Goal: Task Accomplishment & Management: Manage account settings

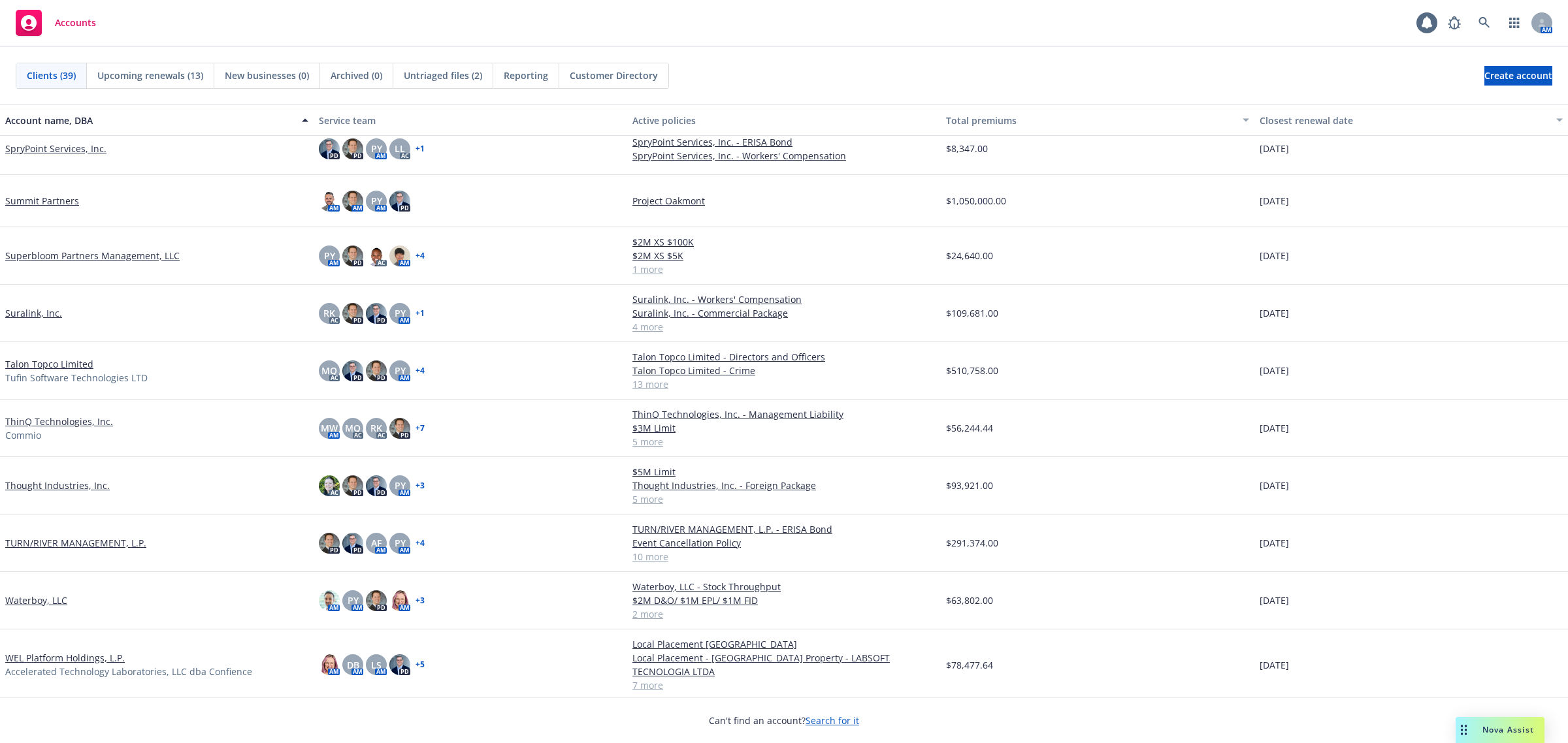
scroll to position [1518, 0]
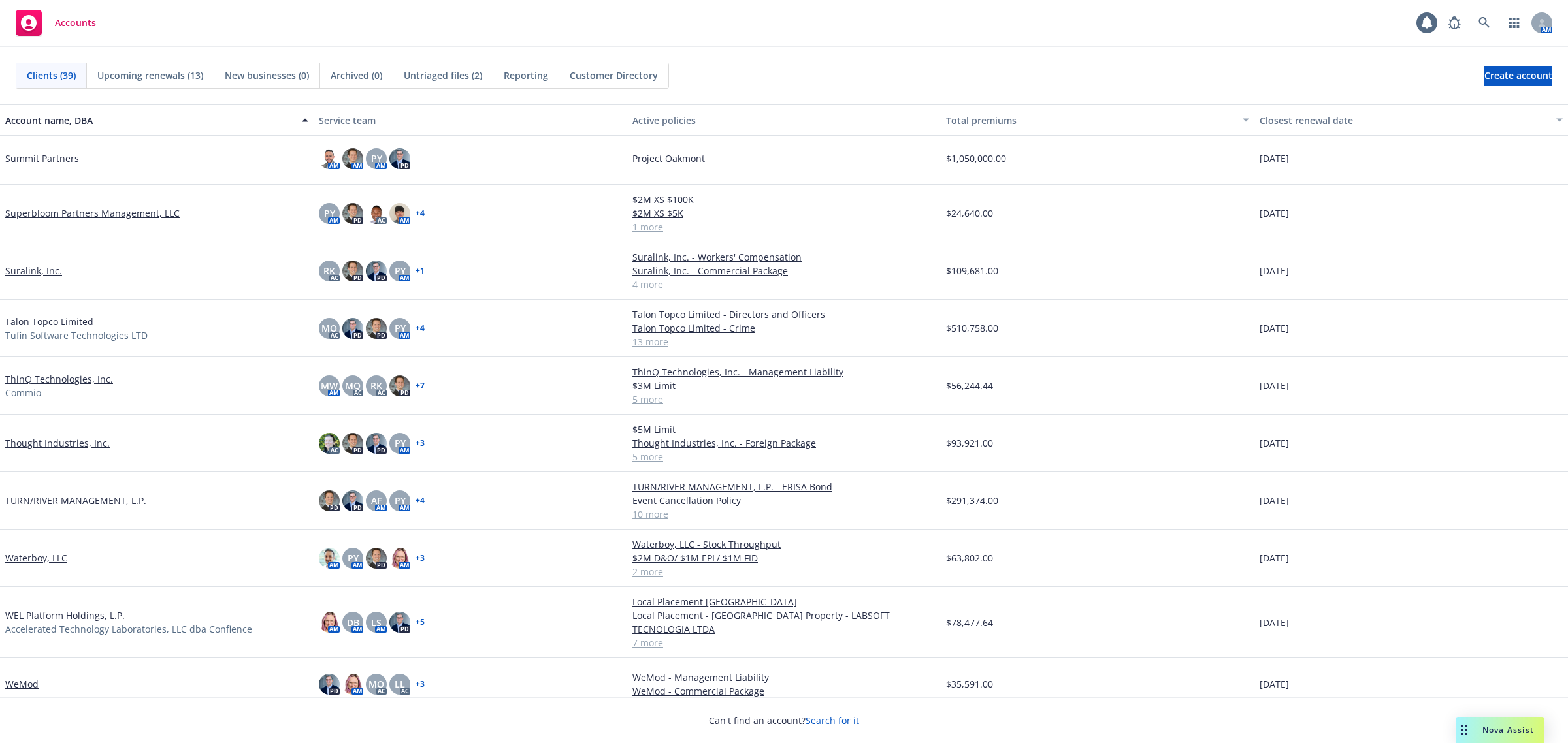
click at [63, 497] on link "TURN/RIVER MANAGEMENT, L.P." at bounding box center [76, 501] width 141 height 14
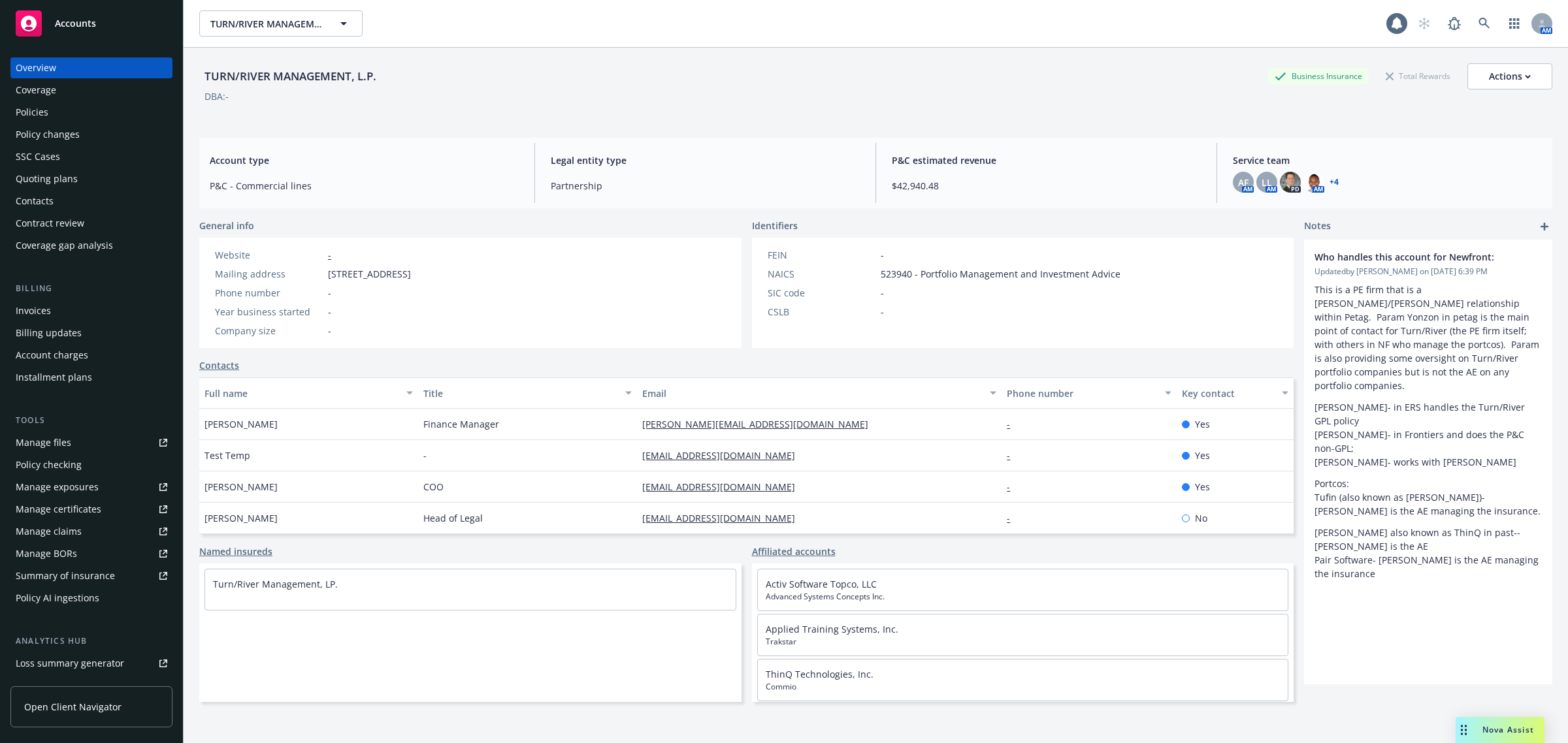
click at [95, 222] on div "Contract review" at bounding box center [92, 223] width 152 height 21
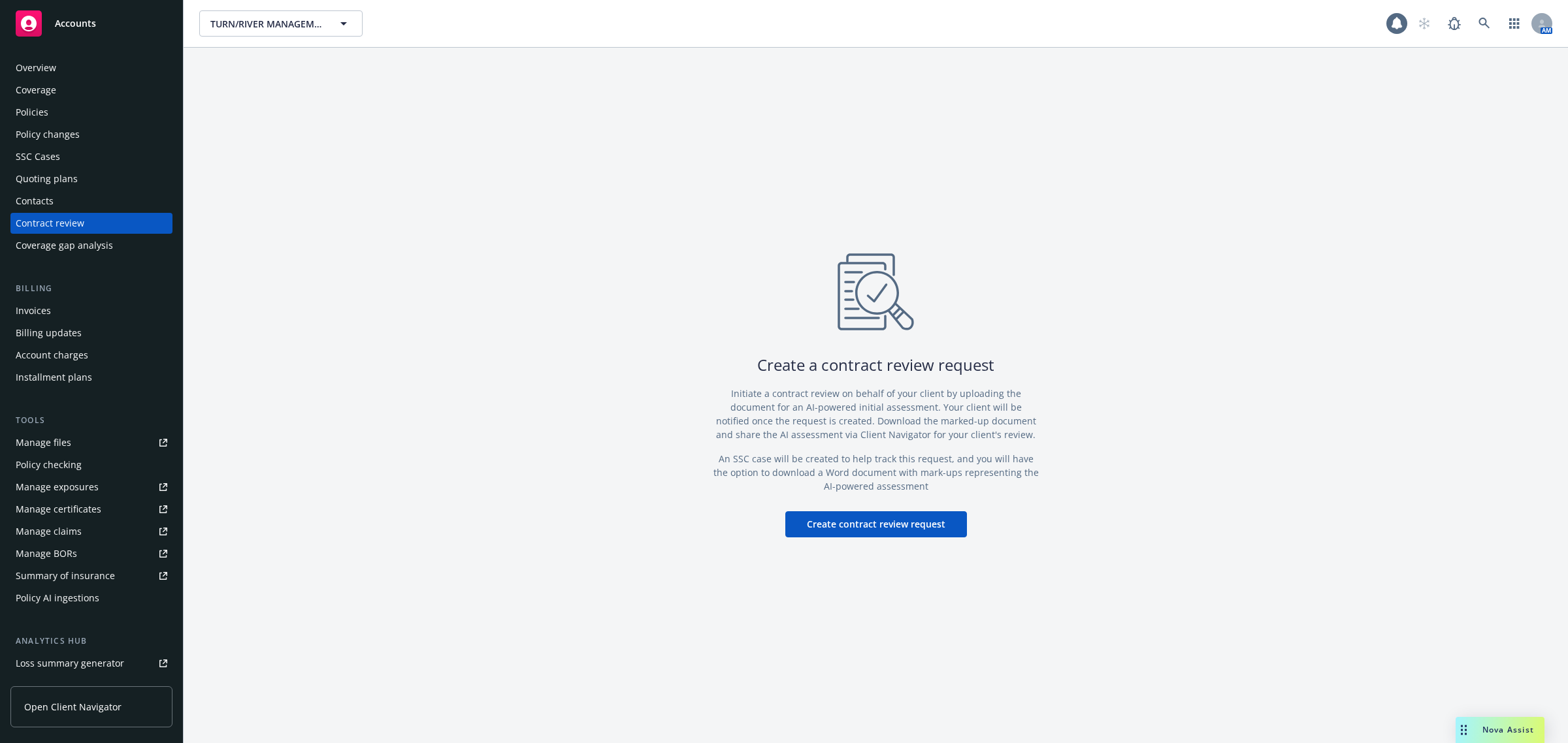
click at [878, 518] on button "Create contract review request" at bounding box center [876, 525] width 182 height 26
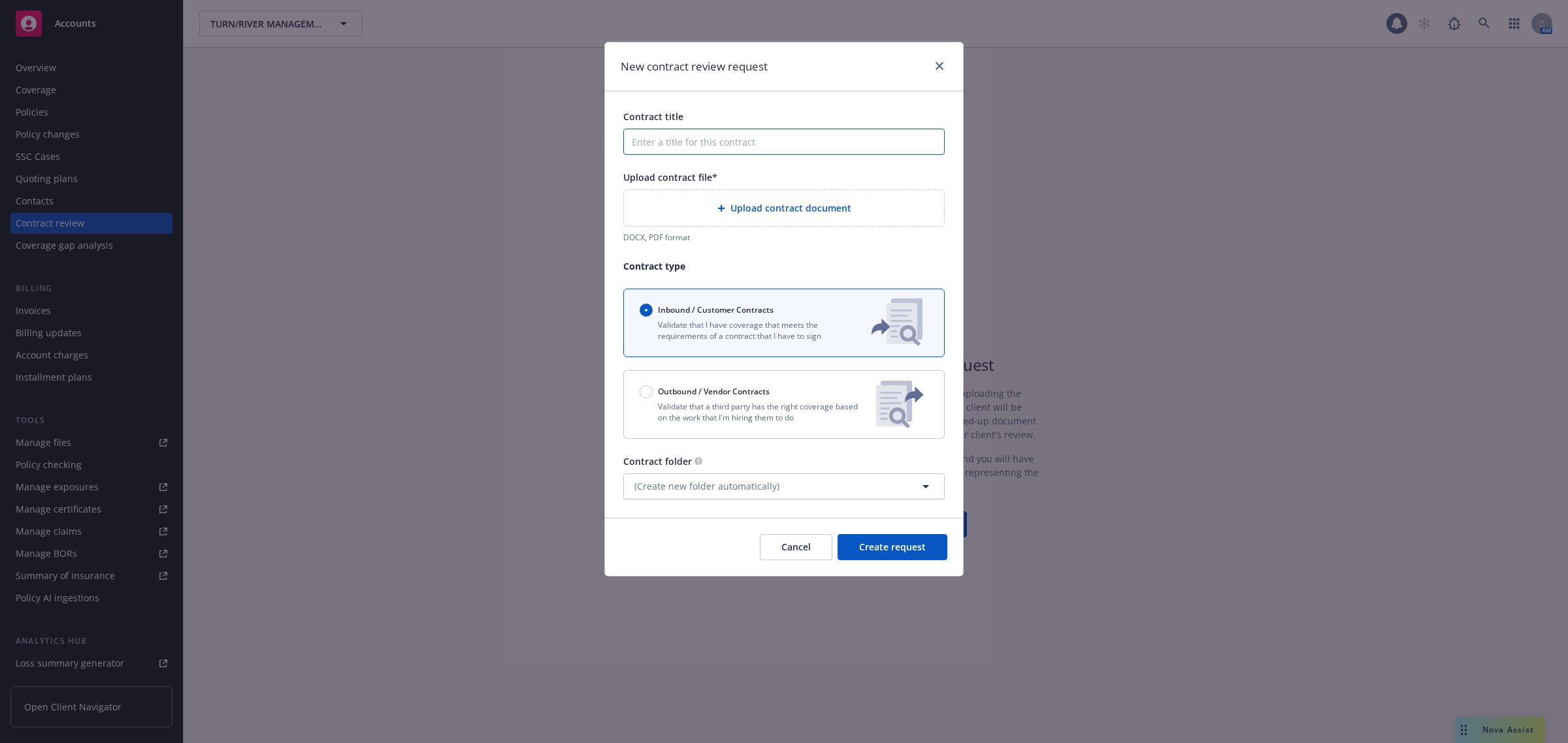
click at [748, 143] on input "Contract title" at bounding box center [784, 142] width 322 height 26
type input "Lease Review"
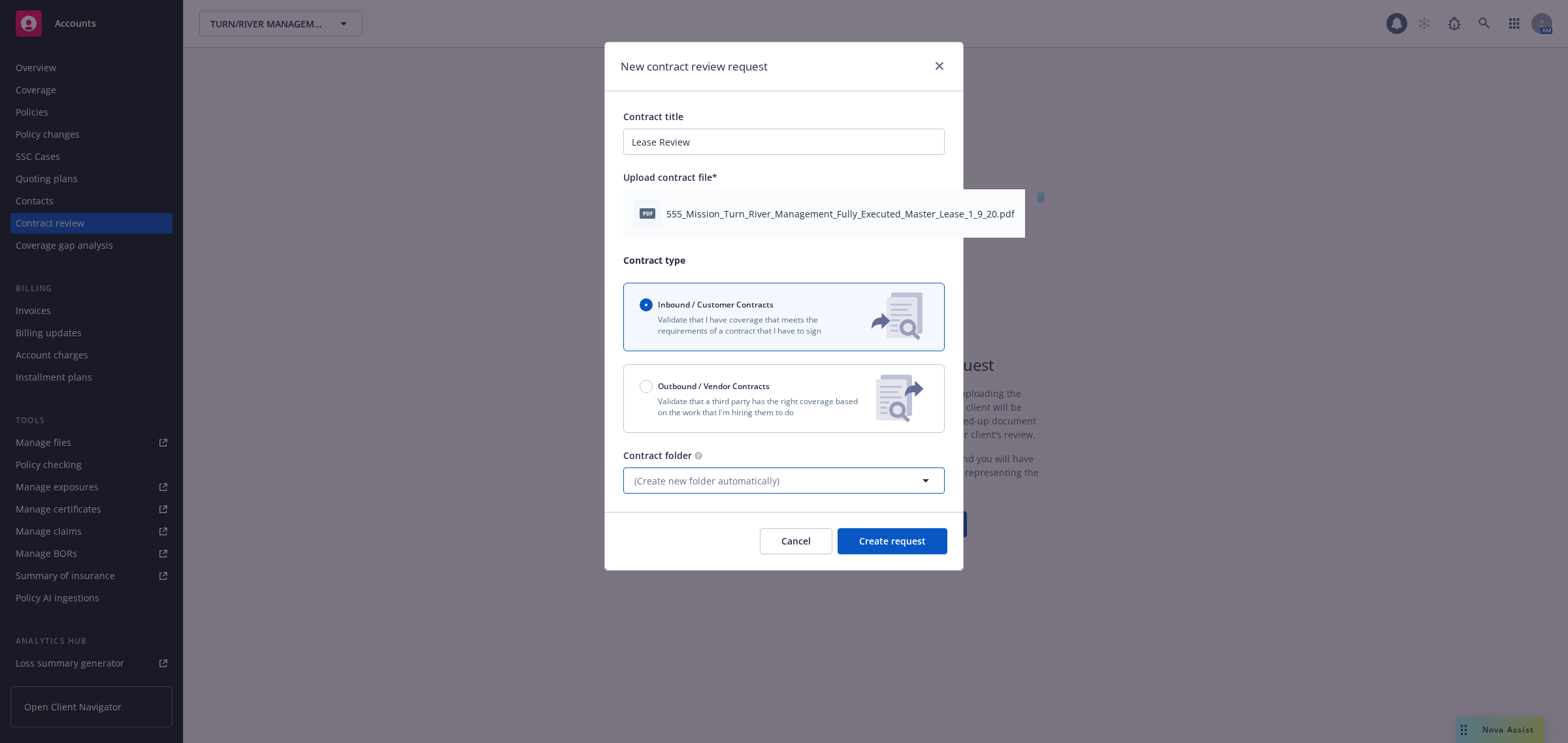
click at [814, 486] on button "(Create new folder automatically)" at bounding box center [784, 481] width 322 height 26
click at [754, 543] on button "Add new folder" at bounding box center [784, 545] width 303 height 26
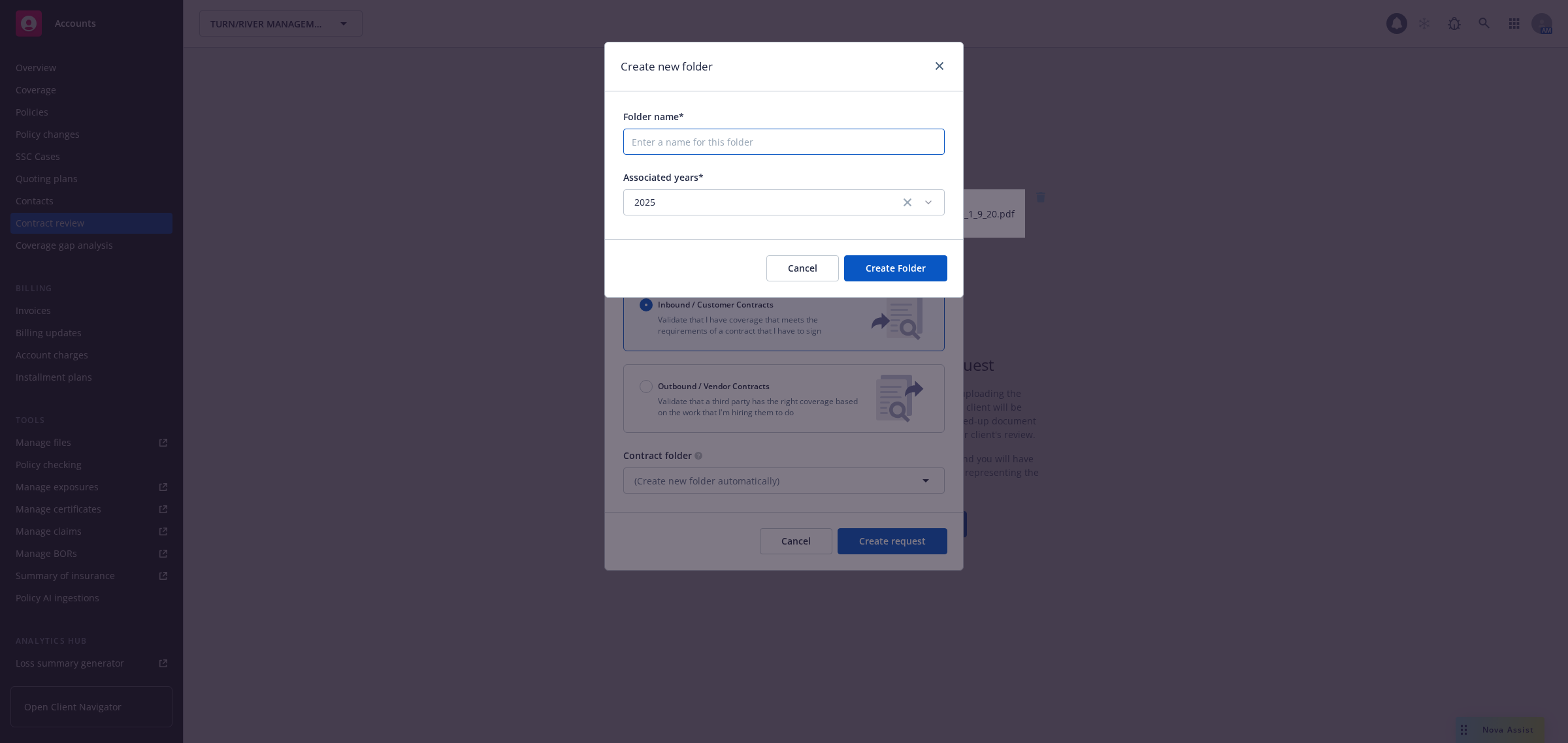
drag, startPoint x: 743, startPoint y: 145, endPoint x: 747, endPoint y: 154, distance: 9.8
click at [743, 145] on input "Folder name*" at bounding box center [784, 142] width 322 height 26
type input "Lease"
click at [921, 273] on span "Create Folder" at bounding box center [896, 268] width 60 height 13
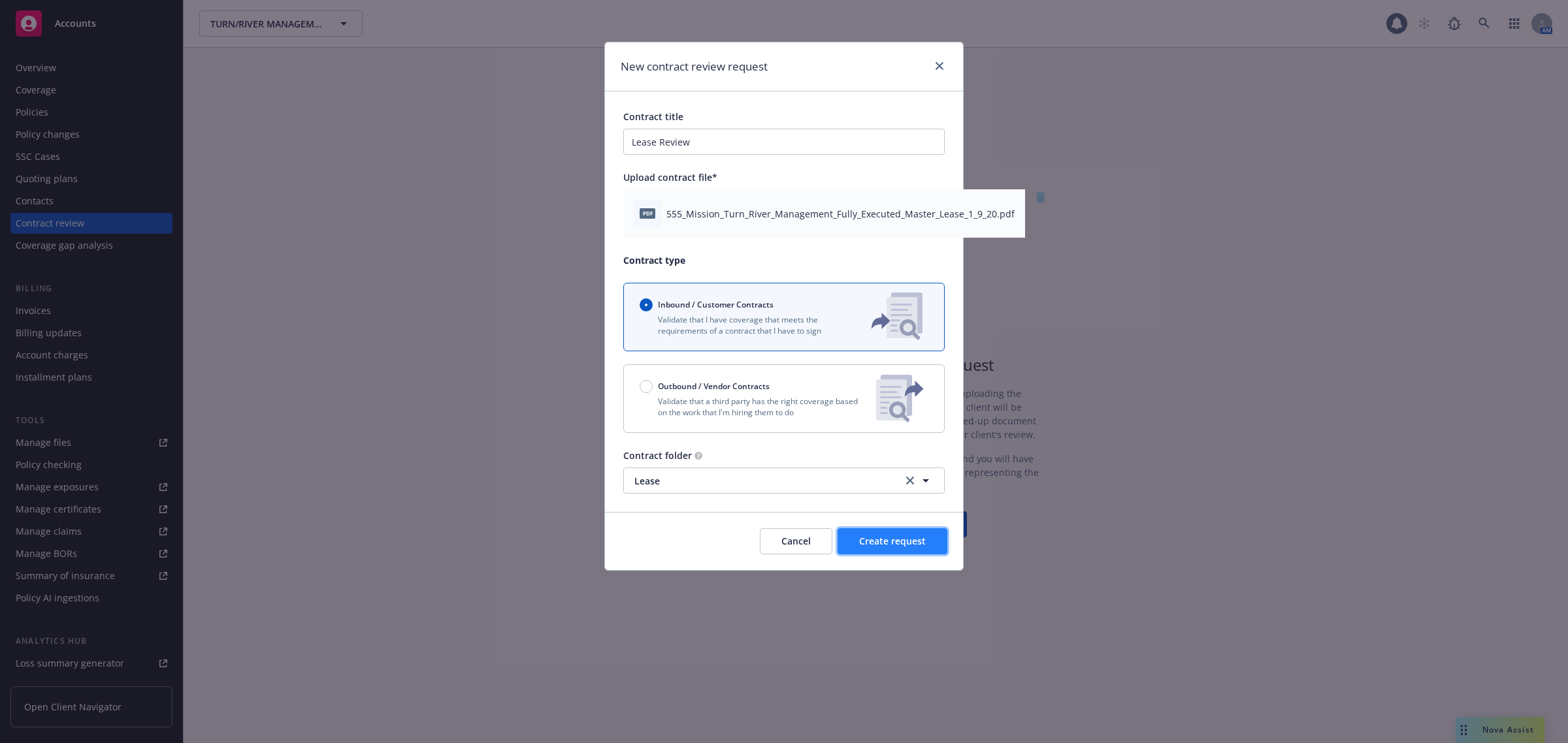
click at [922, 540] on span "Create request" at bounding box center [892, 541] width 67 height 13
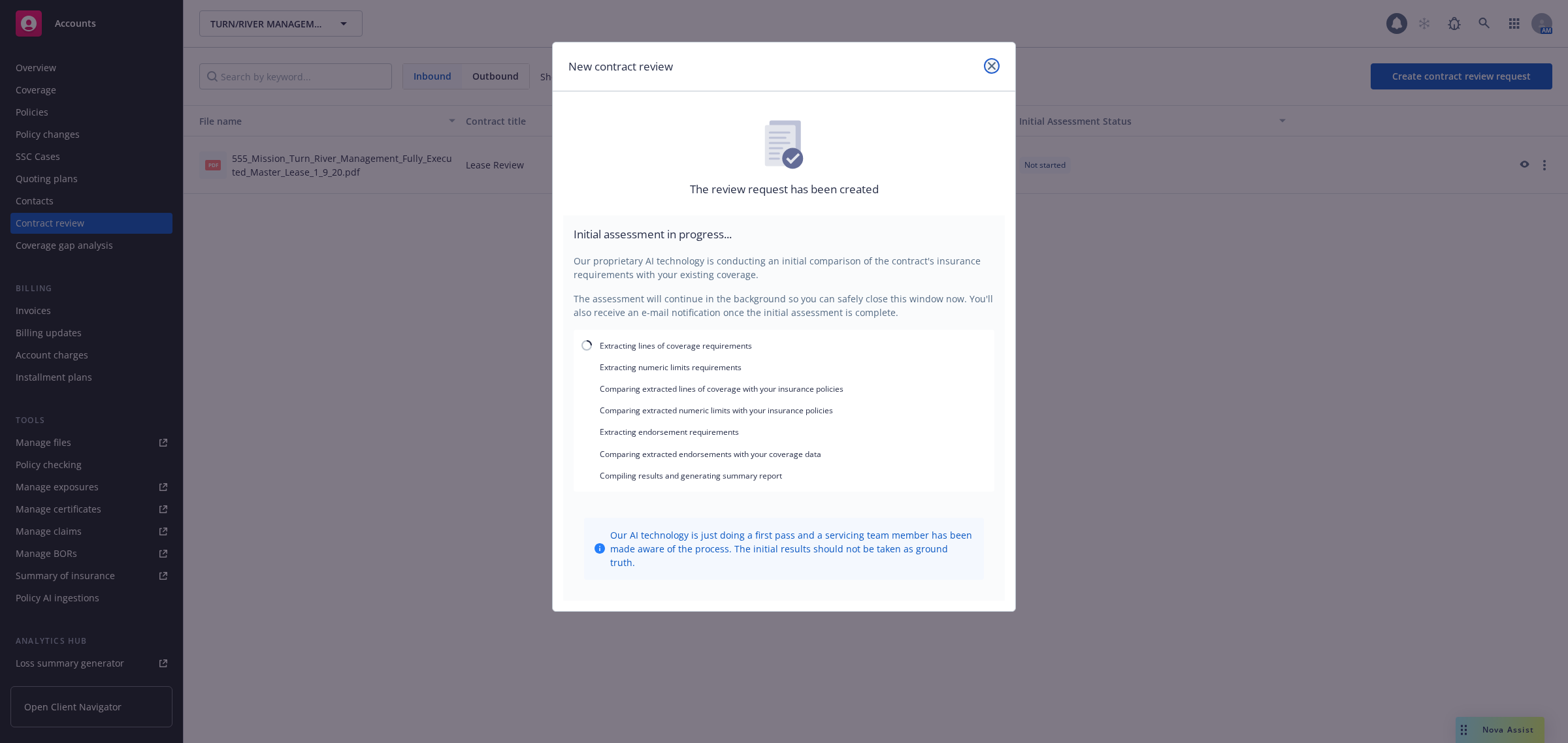
click at [990, 64] on icon "close" at bounding box center [991, 65] width 8 height 8
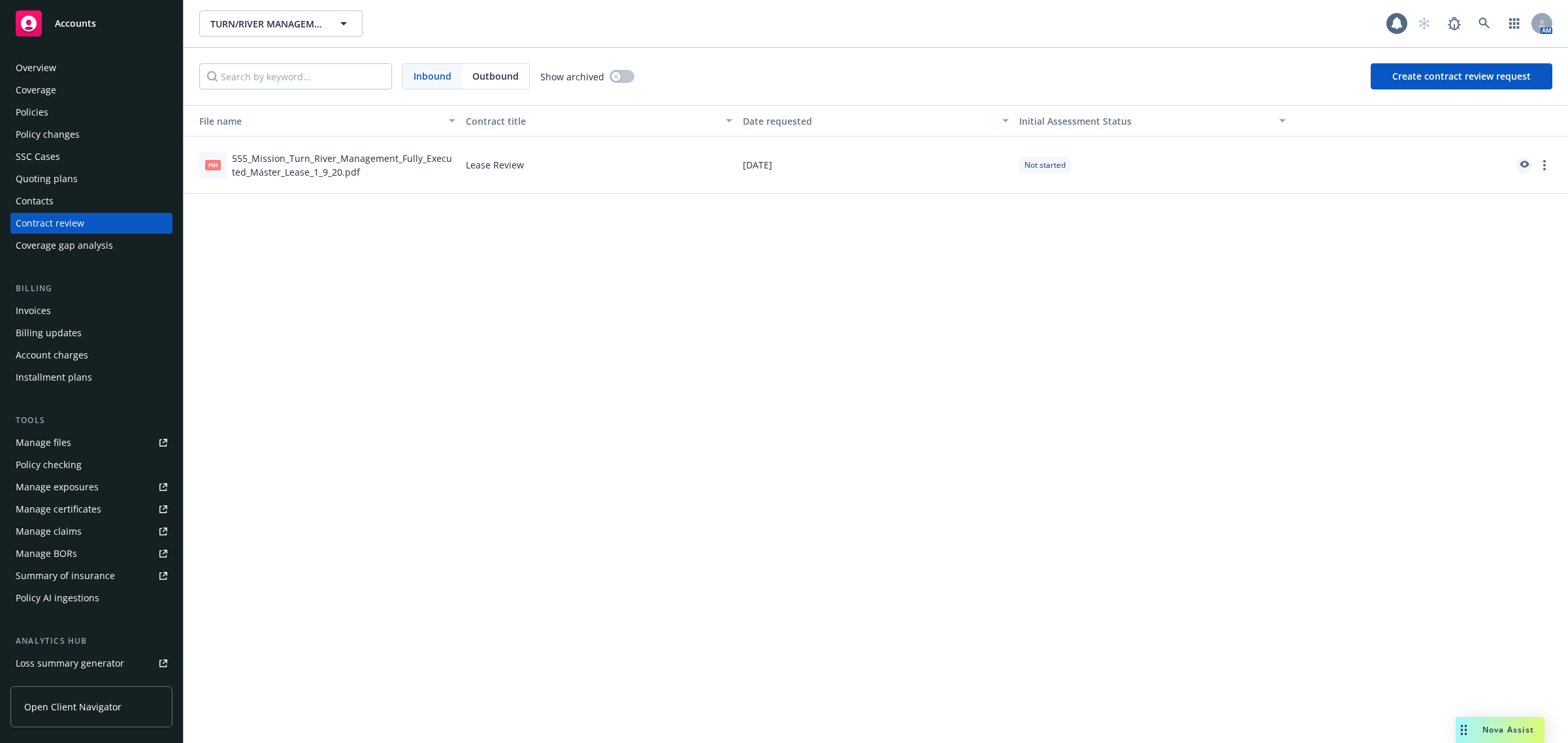
click at [1521, 159] on link "preview" at bounding box center [1523, 165] width 16 height 16
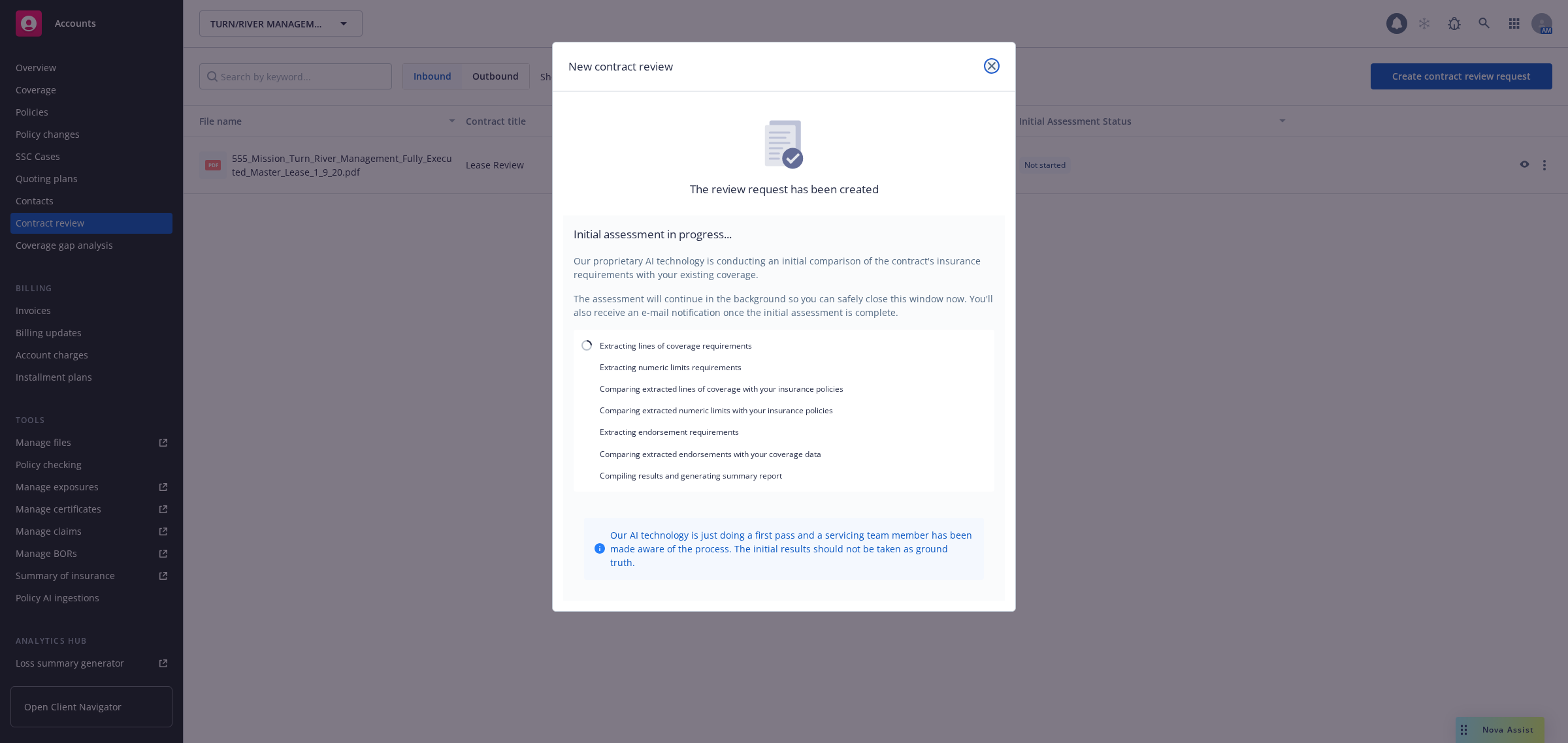
click at [993, 66] on icon "close" at bounding box center [991, 65] width 8 height 8
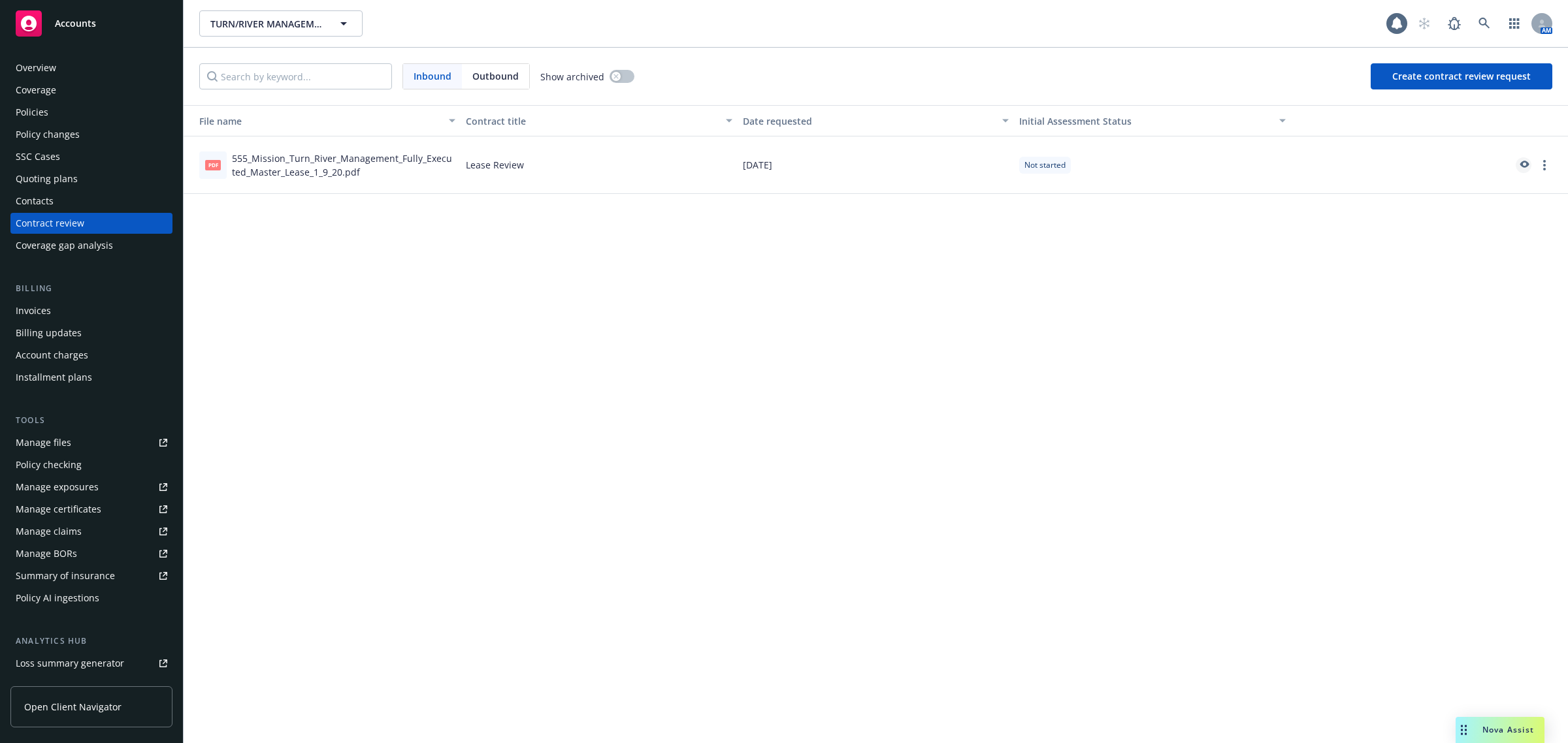
click at [1526, 168] on icon "preview" at bounding box center [1523, 165] width 12 height 9
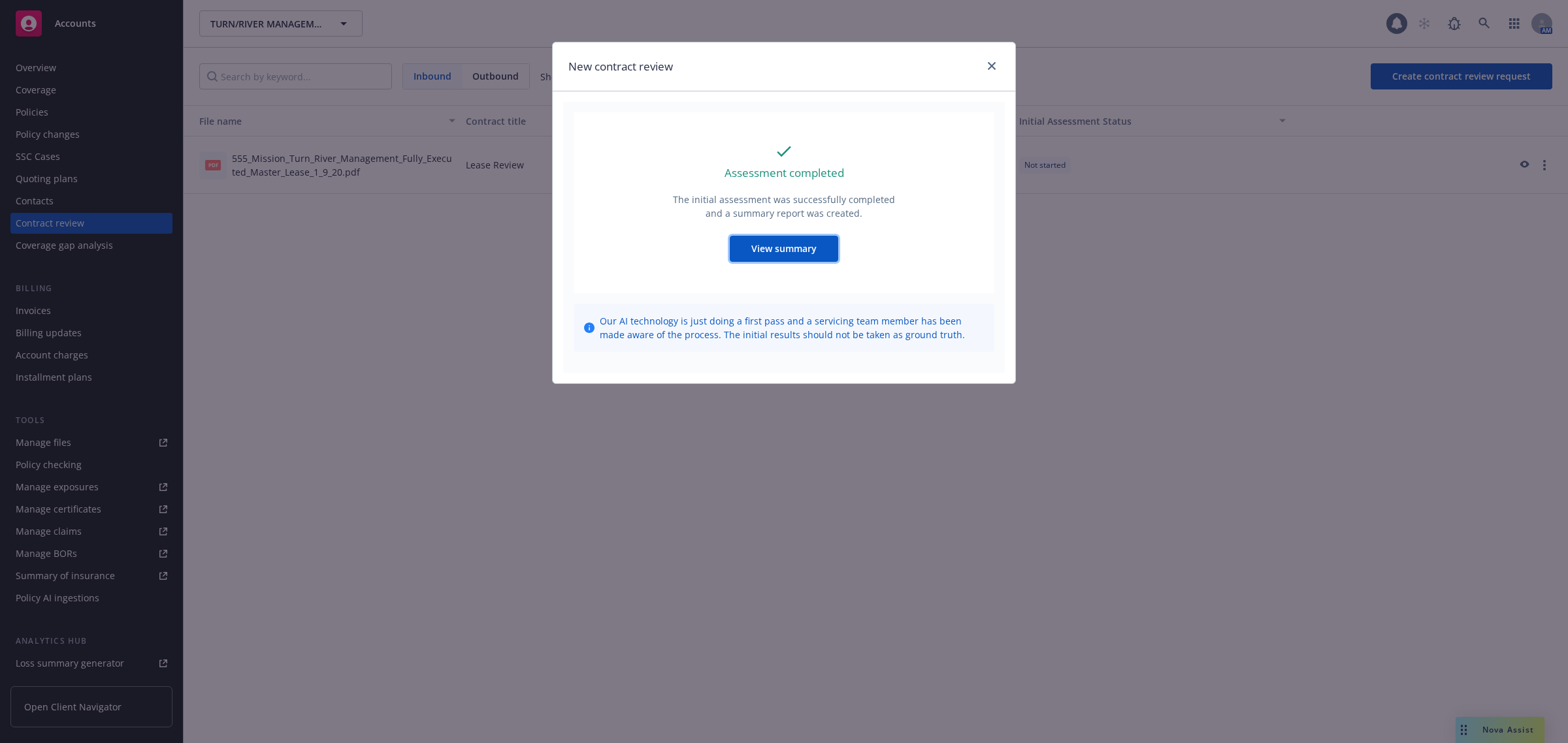
click at [799, 251] on span "View summary" at bounding box center [784, 248] width 65 height 13
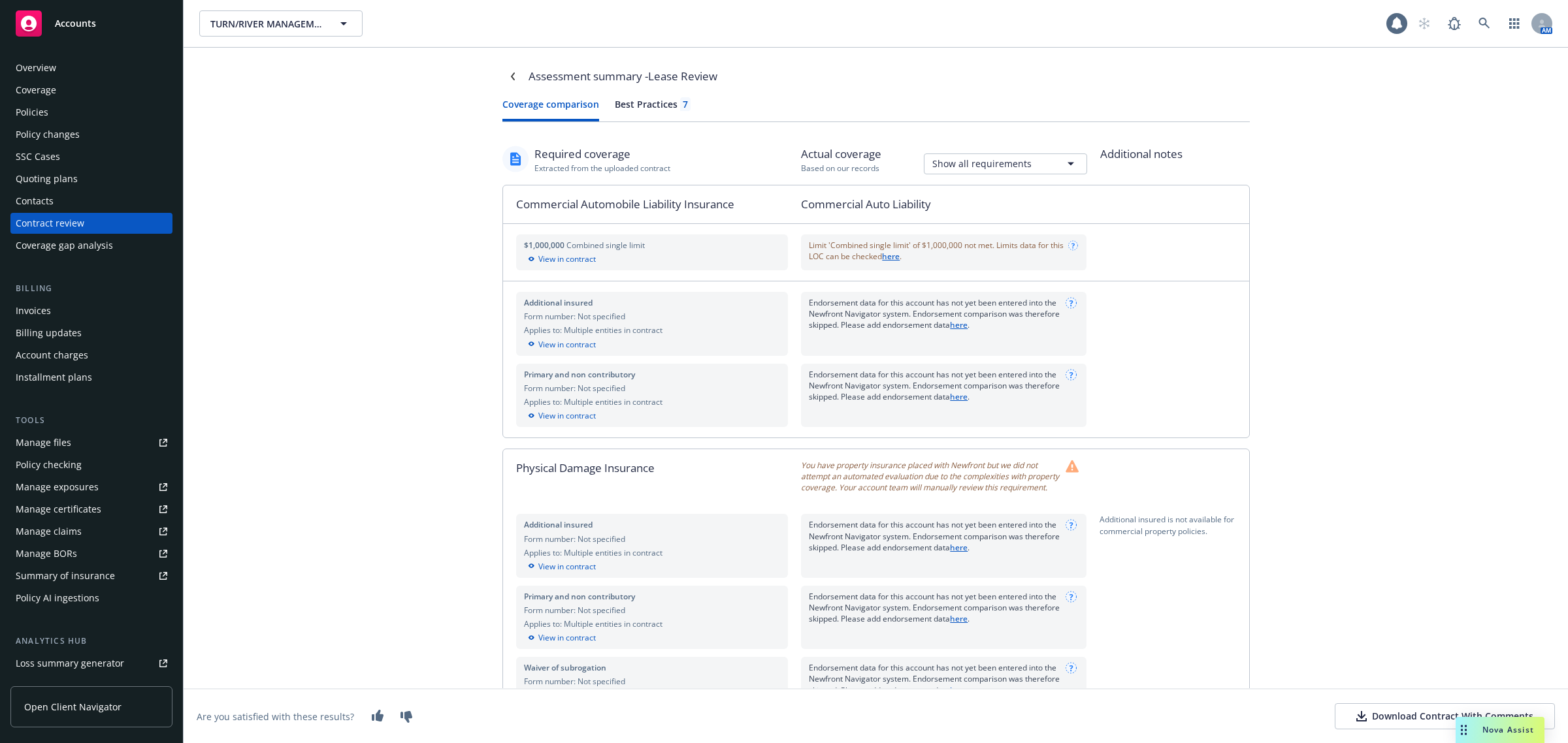
click at [1034, 170] on html "Accounts Overview Coverage Policies Policy changes SSC Cases Quoting plans Cont…" at bounding box center [784, 372] width 1568 height 743
click at [1034, 165] on html "Accounts Overview Coverage Policies Policy changes SSC Cases Quoting plans Cont…" at bounding box center [784, 372] width 1568 height 743
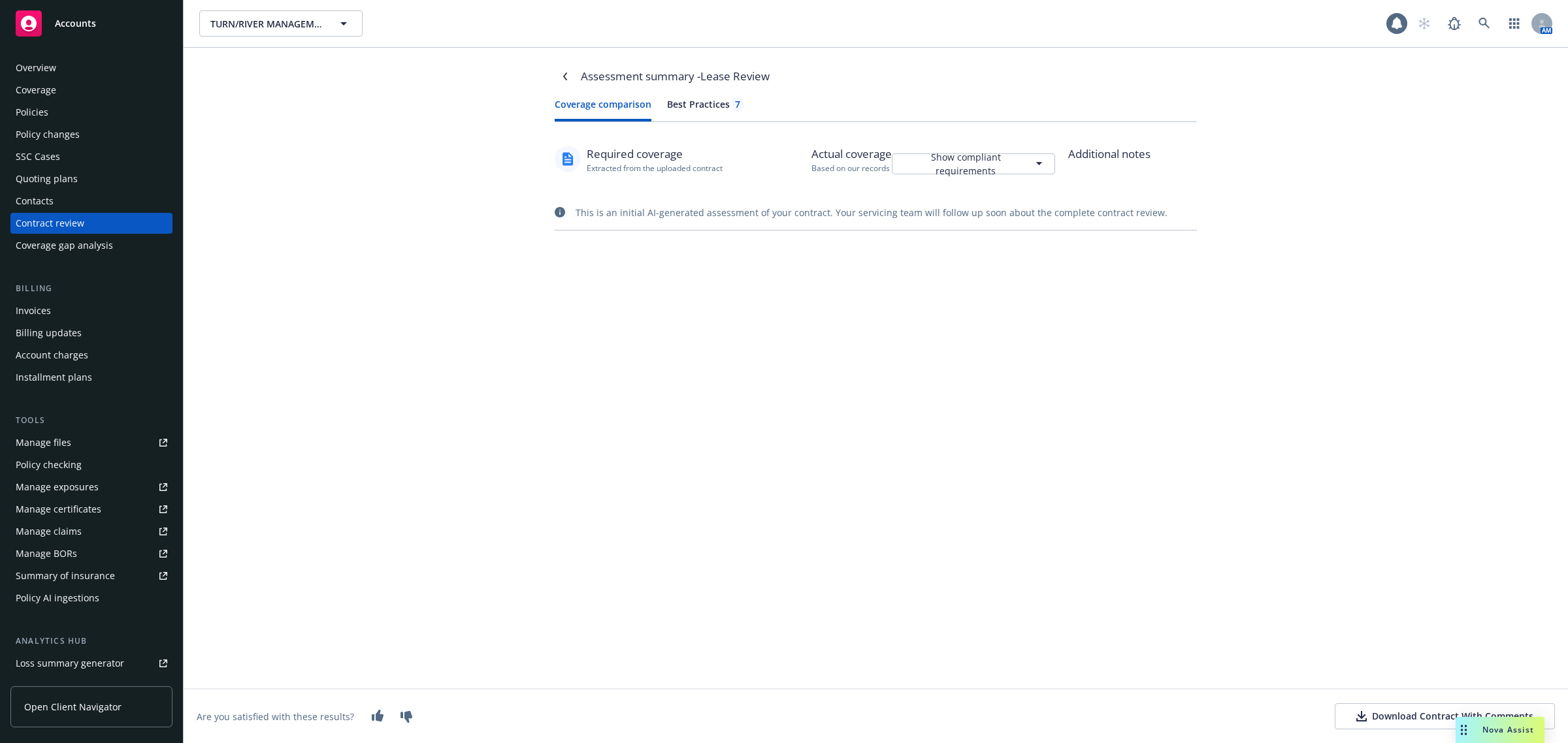
click at [1001, 145] on div "Actual coverage Based on our records Show compliant requirements" at bounding box center [940, 159] width 257 height 29
click at [1001, 164] on html "Accounts Overview Coverage Policies Policy changes SSC Cases Quoting plans Cont…" at bounding box center [784, 372] width 1568 height 743
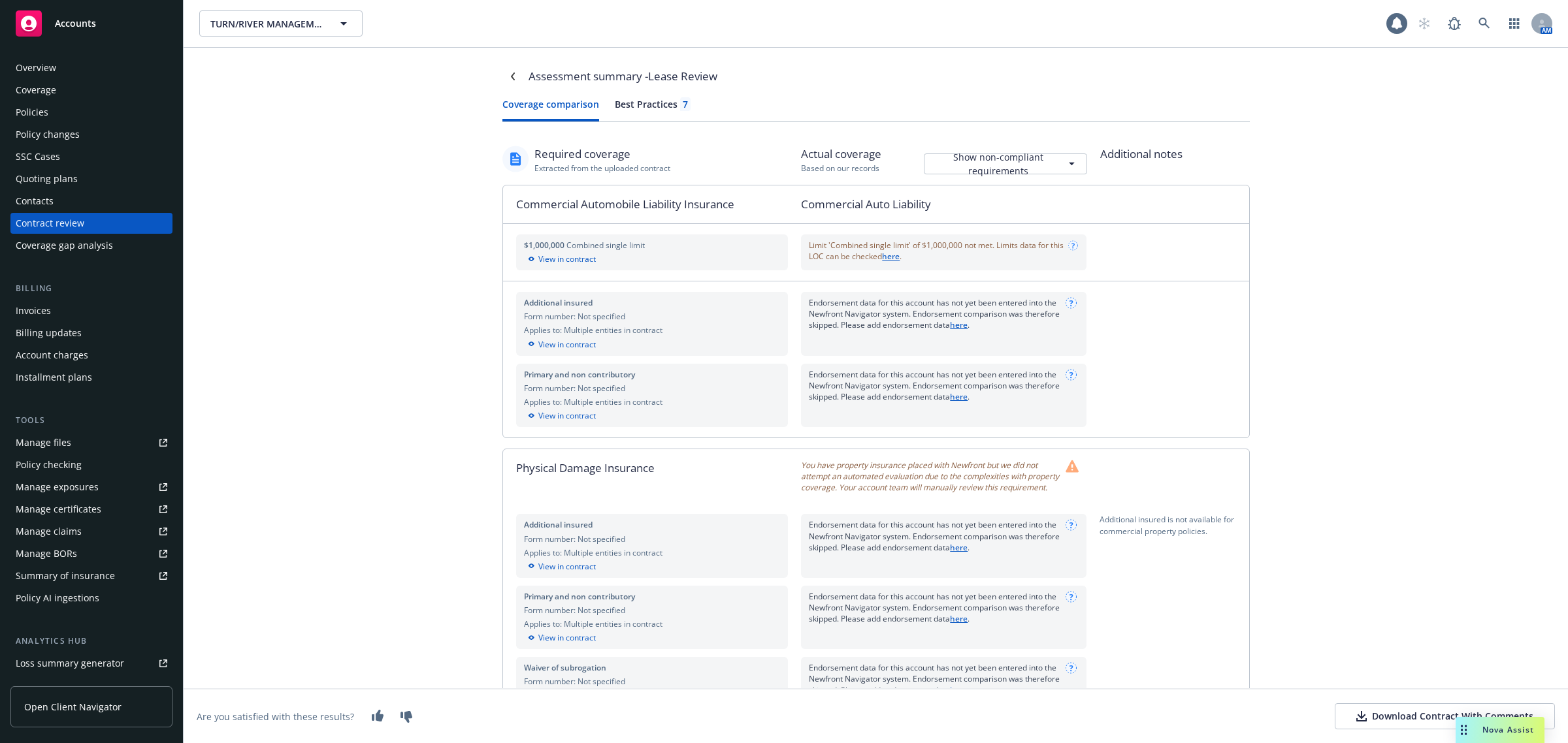
click at [998, 168] on html "Accounts Overview Coverage Policies Policy changes SSC Cases Quoting plans Cont…" at bounding box center [784, 372] width 1568 height 743
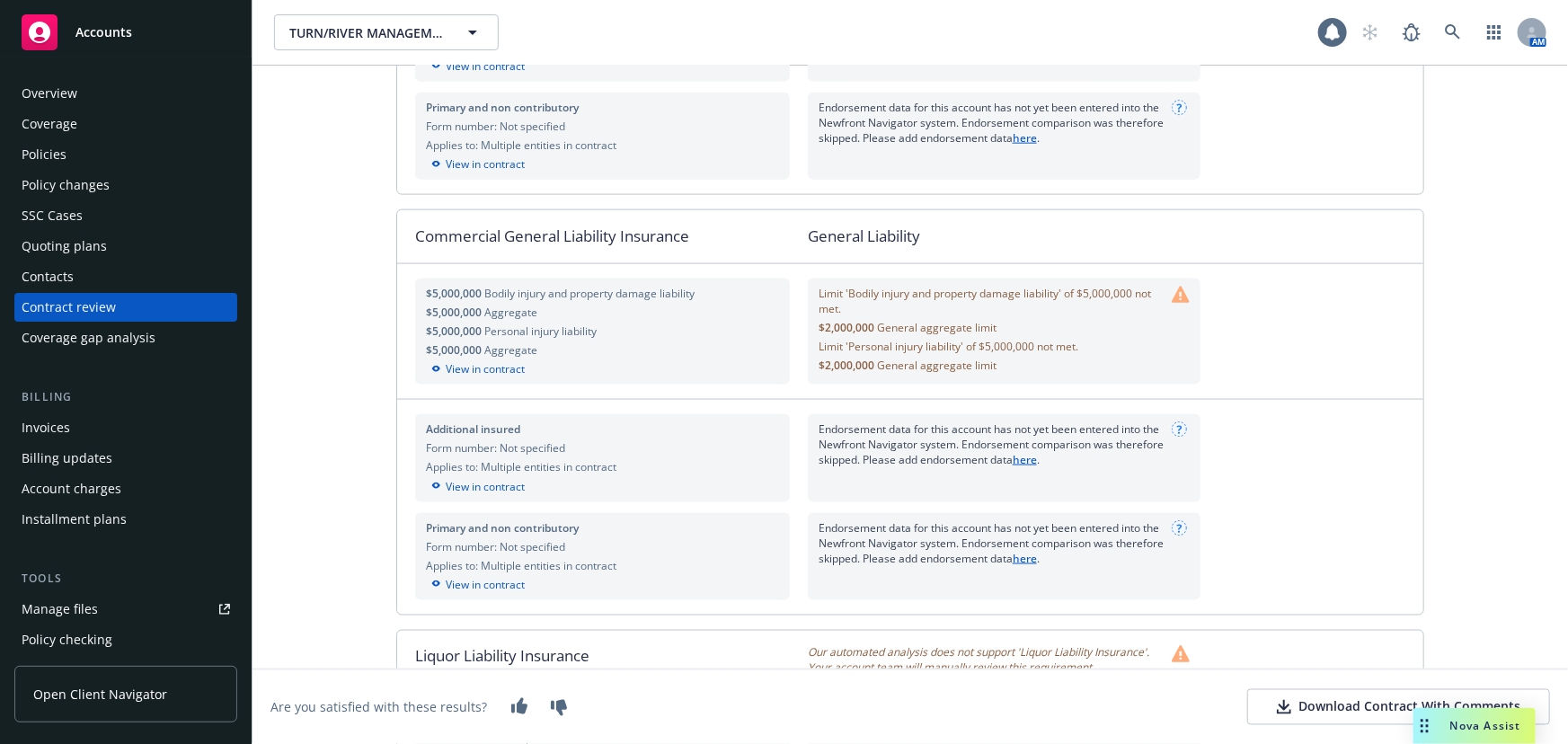
scroll to position [1225, 0]
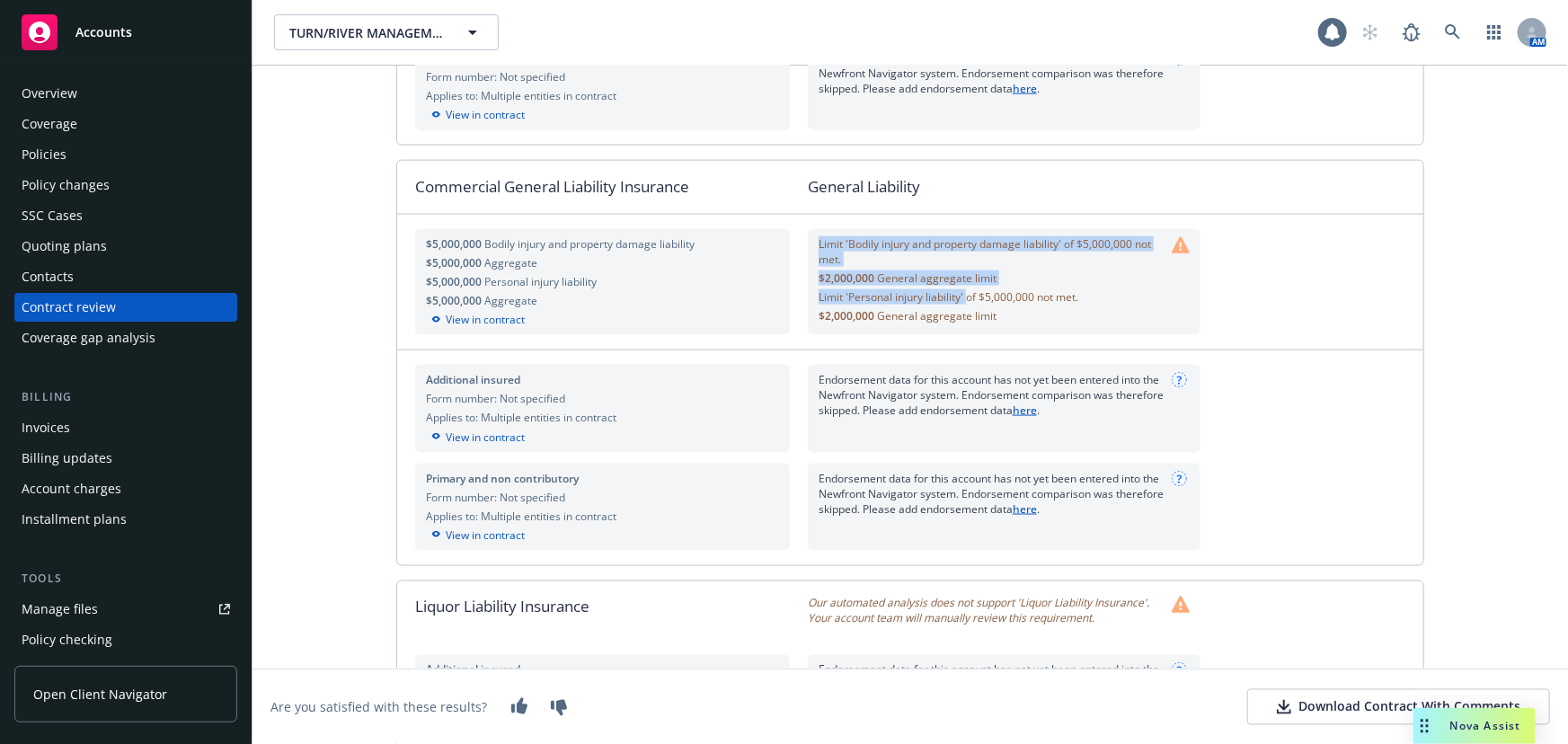
drag, startPoint x: 811, startPoint y: 256, endPoint x: 968, endPoint y: 305, distance: 164.5
click at [964, 305] on div "Limit 'Bodily injury and property damage liability' of $5,000,000 not met. $2,0…" at bounding box center [1004, 282] width 392 height 107
click at [1039, 285] on div "$2,000,000 General aggregate limit" at bounding box center [995, 279] width 353 height 15
drag, startPoint x: 842, startPoint y: 287, endPoint x: 985, endPoint y: 288, distance: 143.0
click at [985, 285] on span "$2,000,000 General aggregate limit" at bounding box center [907, 279] width 178 height 15
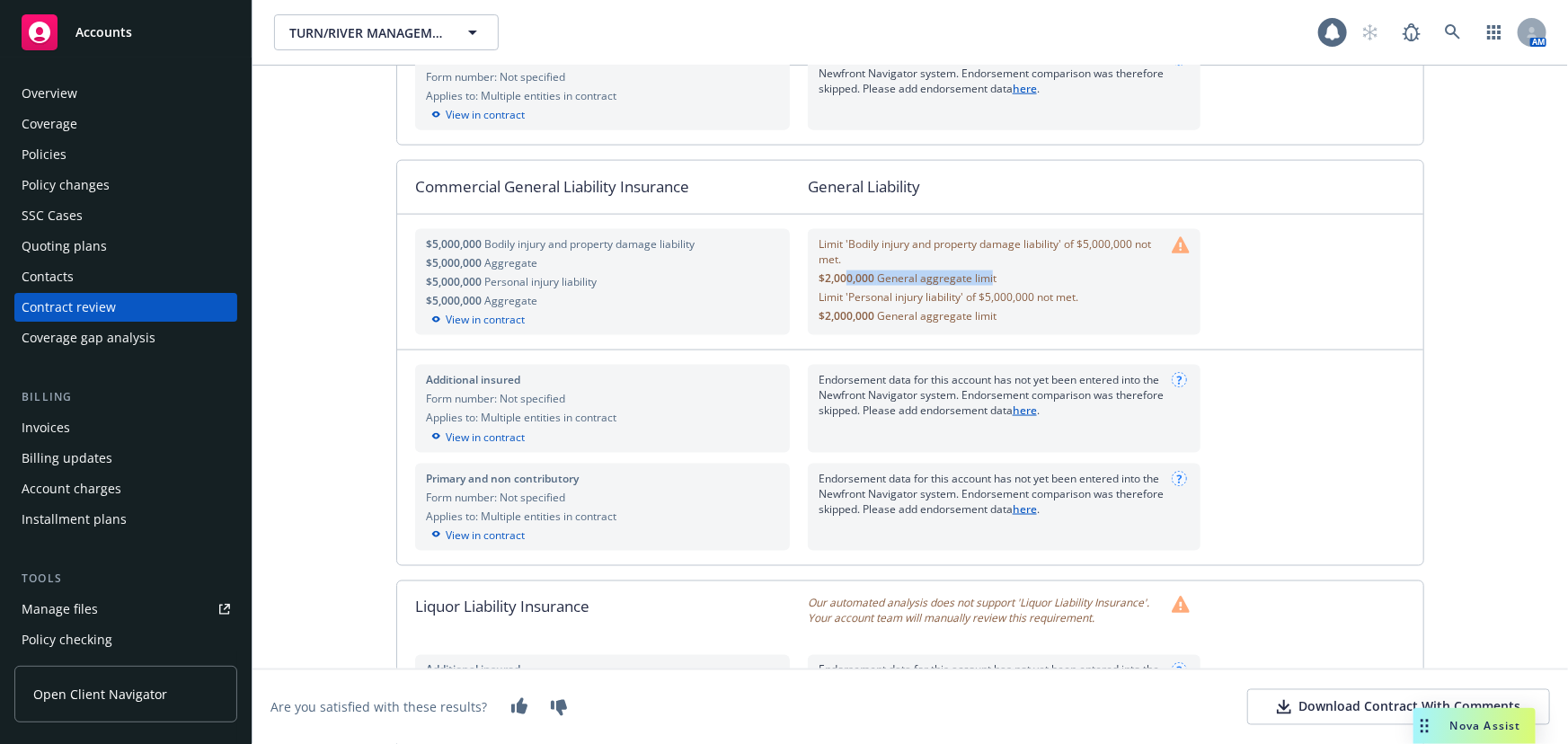
click at [971, 285] on span "General aggregate limit" at bounding box center [936, 279] width 120 height 15
drag, startPoint x: 1003, startPoint y: 292, endPoint x: 914, endPoint y: 296, distance: 89.1
click at [920, 285] on div "$2,000,000 General aggregate limit" at bounding box center [995, 279] width 353 height 15
click at [875, 304] on span "Limit 'Personal injury liability' of $5,000,000 not met." at bounding box center [948, 297] width 259 height 15
drag, startPoint x: 919, startPoint y: 307, endPoint x: 1085, endPoint y: 310, distance: 166.0
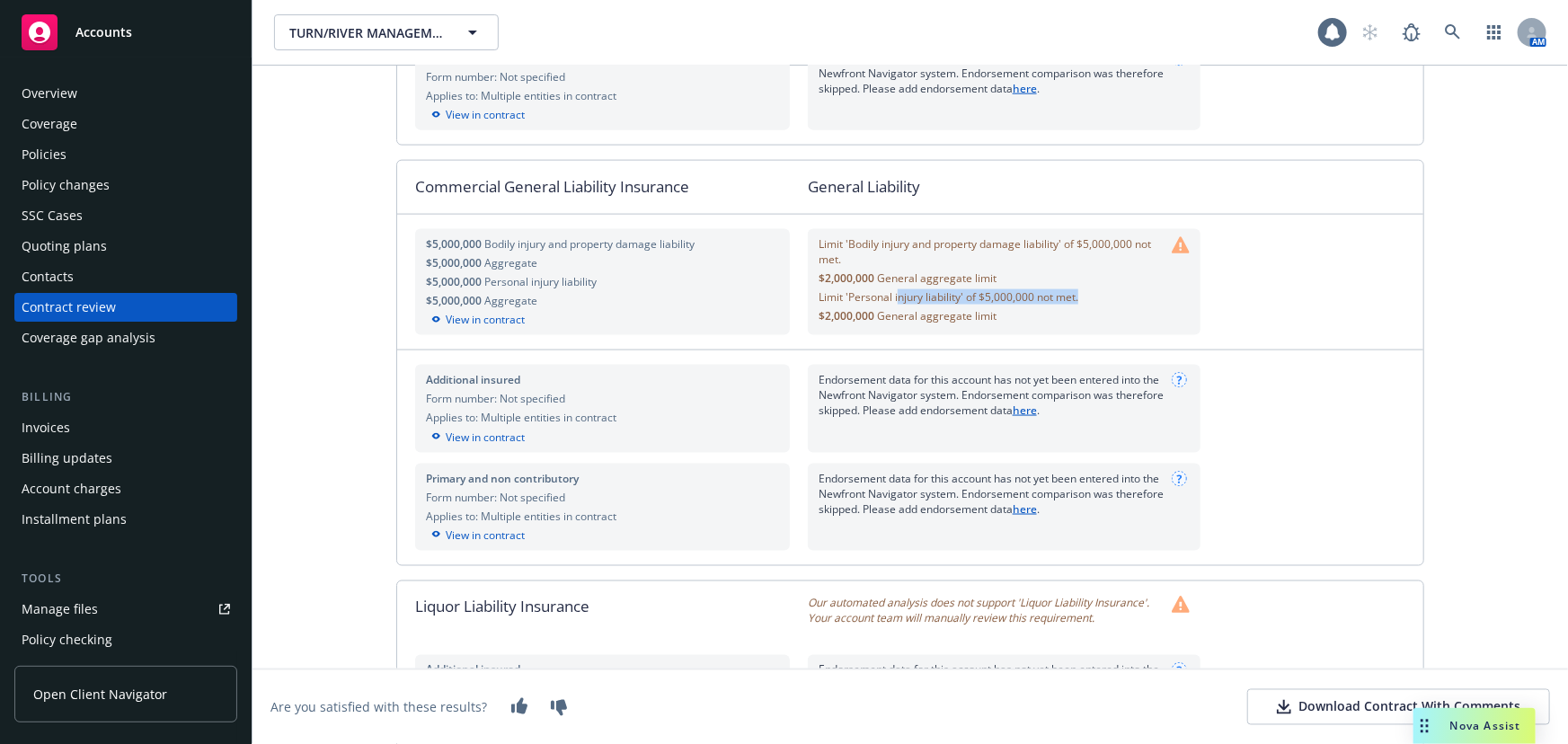
click at [1081, 304] on div "Limit 'Personal injury liability' of $5,000,000 not met." at bounding box center [995, 297] width 353 height 15
click at [1018, 324] on div "$2,000,000 General aggregate limit" at bounding box center [995, 316] width 353 height 15
drag, startPoint x: 987, startPoint y: 332, endPoint x: 813, endPoint y: 288, distance: 179.5
click at [818, 288] on div "Limit 'Bodily injury and property damage liability' of $5,000,000 not met. $2,0…" at bounding box center [995, 281] width 353 height 88
click at [114, 157] on div "Policies" at bounding box center [126, 154] width 209 height 29
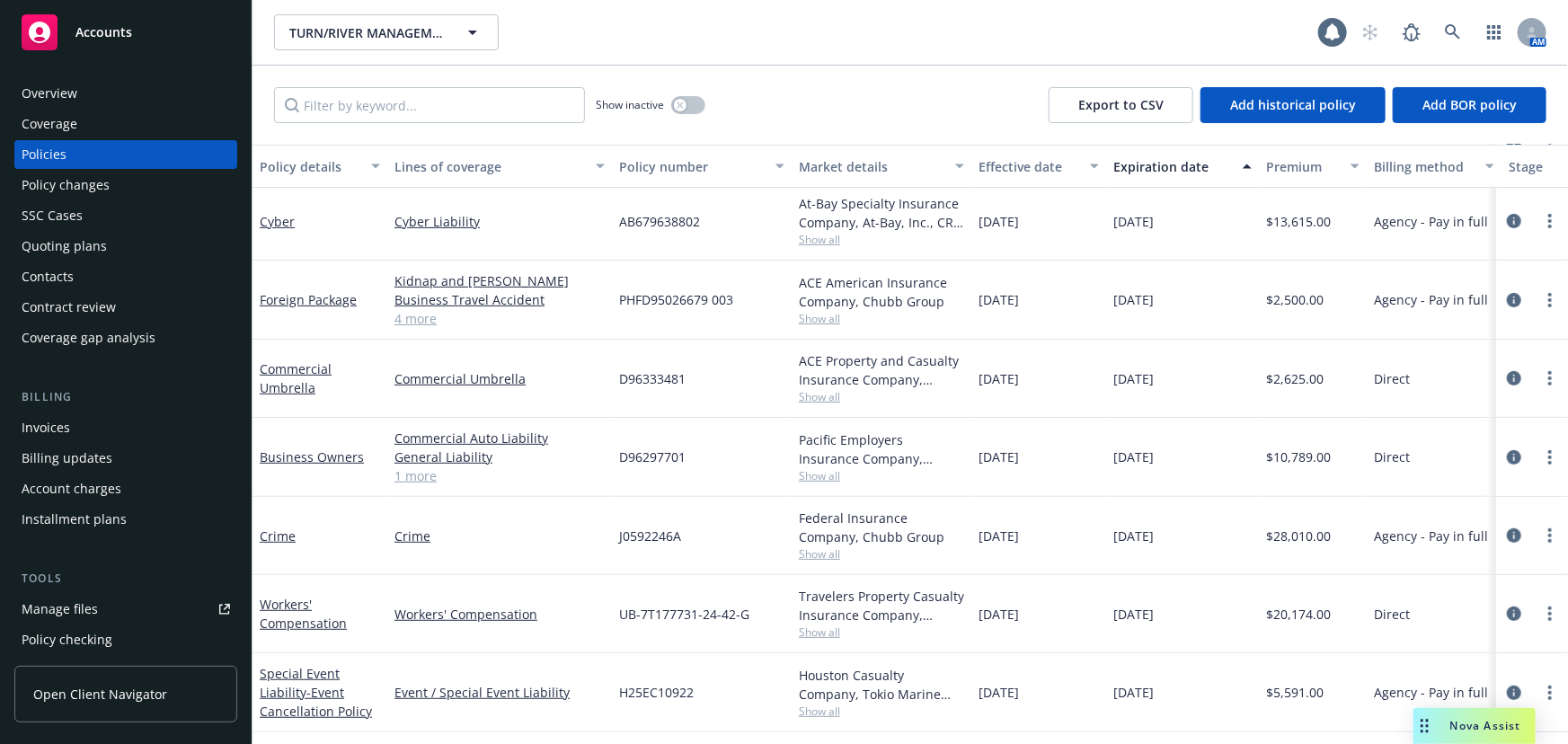
scroll to position [327, 0]
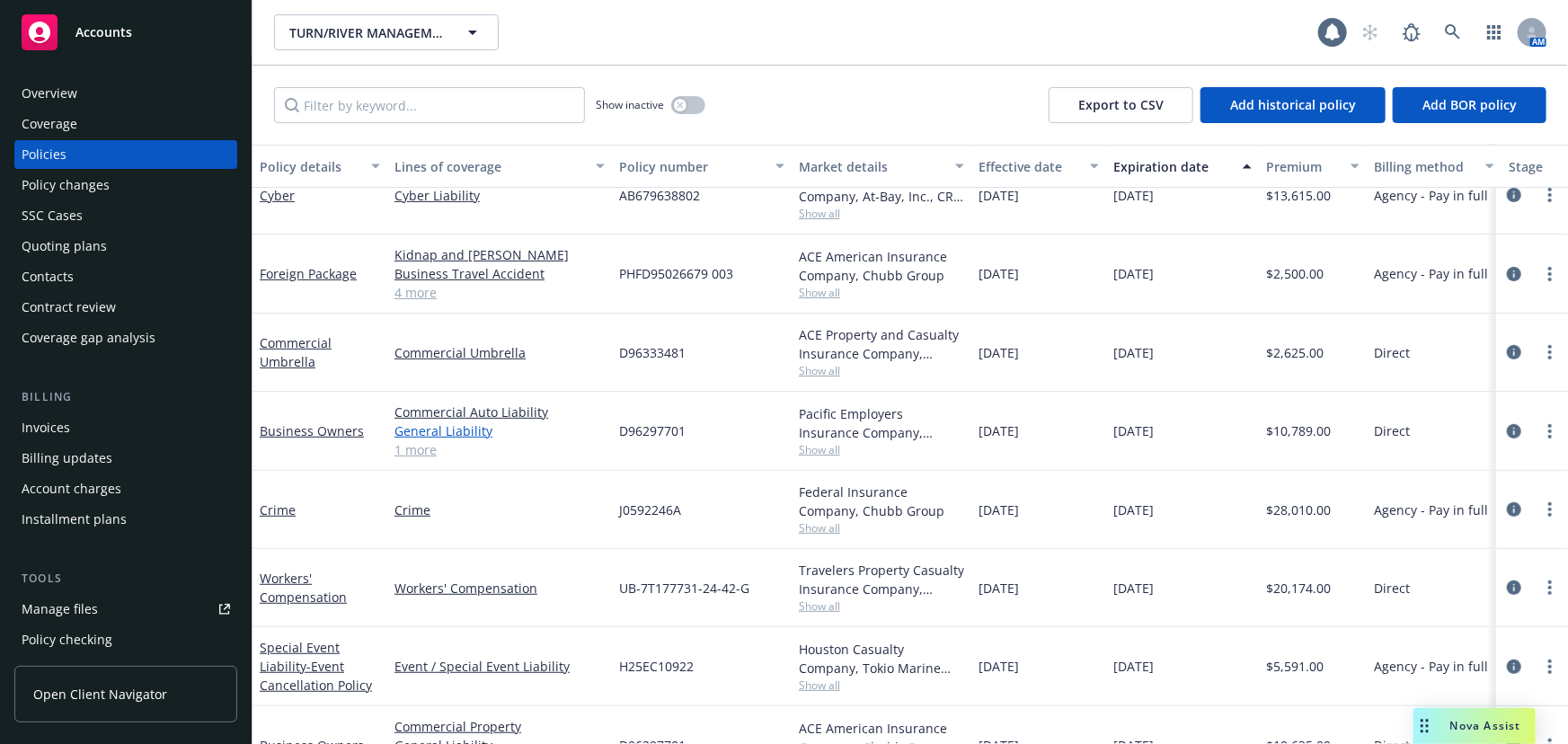
click at [438, 430] on link "General Liability" at bounding box center [500, 431] width 211 height 19
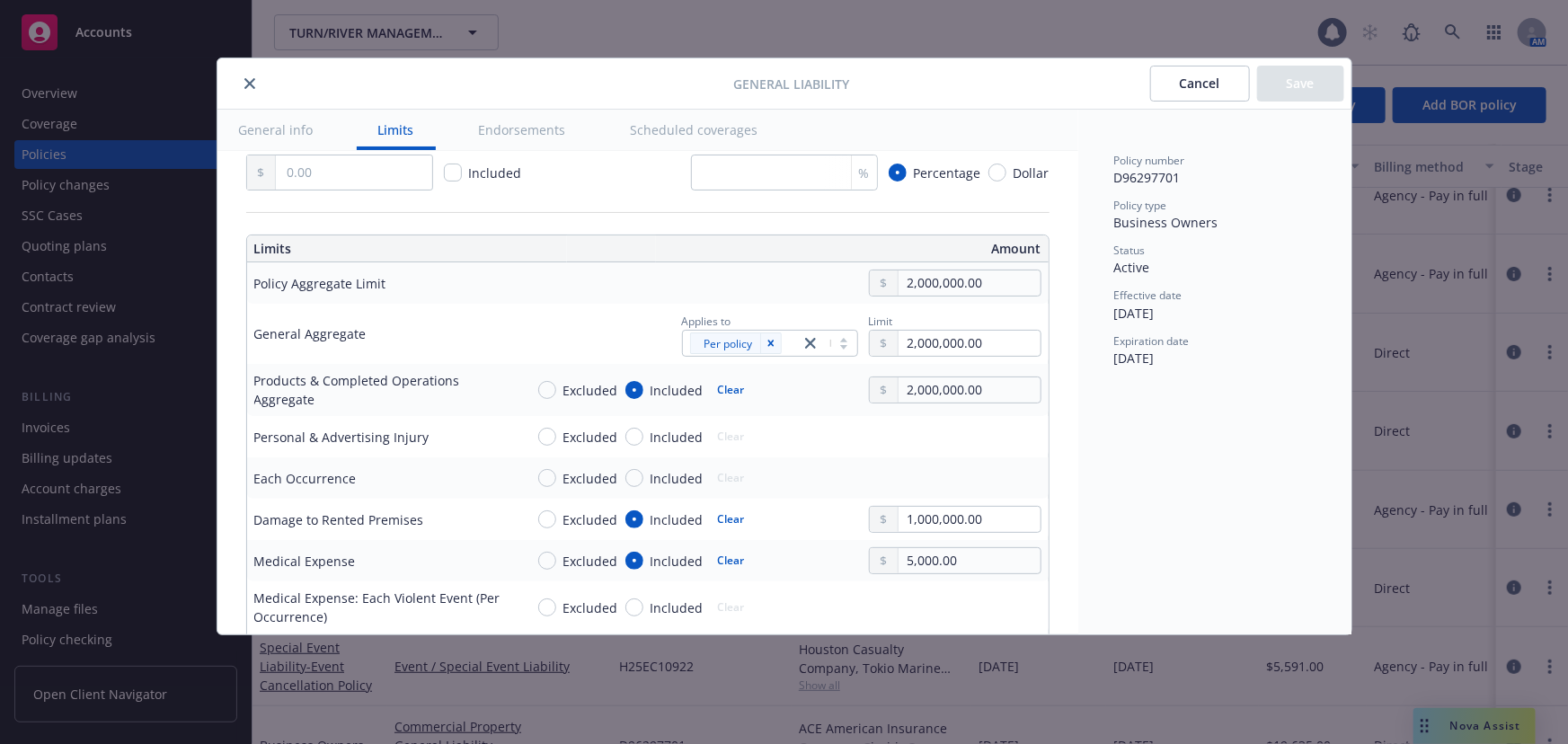
scroll to position [408, 0]
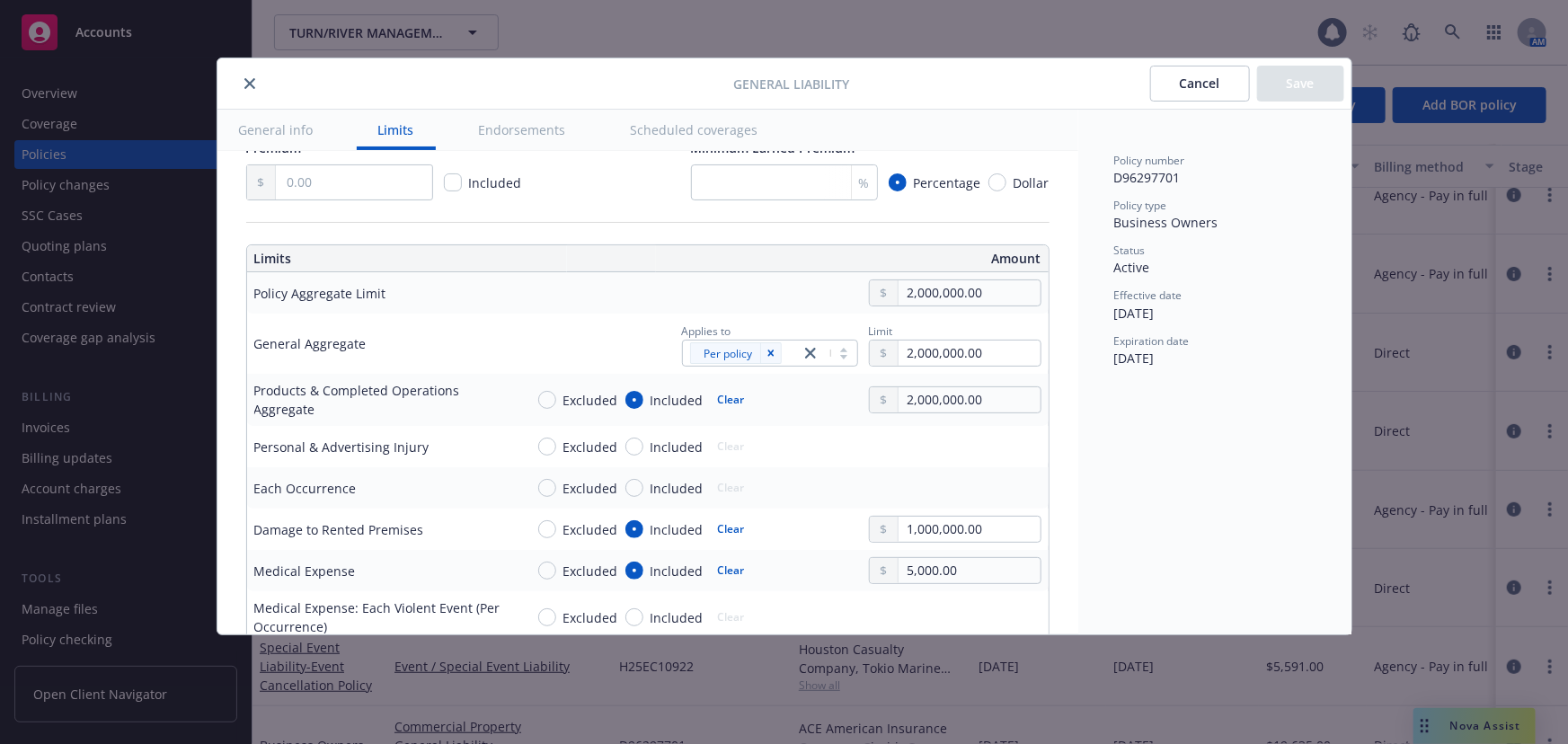
click at [244, 85] on icon "close" at bounding box center [249, 83] width 11 height 11
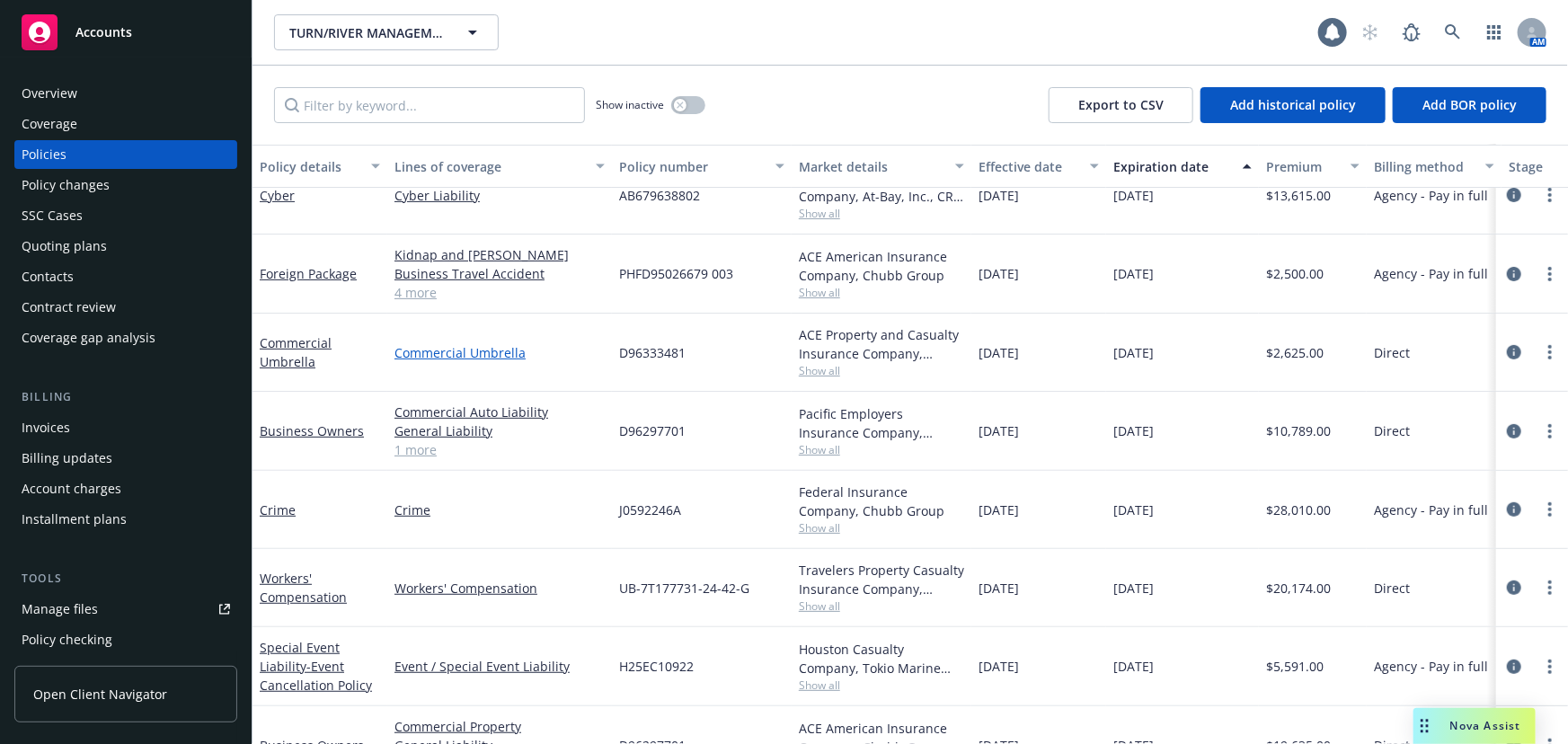
click at [476, 350] on link "Commercial Umbrella" at bounding box center [500, 353] width 211 height 19
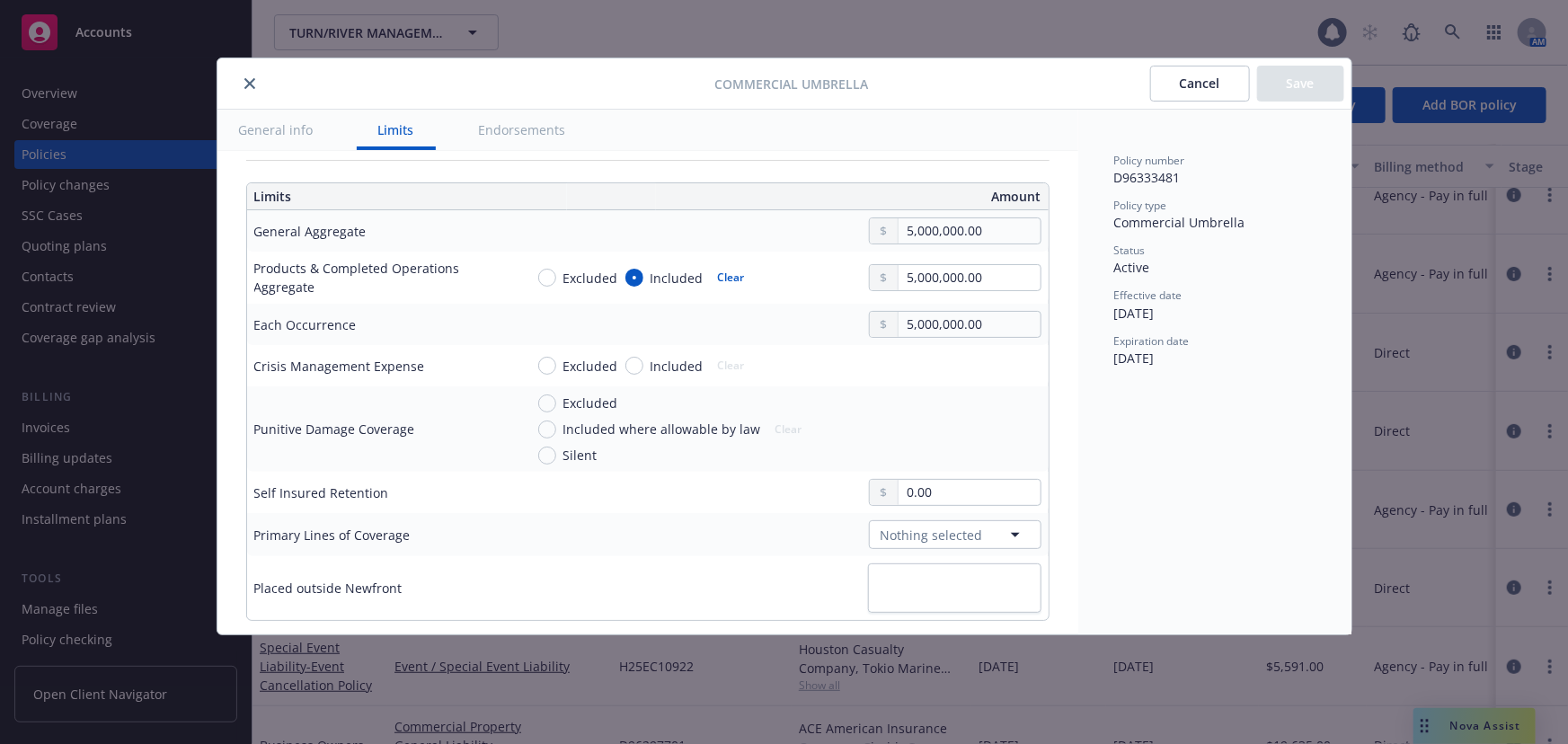
type textarea "x"
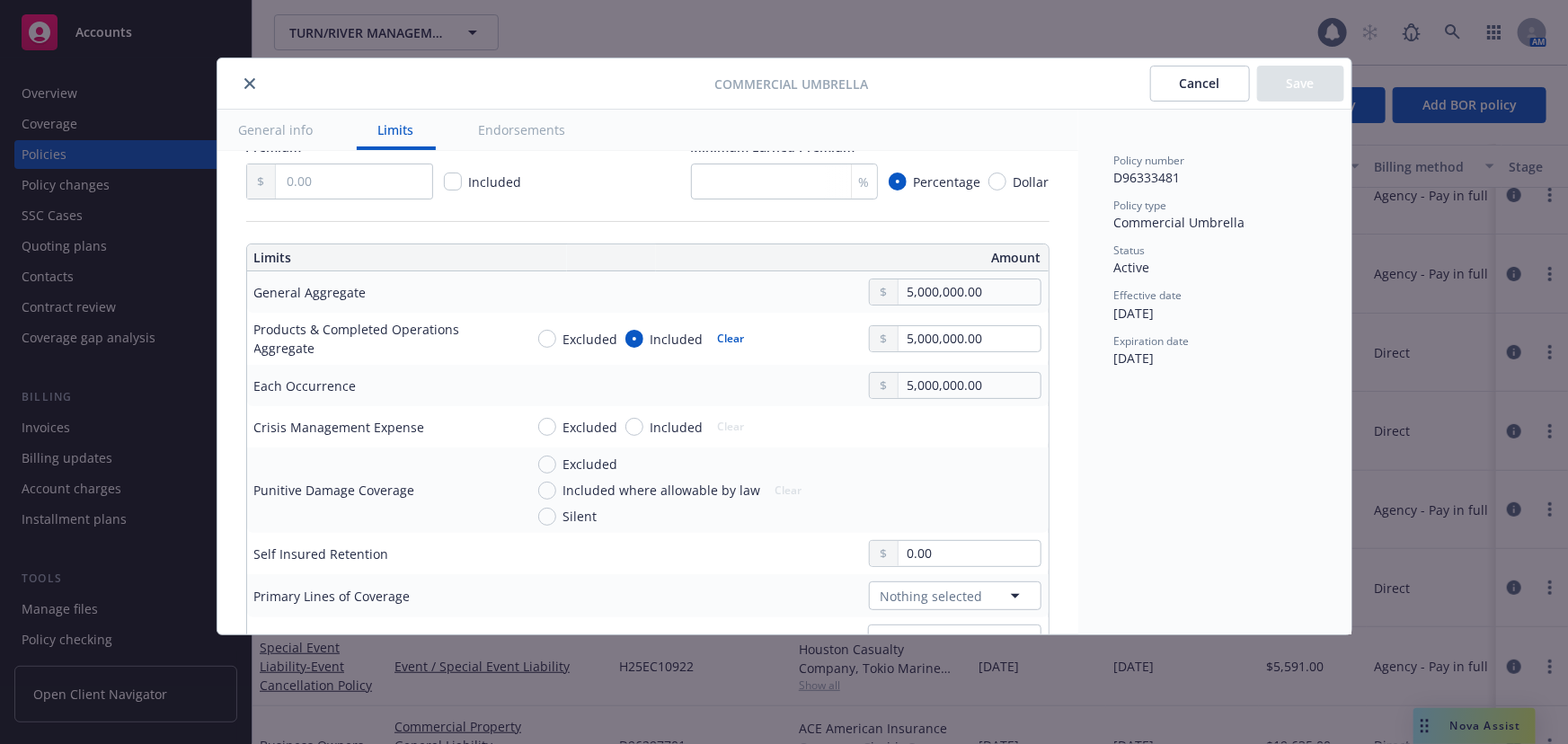
scroll to position [408, 0]
click at [256, 77] on button "close" at bounding box center [250, 83] width 22 height 22
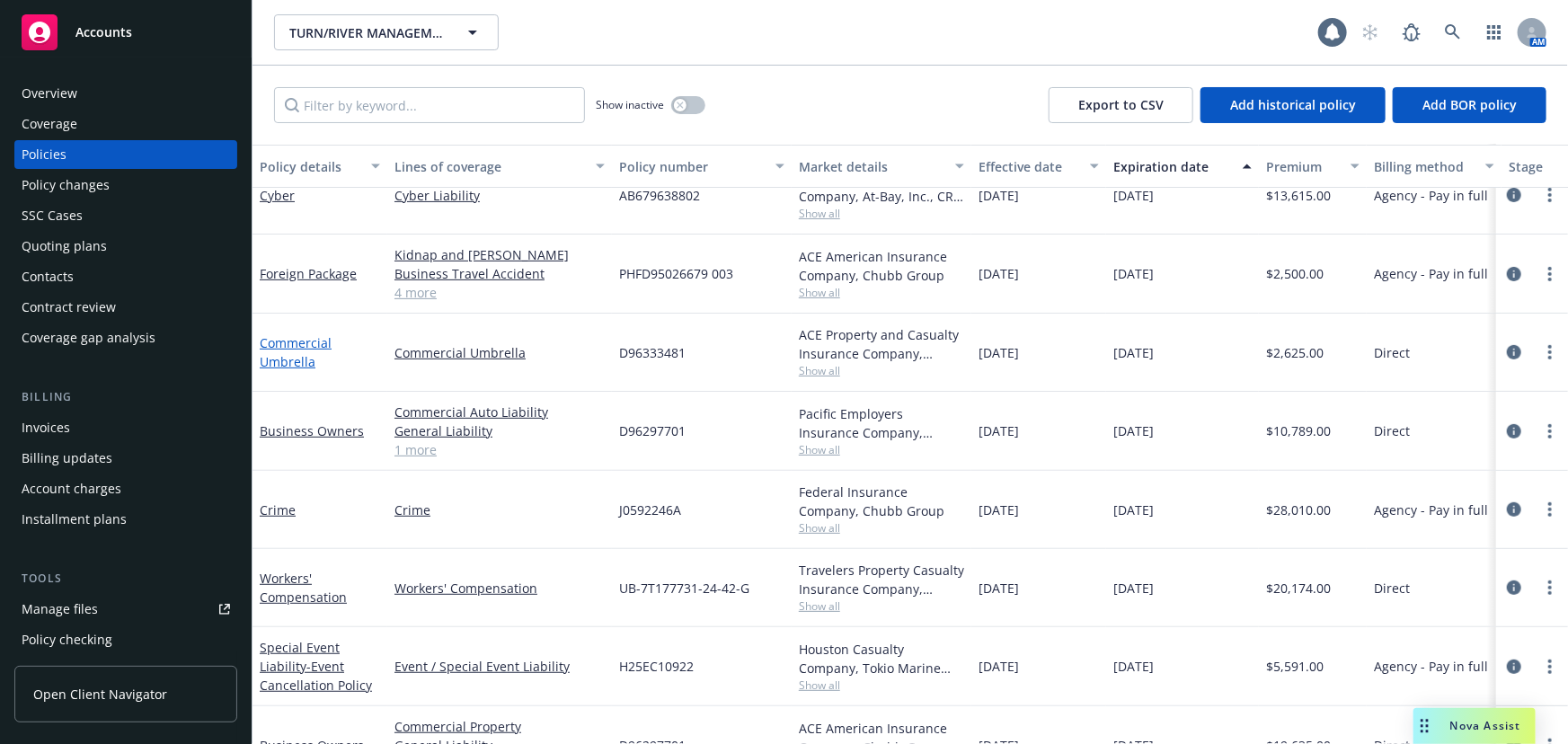
click at [305, 346] on link "Commercial Umbrella" at bounding box center [295, 352] width 72 height 36
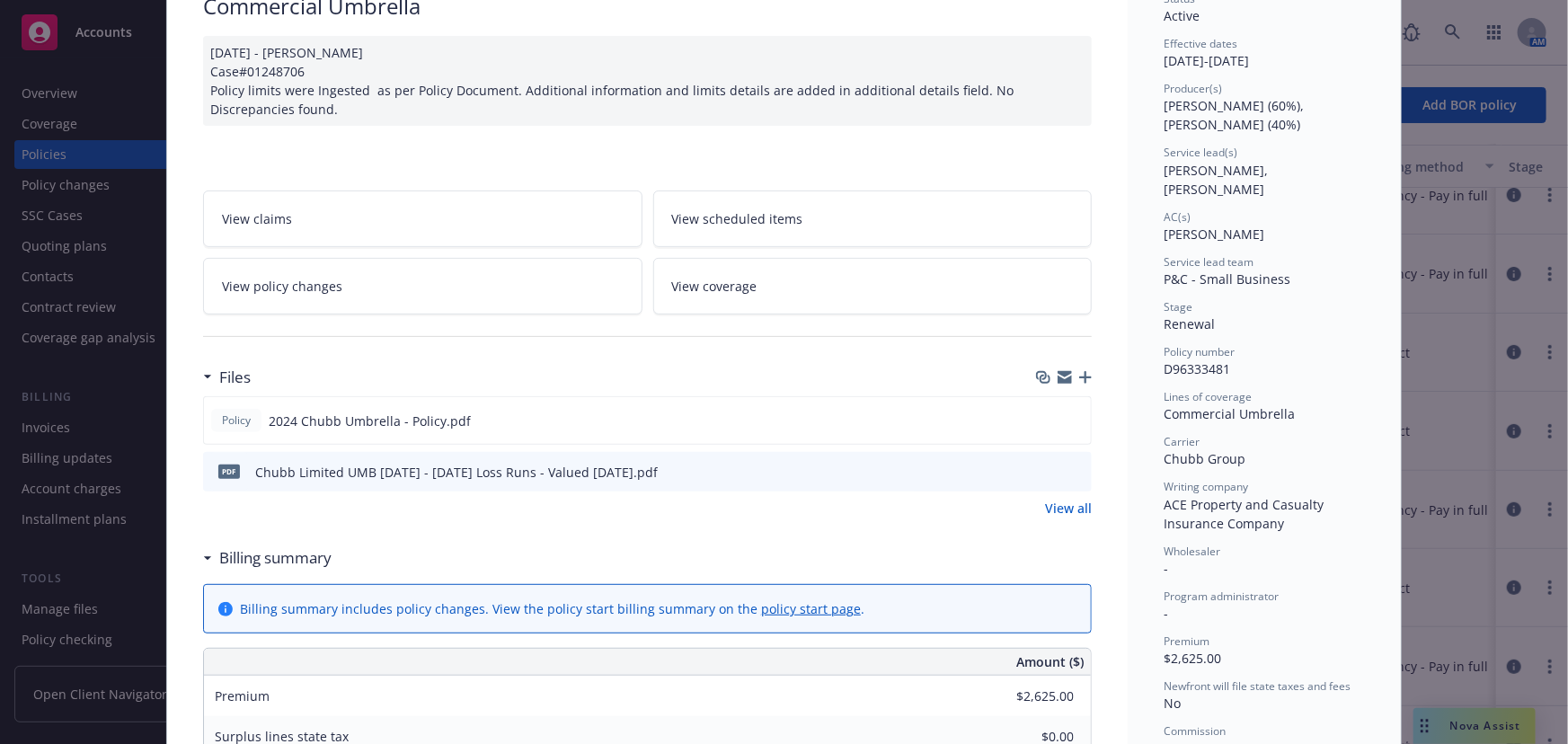
scroll to position [163, 0]
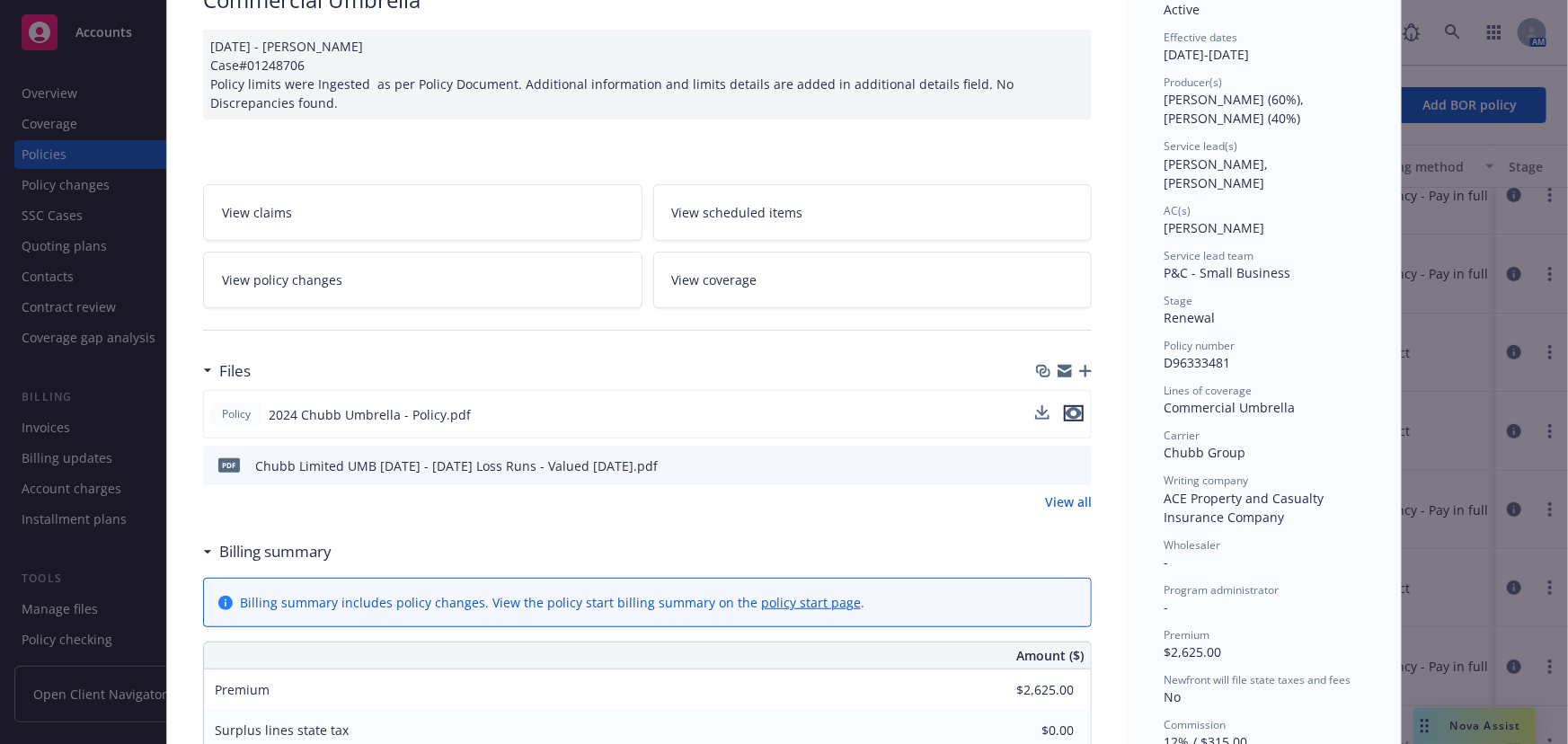
drag, startPoint x: 1069, startPoint y: 406, endPoint x: 1020, endPoint y: 401, distance: 49.3
click at [1069, 407] on icon "preview file" at bounding box center [1073, 413] width 16 height 12
click at [121, 324] on div "Policy Commercial Umbrella 09/23/2024 - Venkata Reddy Case#01248706 Policy limi…" at bounding box center [784, 372] width 1568 height 744
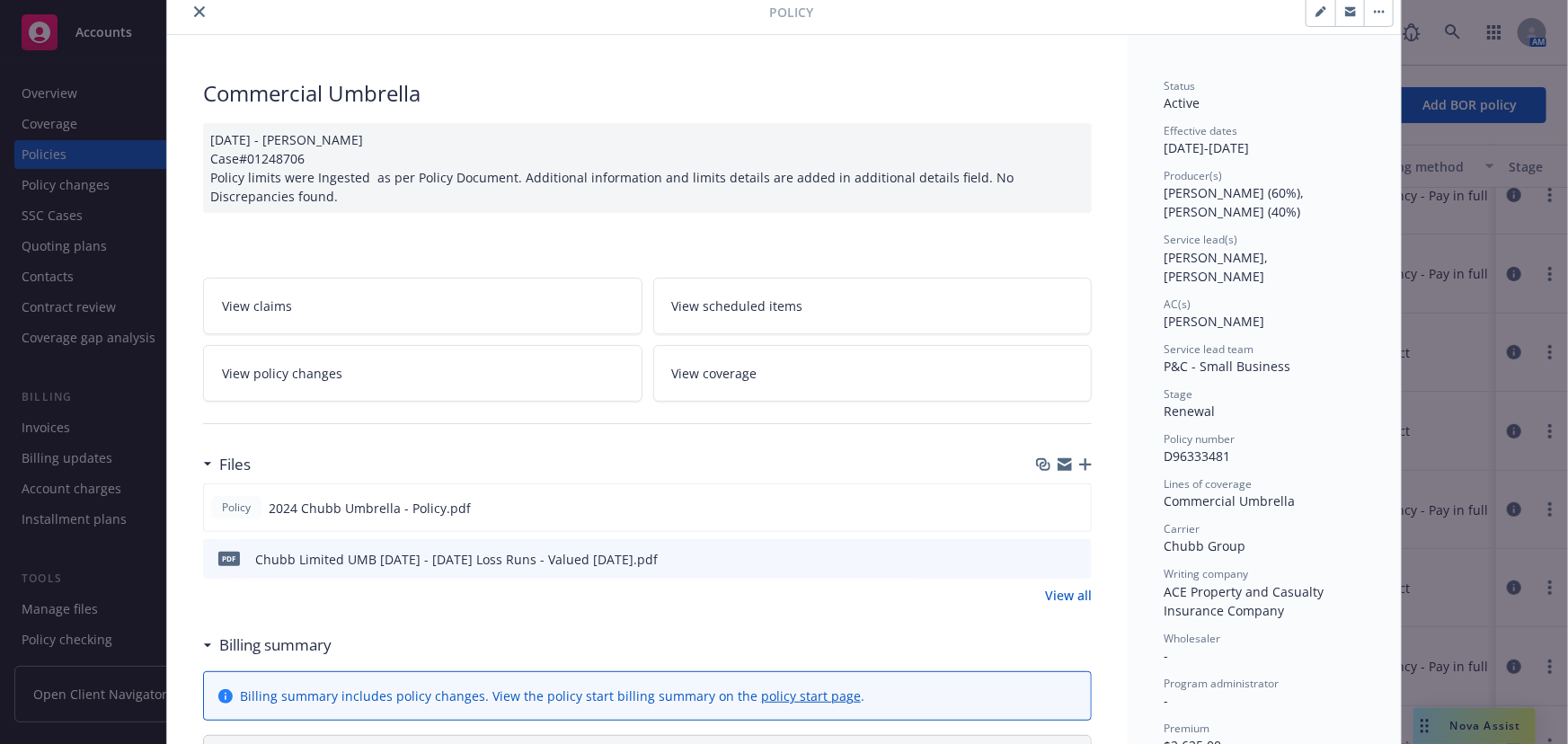
scroll to position [0, 0]
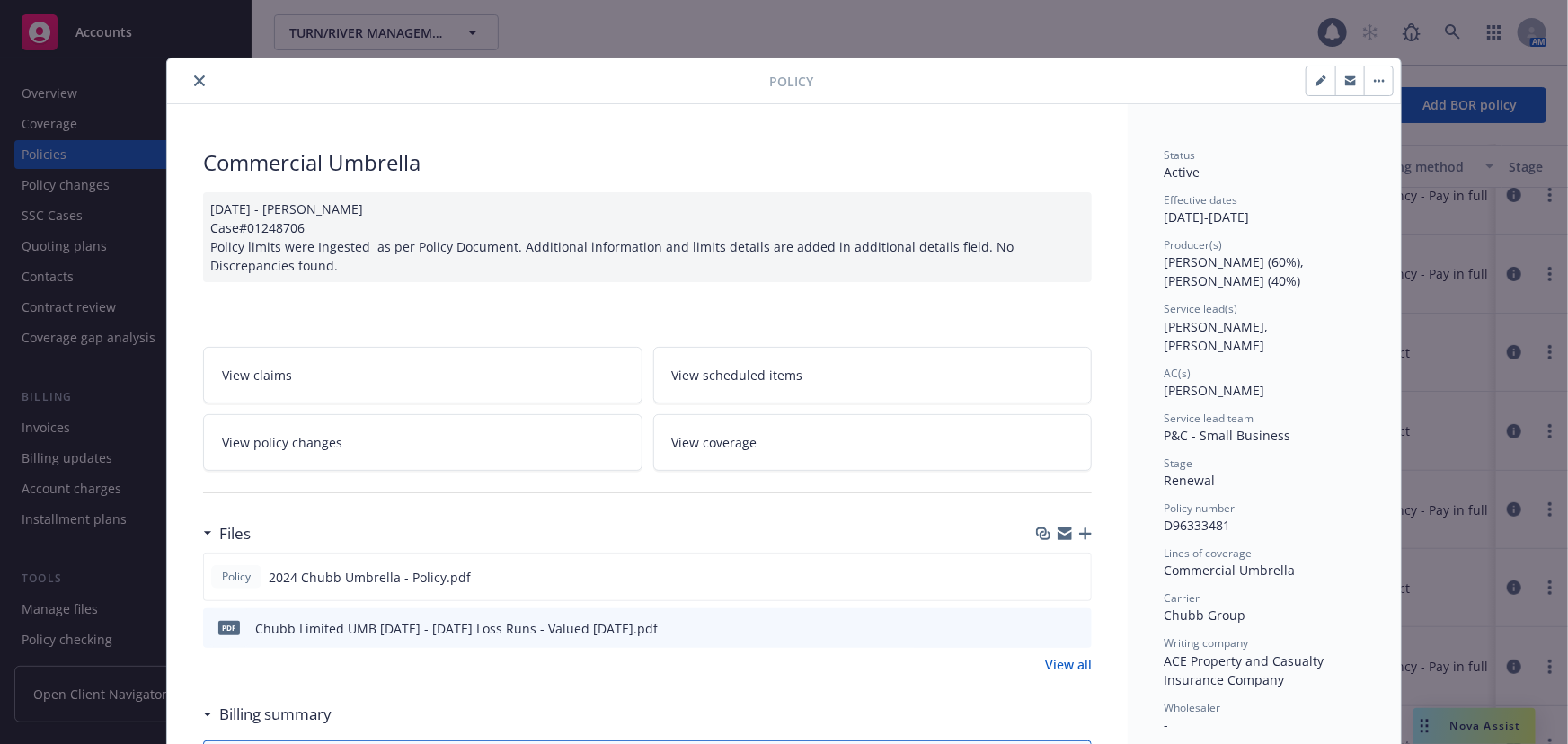
click at [194, 80] on icon "close" at bounding box center [199, 80] width 11 height 11
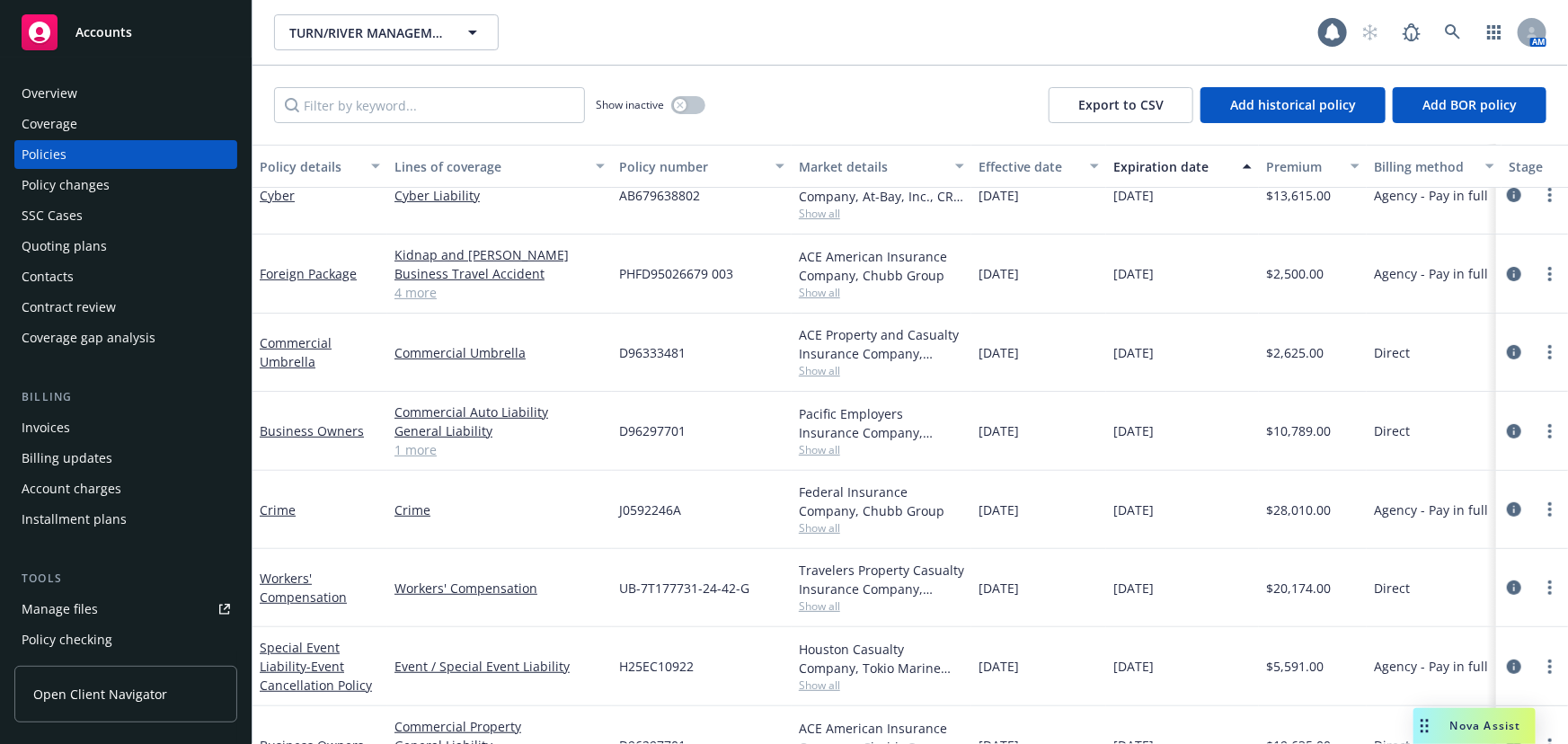
click at [116, 317] on div "Contract review" at bounding box center [126, 307] width 209 height 29
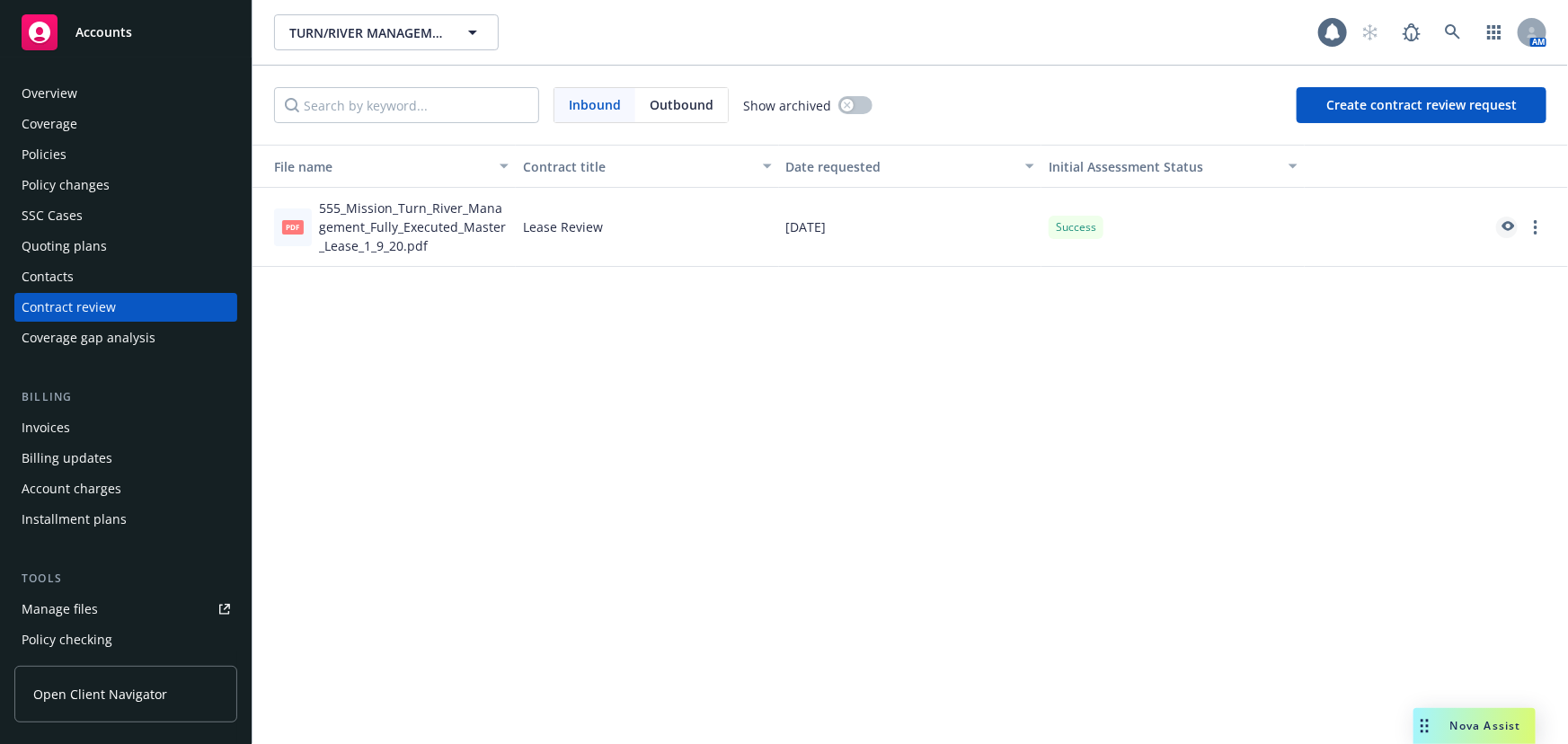
click at [1503, 224] on icon "preview" at bounding box center [1508, 226] width 12 height 10
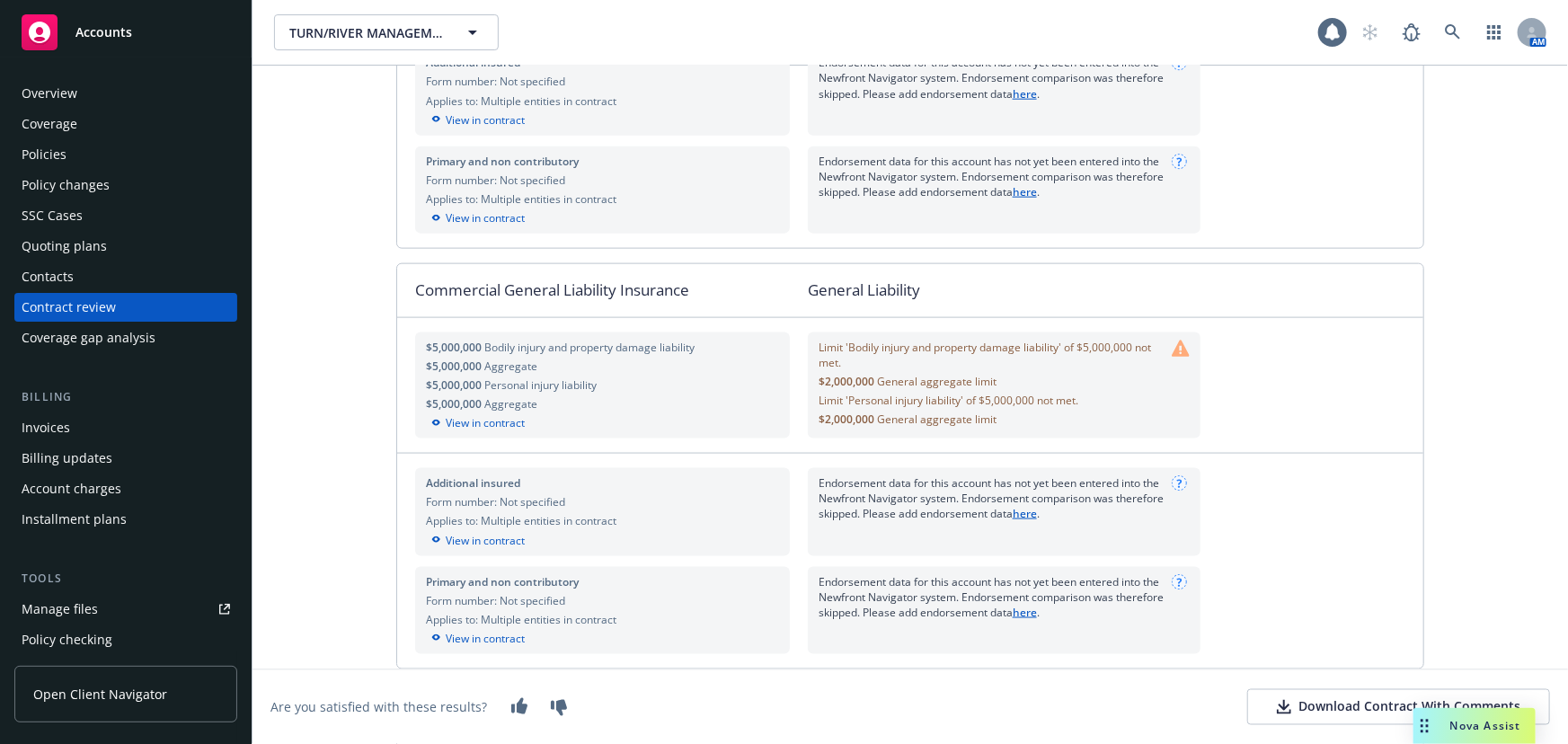
scroll to position [1143, 0]
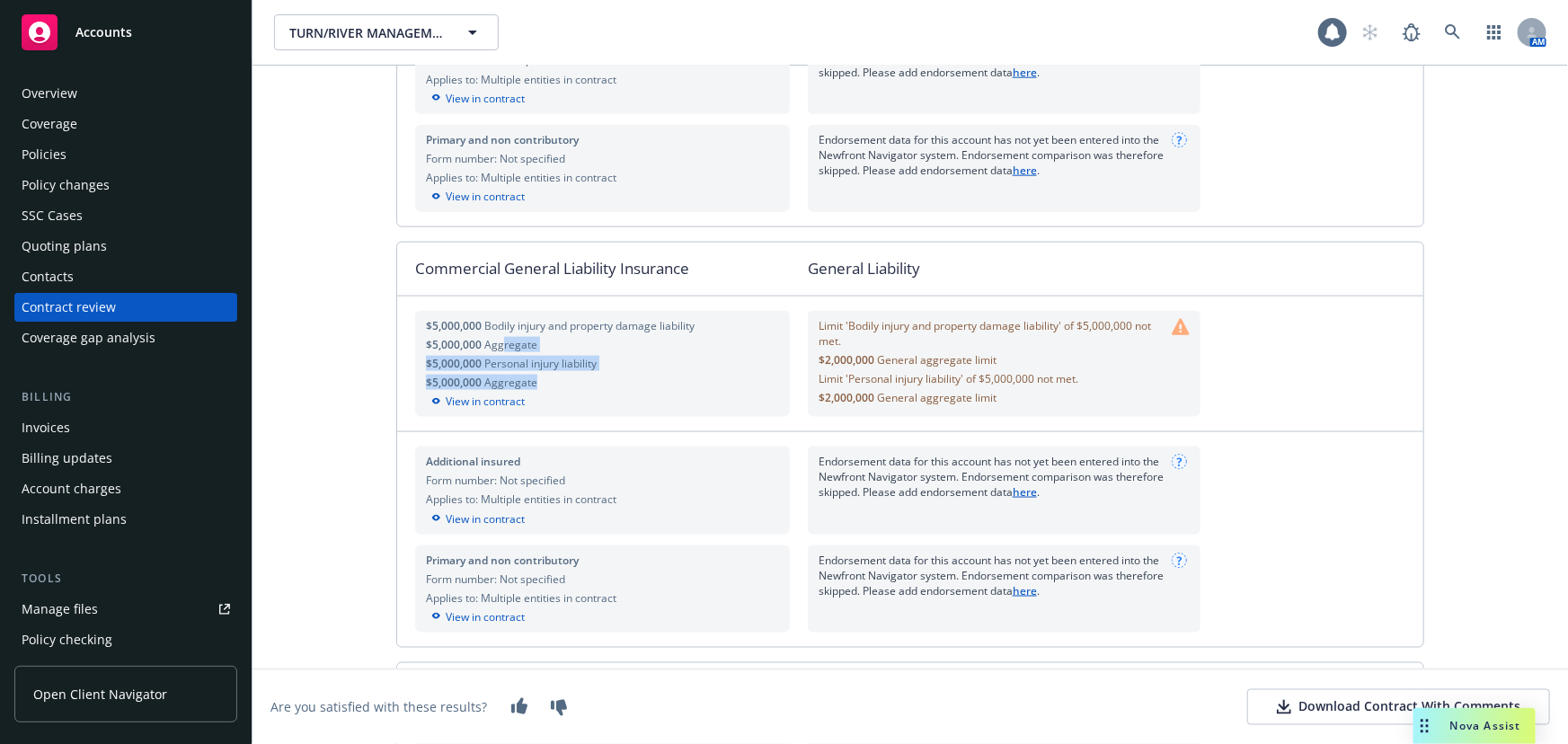
drag, startPoint x: 570, startPoint y: 388, endPoint x: 494, endPoint y: 361, distance: 80.7
click at [494, 361] on div "$5,000,000 Bodily injury and property damage liability $5,000,000 Aggregate $5,…" at bounding box center [602, 365] width 374 height 107
click at [578, 410] on div "View in contract" at bounding box center [602, 401] width 353 height 16
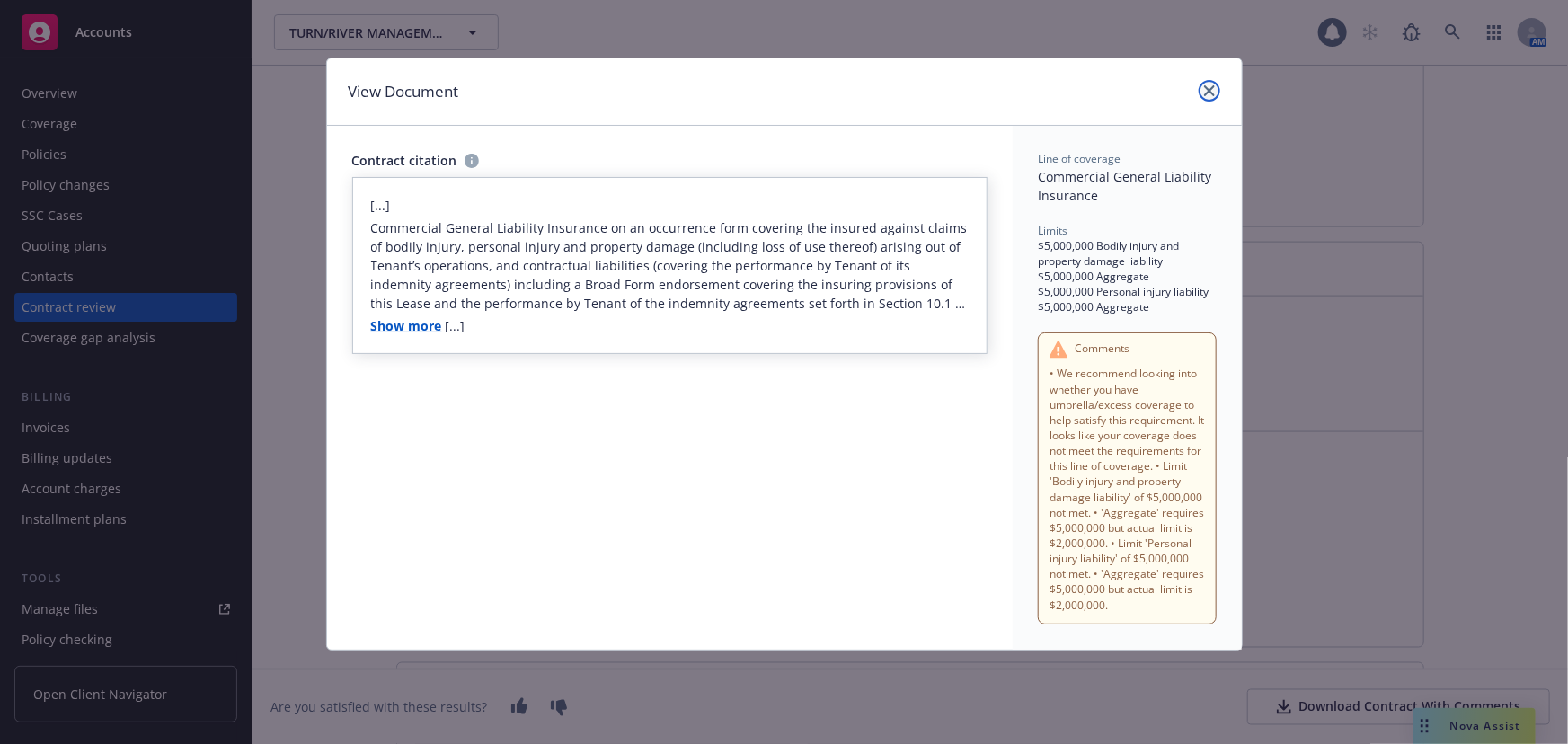
click at [1205, 89] on icon "close" at bounding box center [1209, 90] width 11 height 11
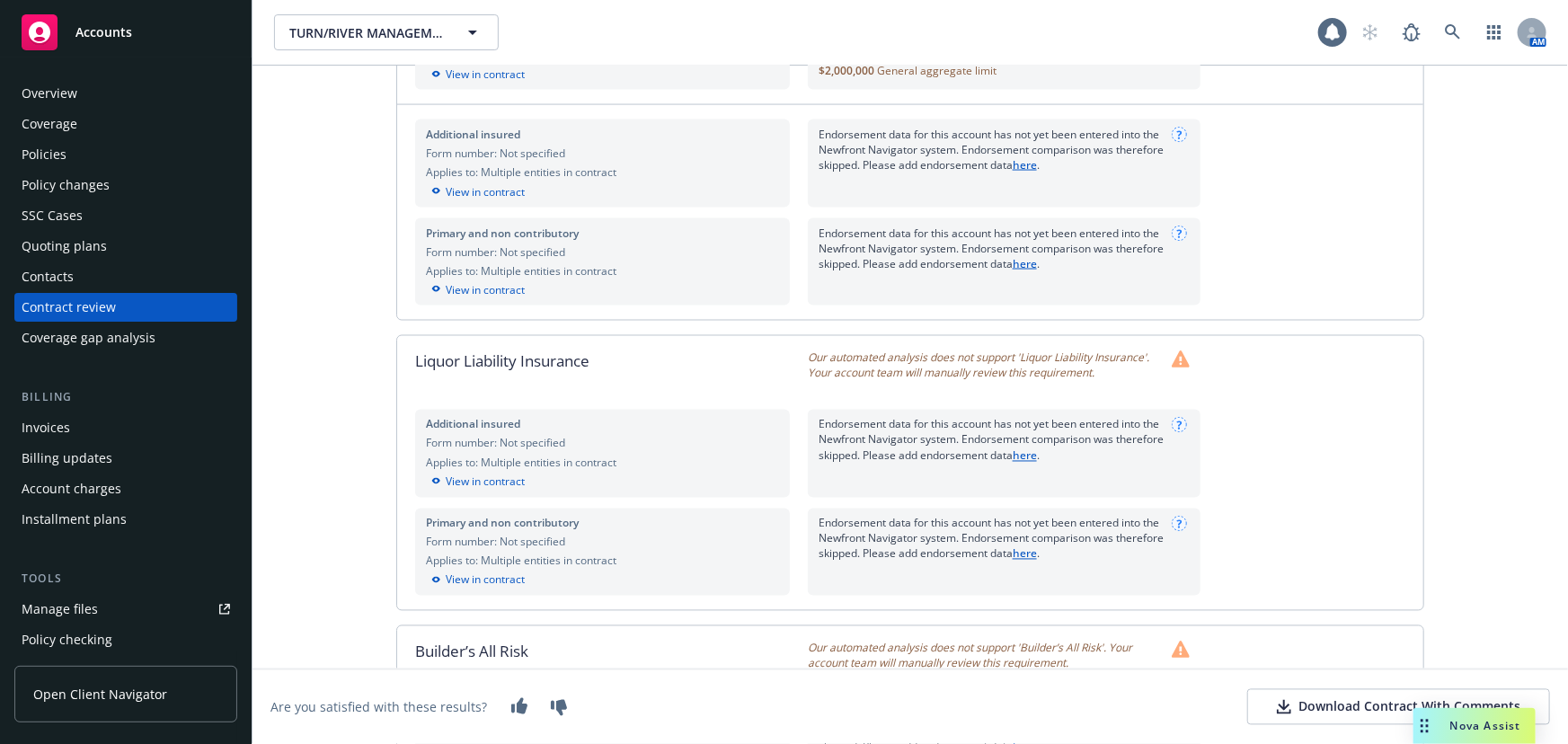
scroll to position [1225, 0]
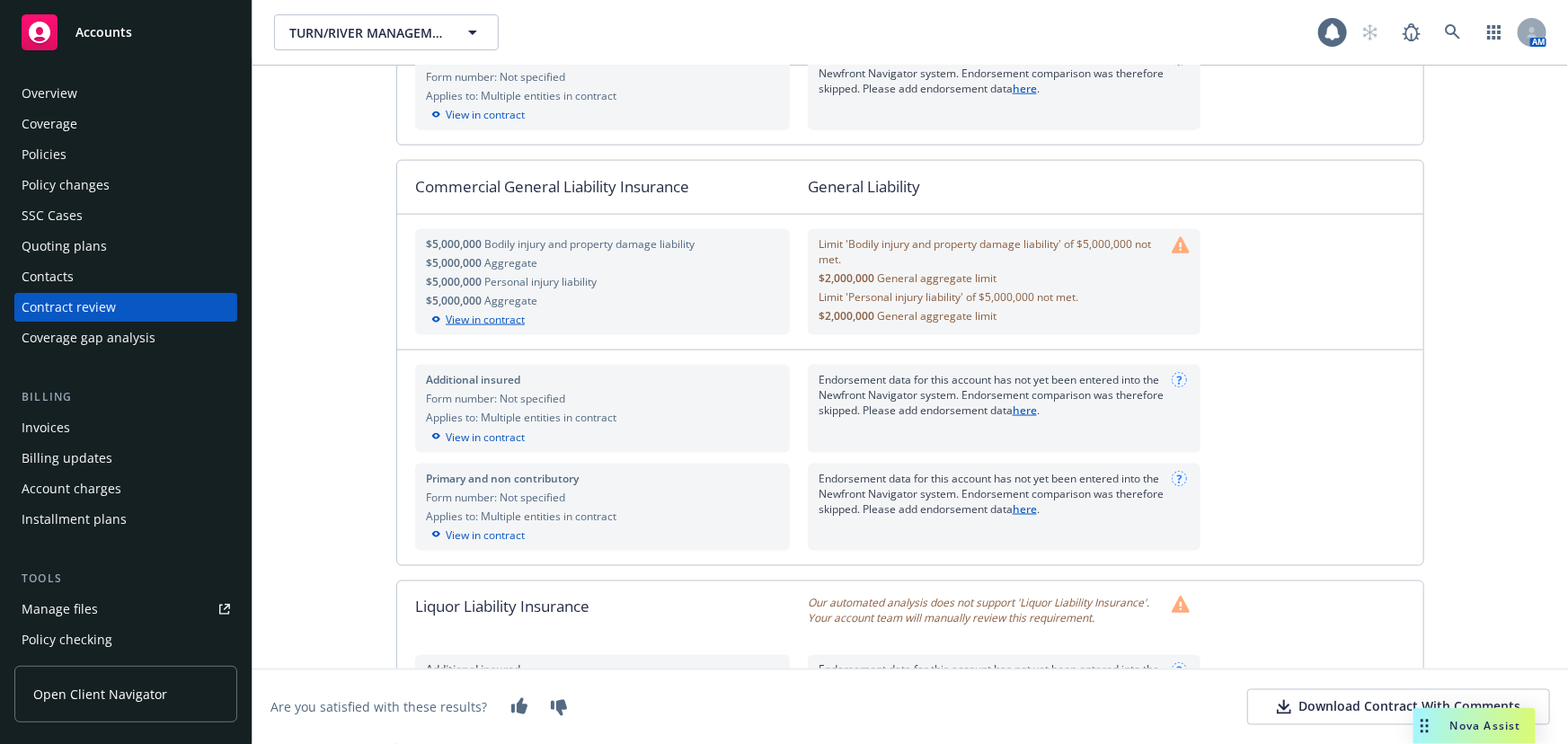
click at [482, 328] on div "View in contract" at bounding box center [602, 320] width 353 height 16
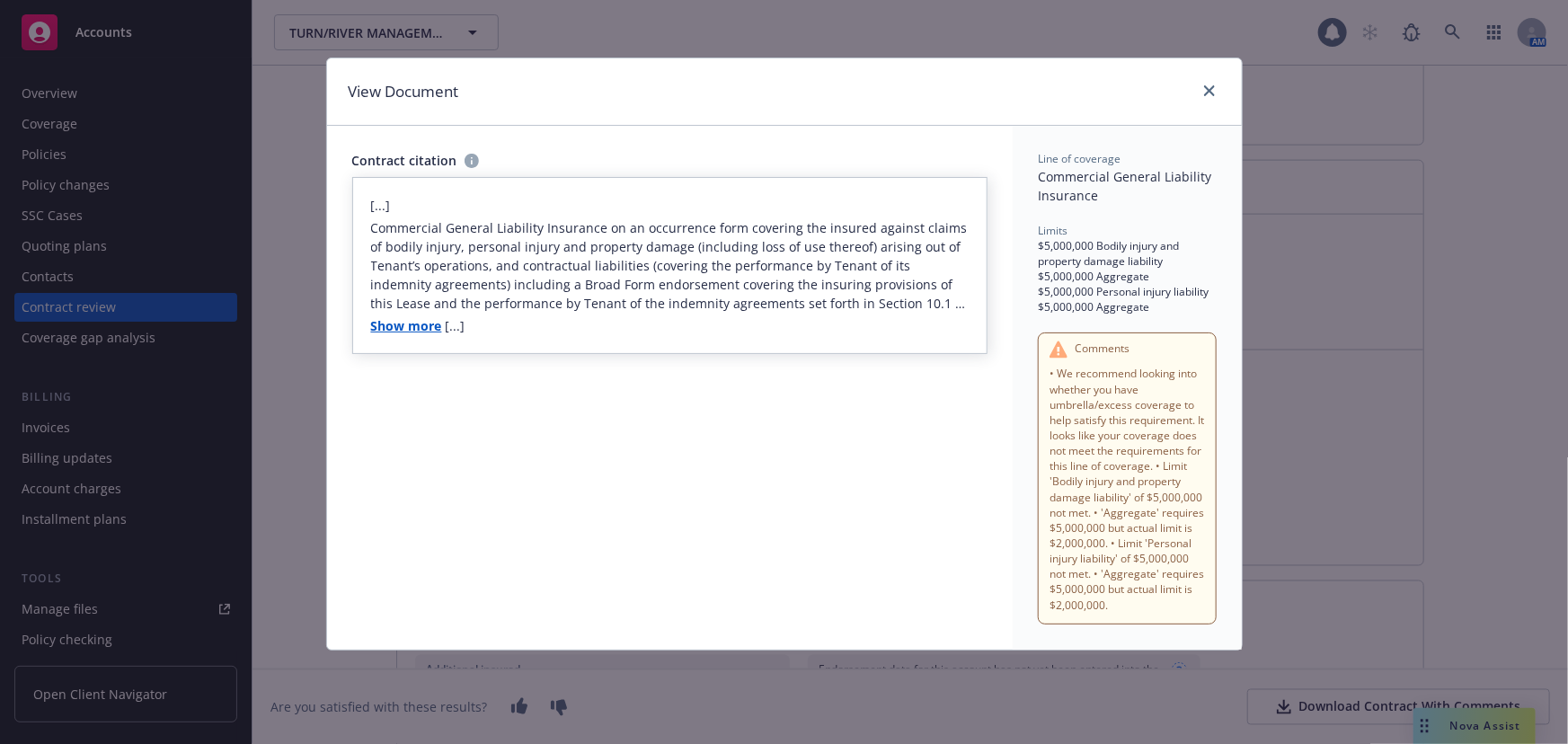
click at [431, 326] on link "Show more" at bounding box center [407, 326] width 71 height 17
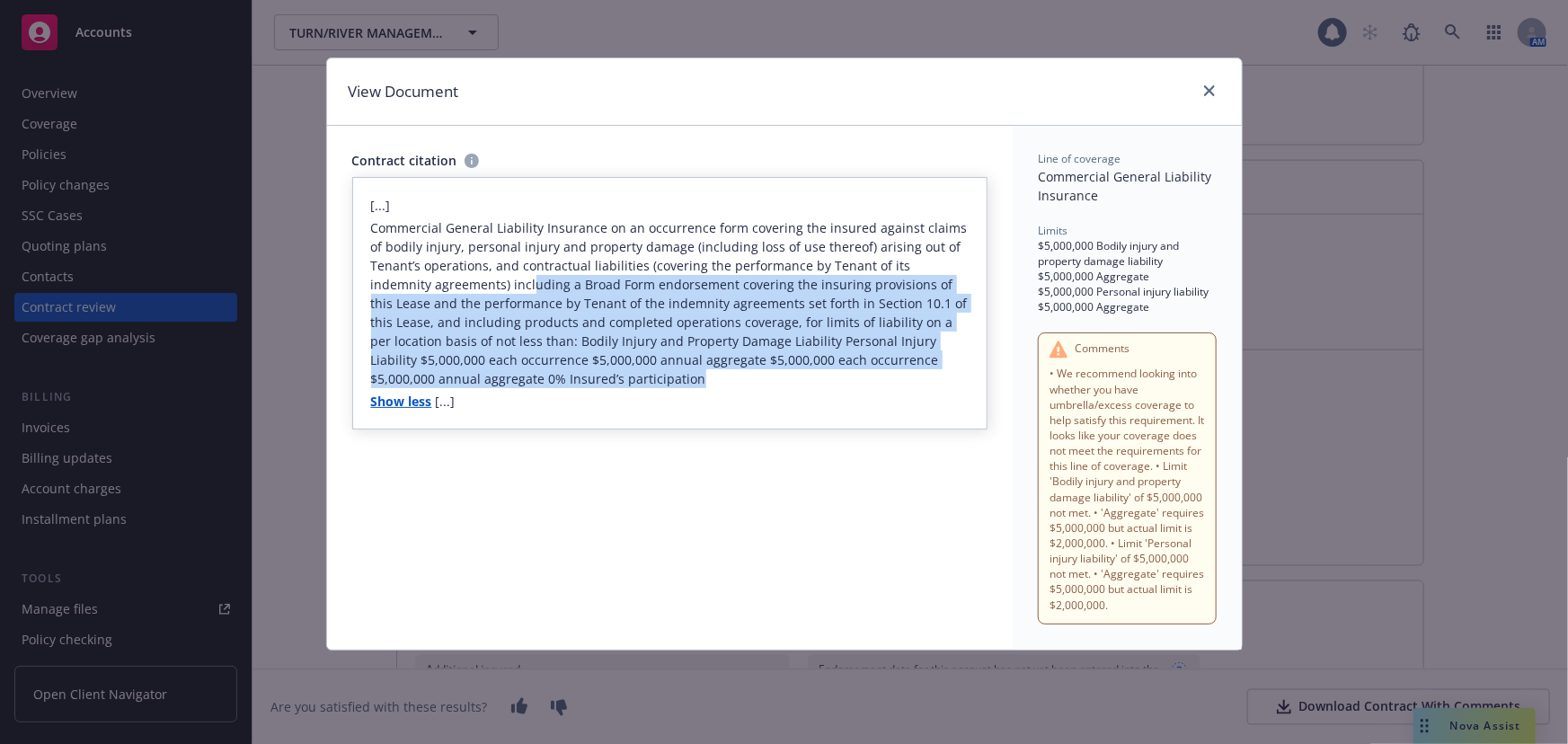
drag, startPoint x: 594, startPoint y: 372, endPoint x: 490, endPoint y: 243, distance: 165.7
click at [466, 260] on p "Commercial General Liability Insurance on an occurrence form covering the insur…" at bounding box center [670, 303] width 598 height 169
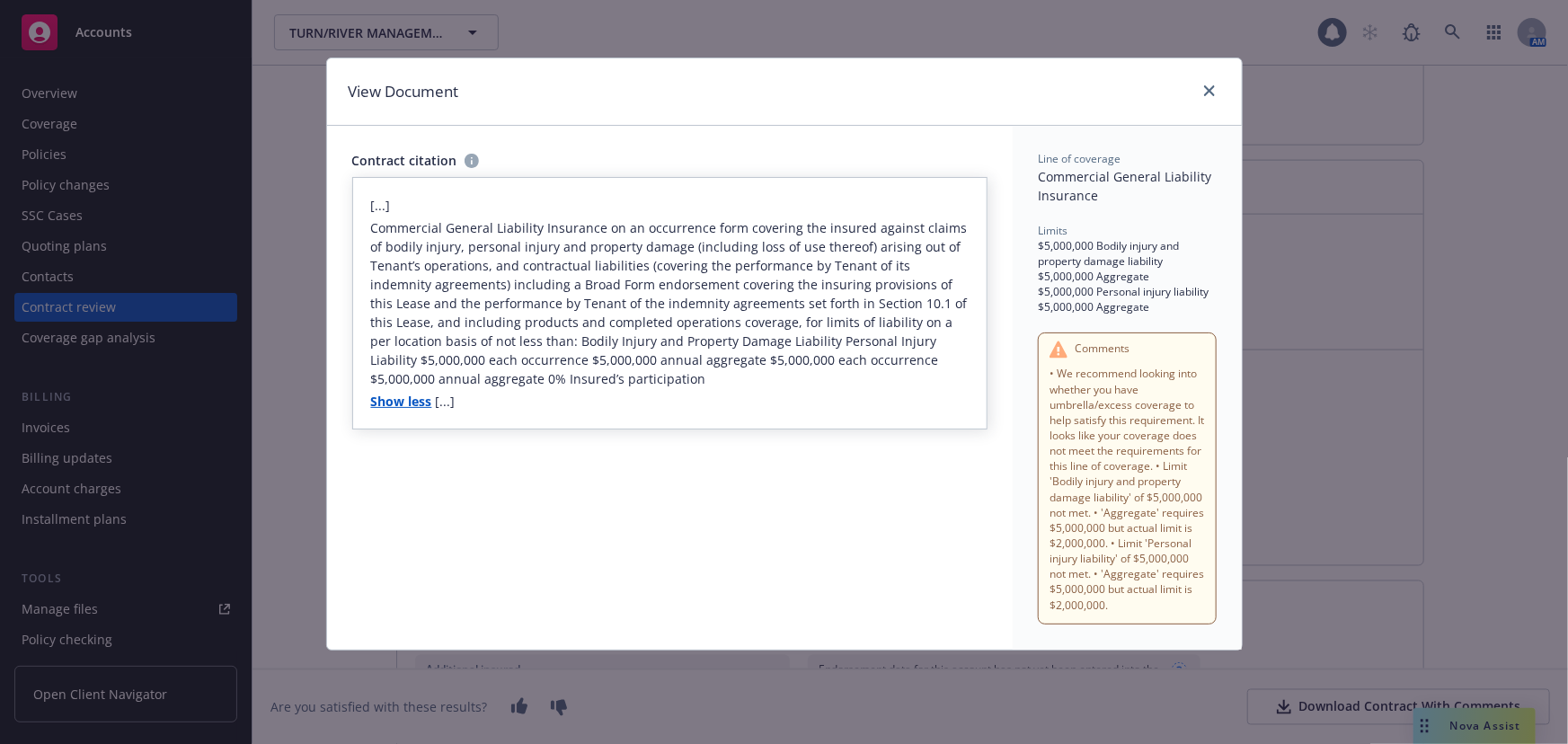
click at [1193, 89] on div at bounding box center [1206, 92] width 29 height 23
click at [1202, 93] on link "close" at bounding box center [1209, 91] width 22 height 22
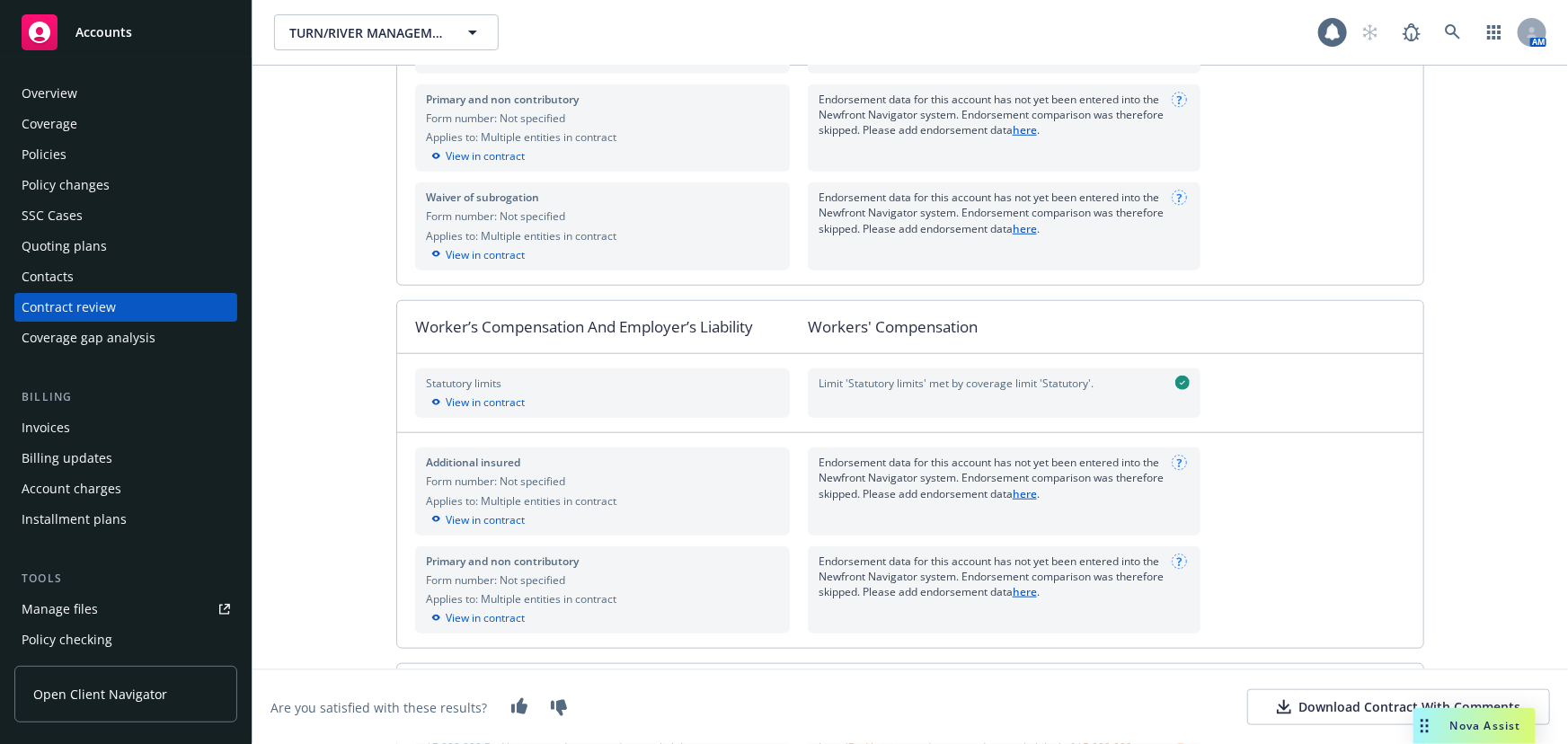
scroll to position [404, 0]
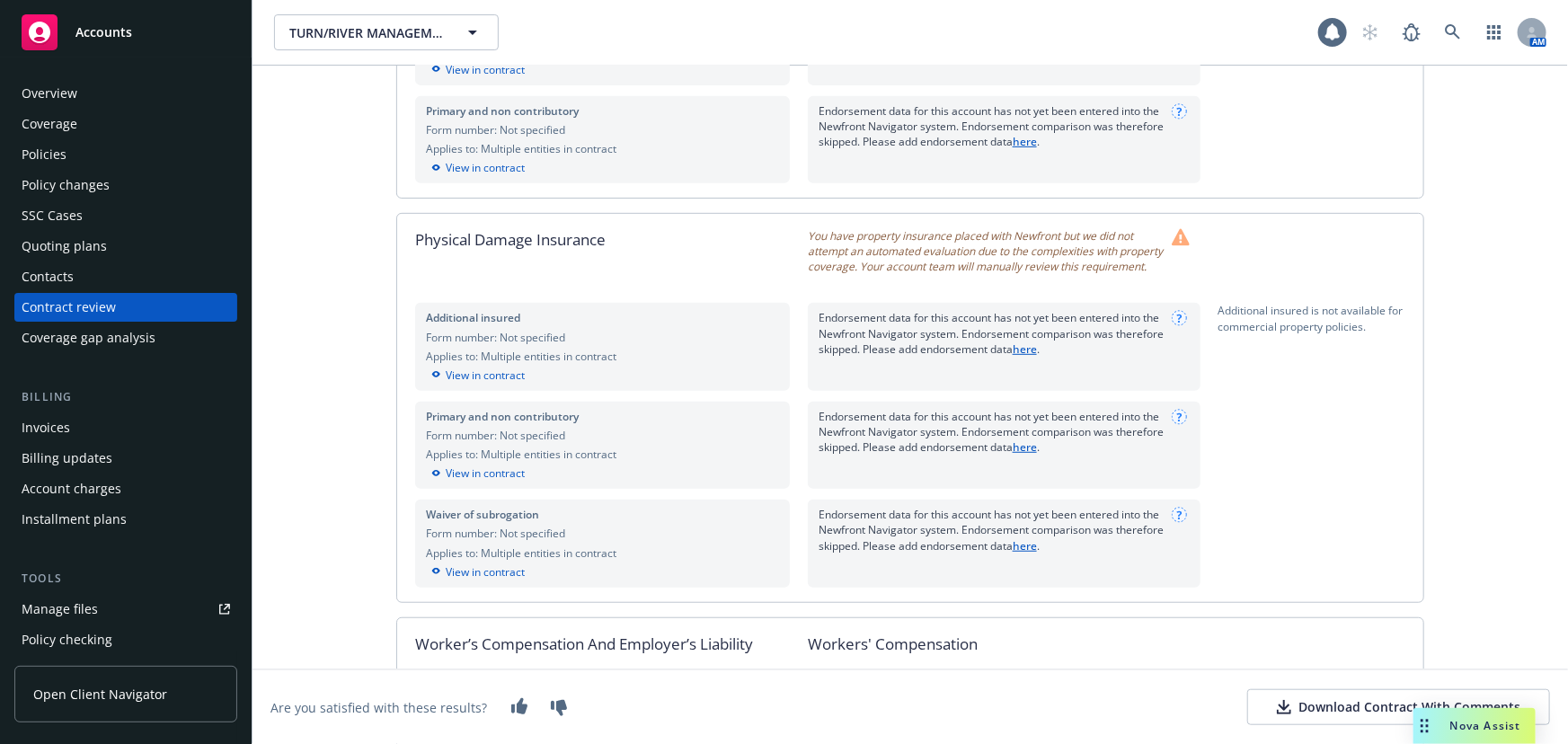
click at [162, 314] on div "Contract review" at bounding box center [126, 307] width 209 height 29
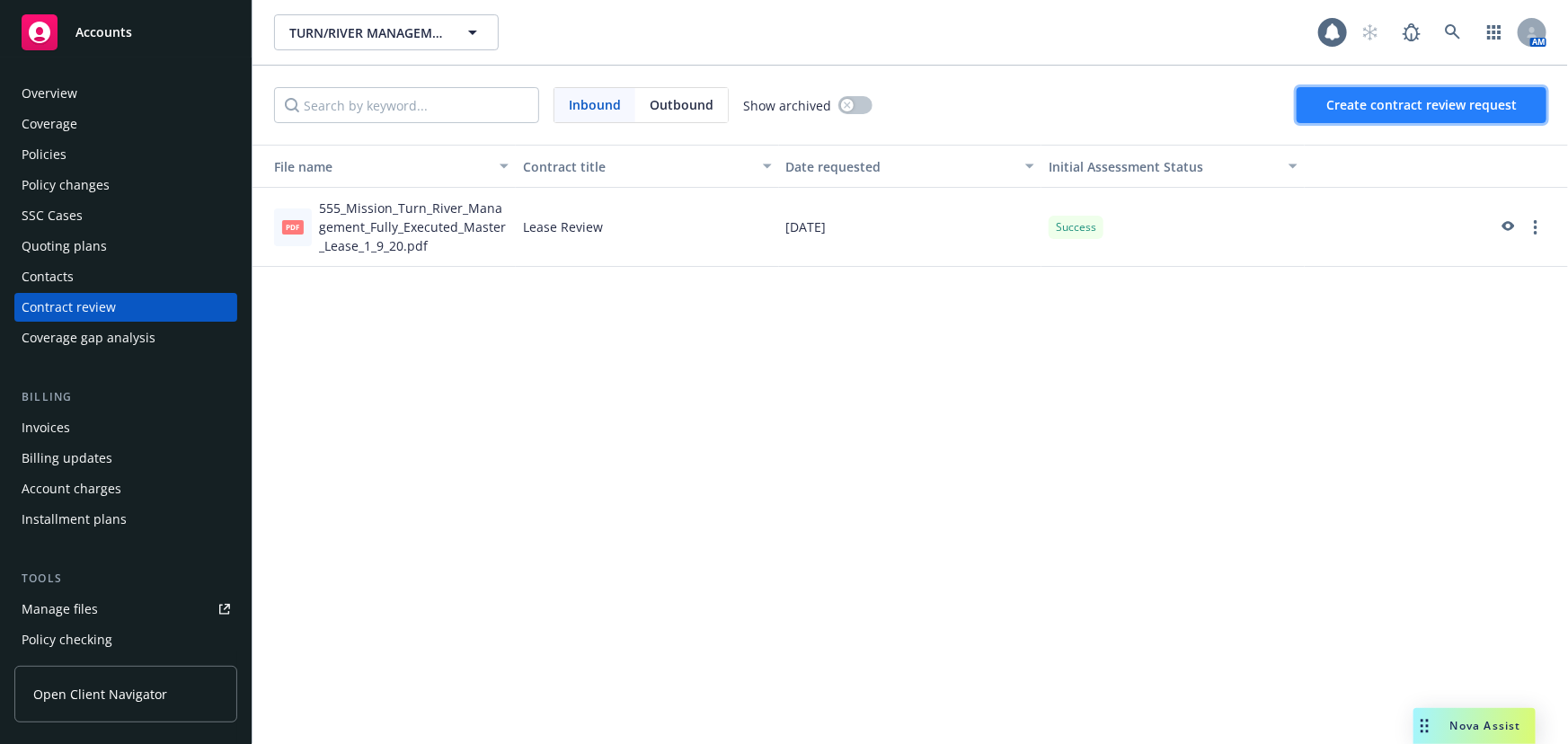
click at [1393, 102] on span "Create contract review request" at bounding box center [1421, 104] width 190 height 17
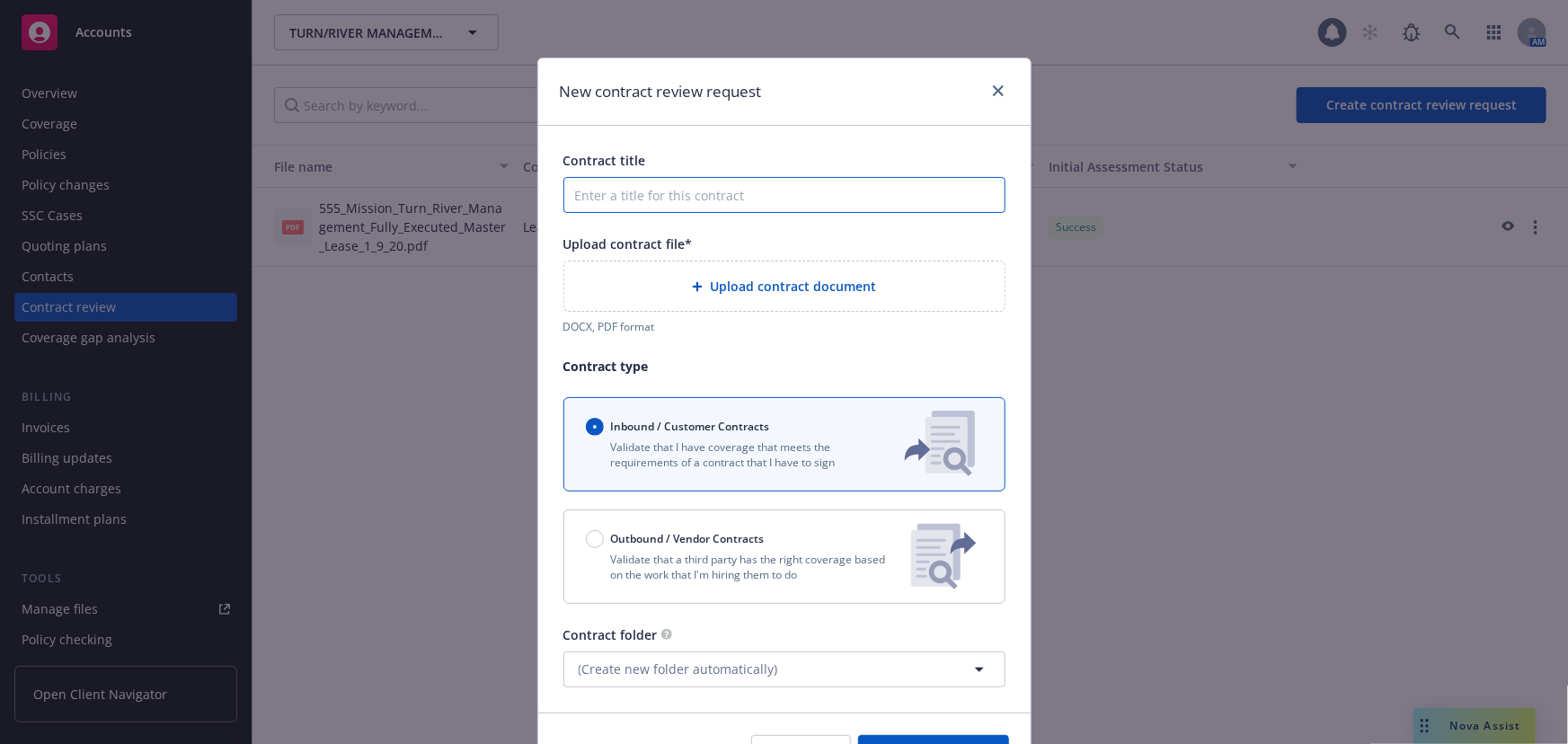
drag, startPoint x: 611, startPoint y: 188, endPoint x: 658, endPoint y: 196, distance: 47.7
click at [611, 188] on input "Contract title" at bounding box center [784, 195] width 442 height 36
type input "Lease Expansion"
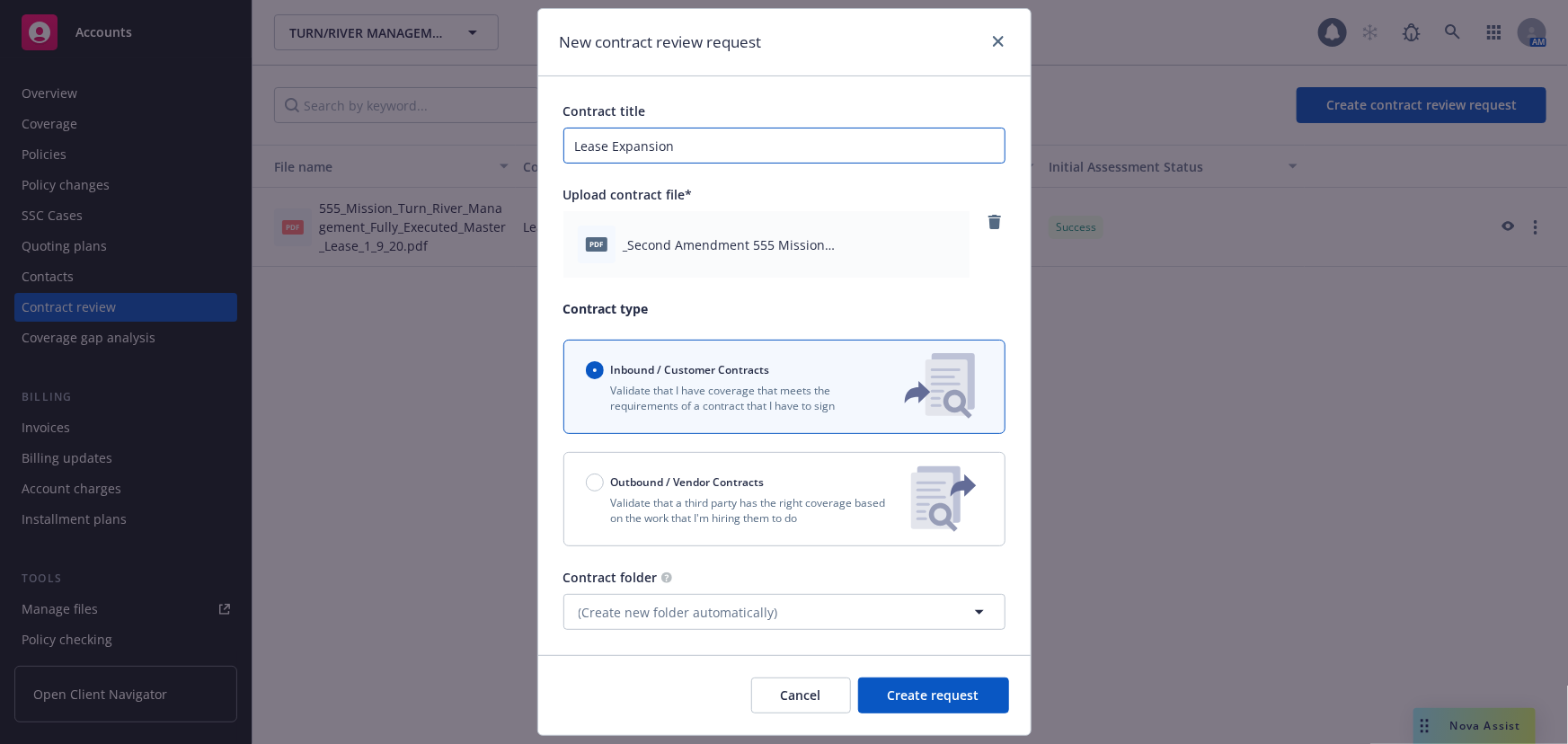
scroll to position [99, 0]
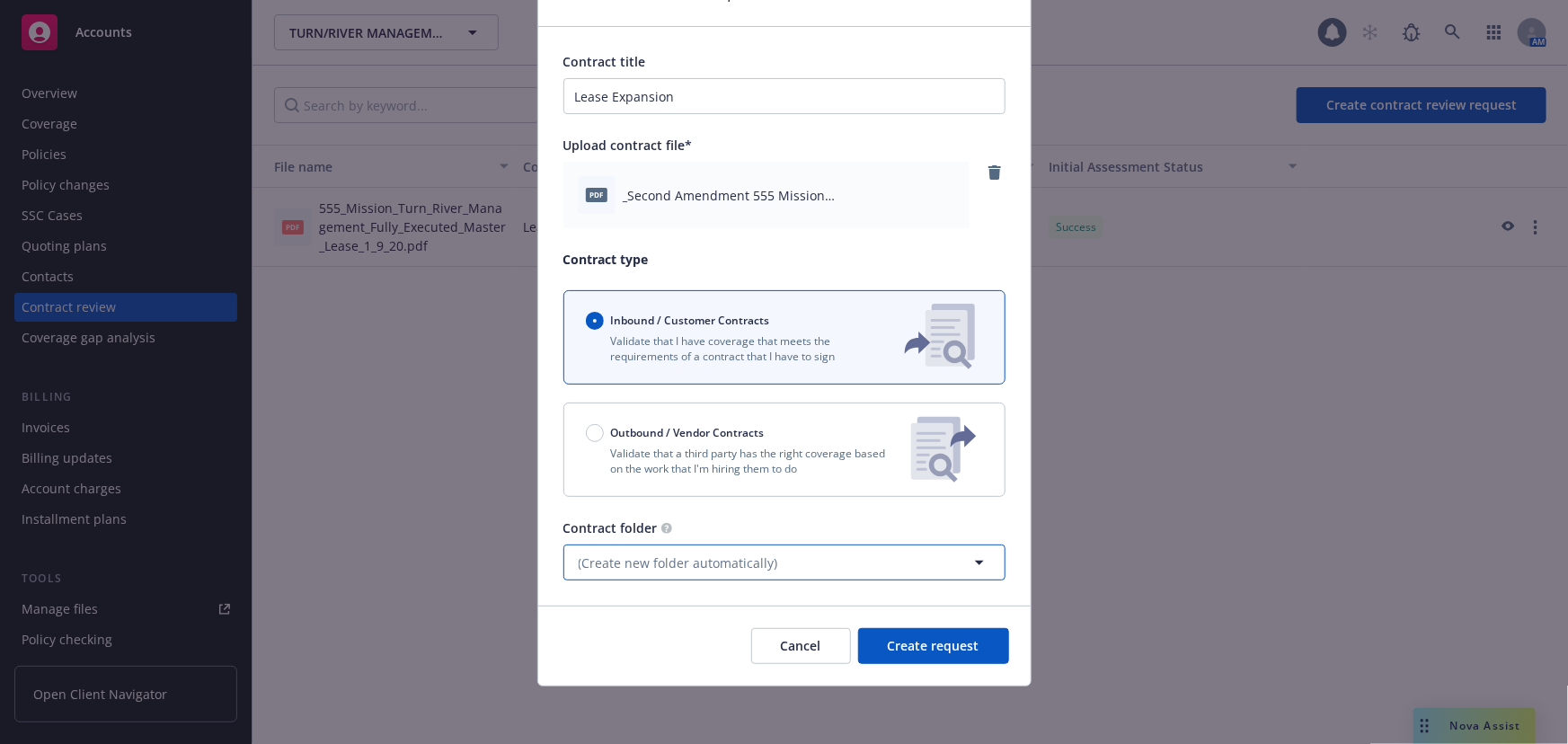
click at [890, 572] on button "(Create new folder automatically)" at bounding box center [784, 563] width 442 height 36
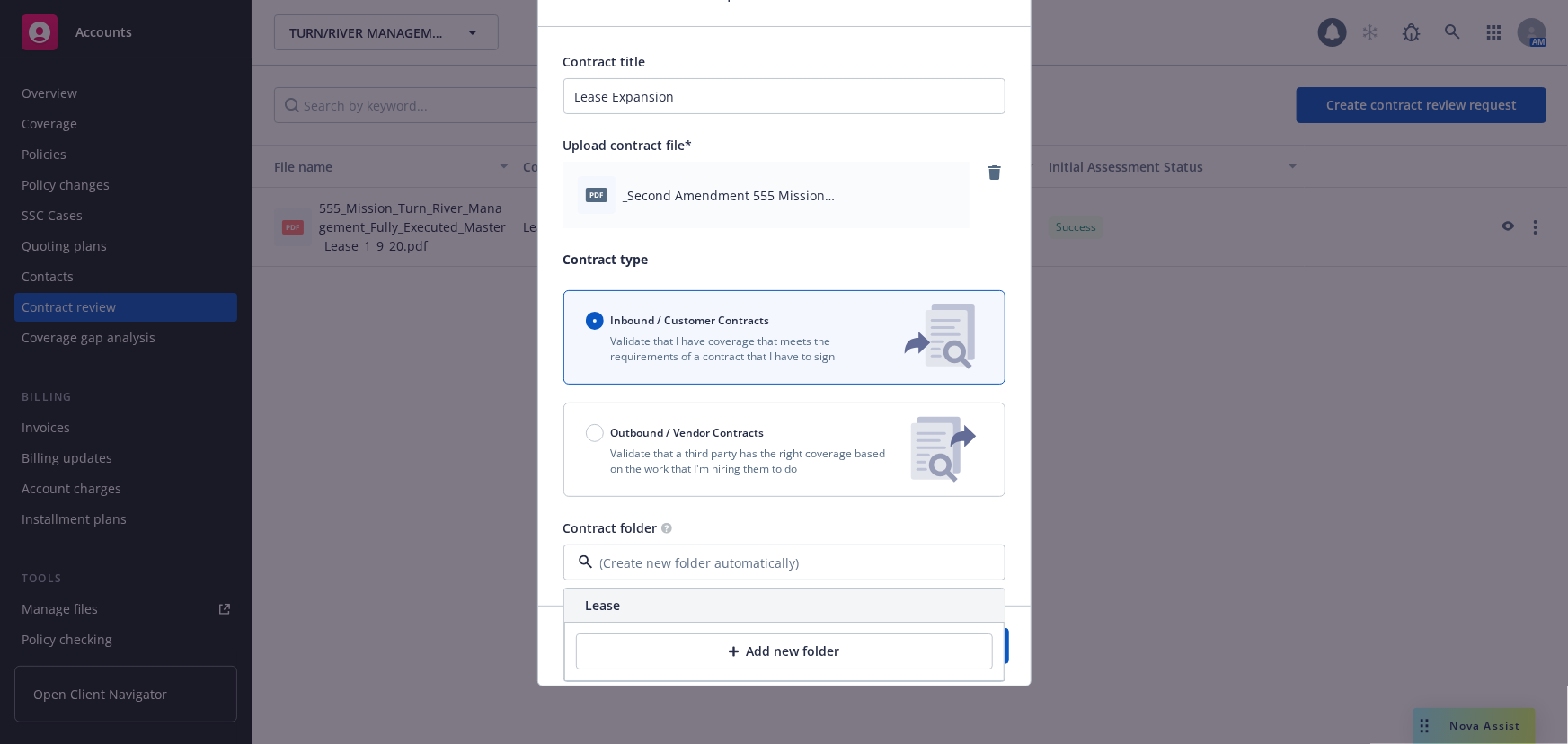
click at [742, 620] on div "Lease" at bounding box center [784, 606] width 440 height 34
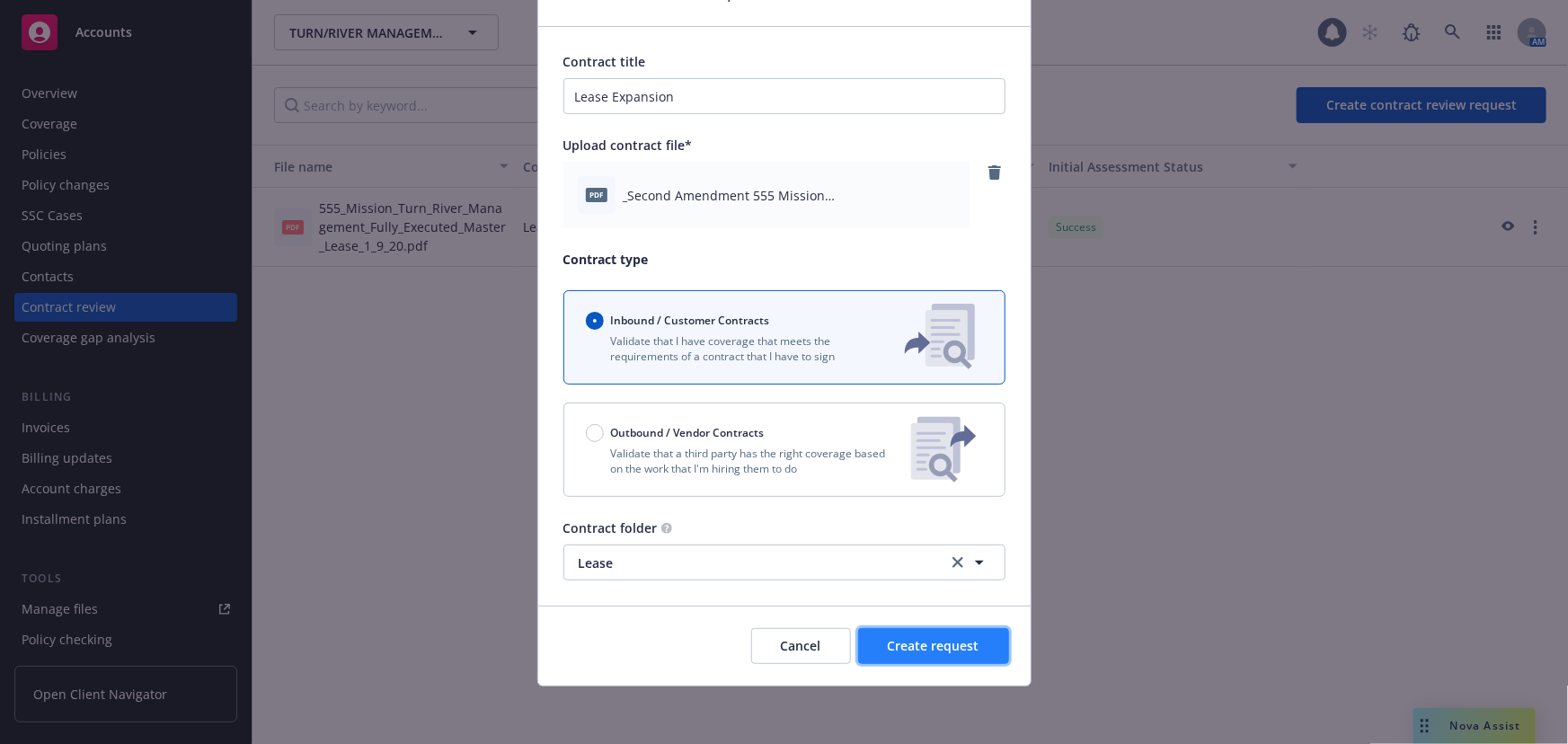
click at [952, 640] on span "Create request" at bounding box center [933, 645] width 92 height 17
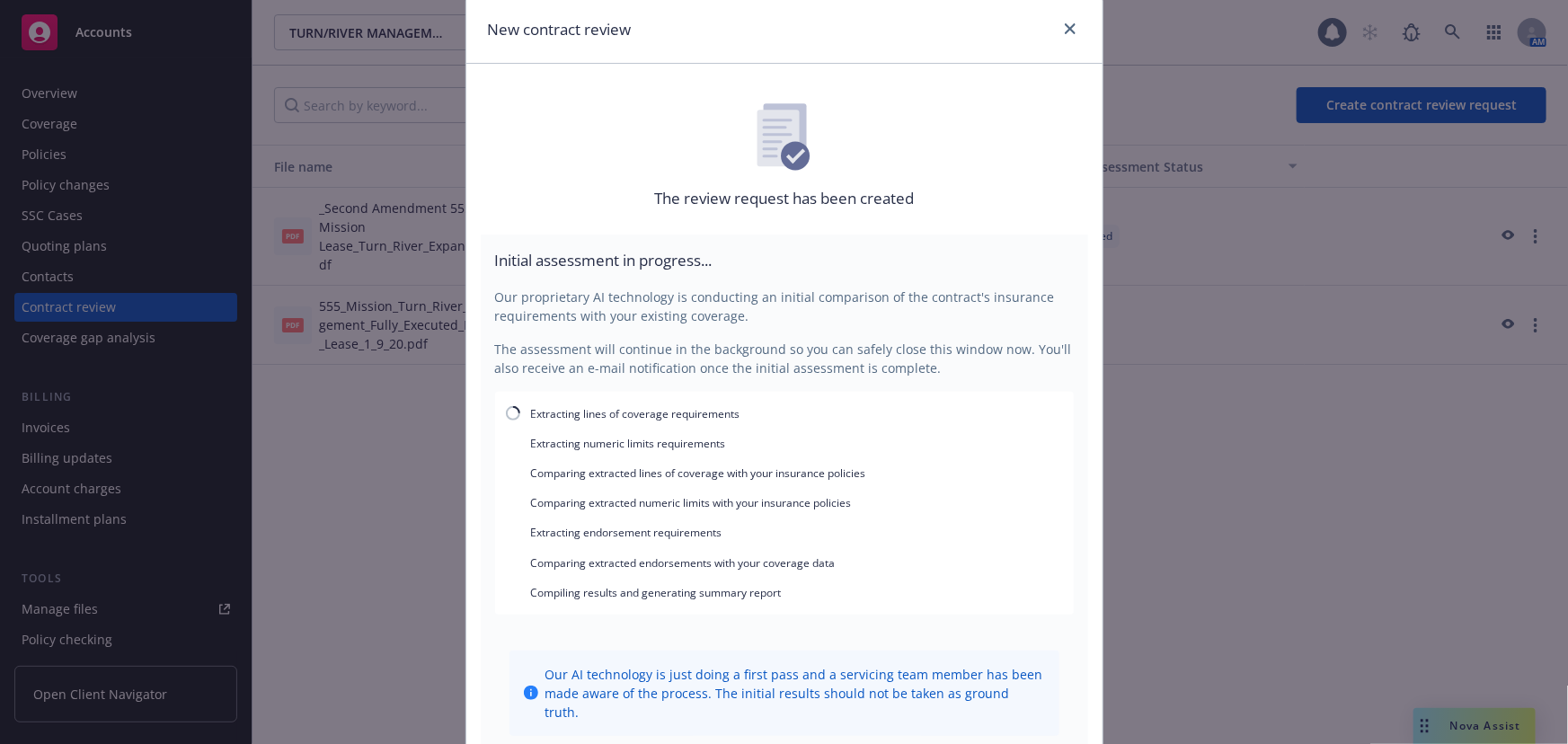
scroll to position [135, 0]
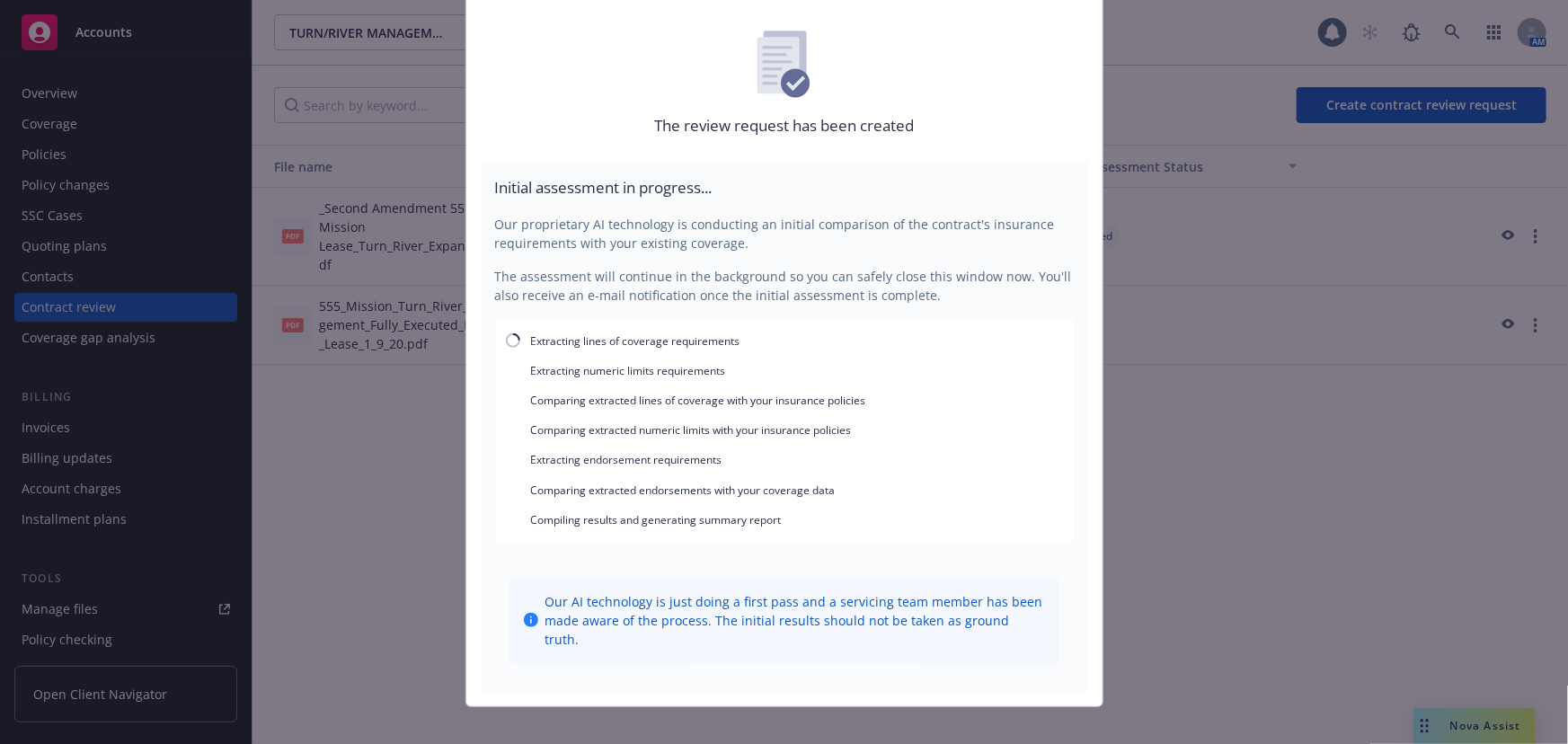
click at [287, 200] on div "New contract review The review request has been created Initial assessment in p…" at bounding box center [784, 372] width 1568 height 744
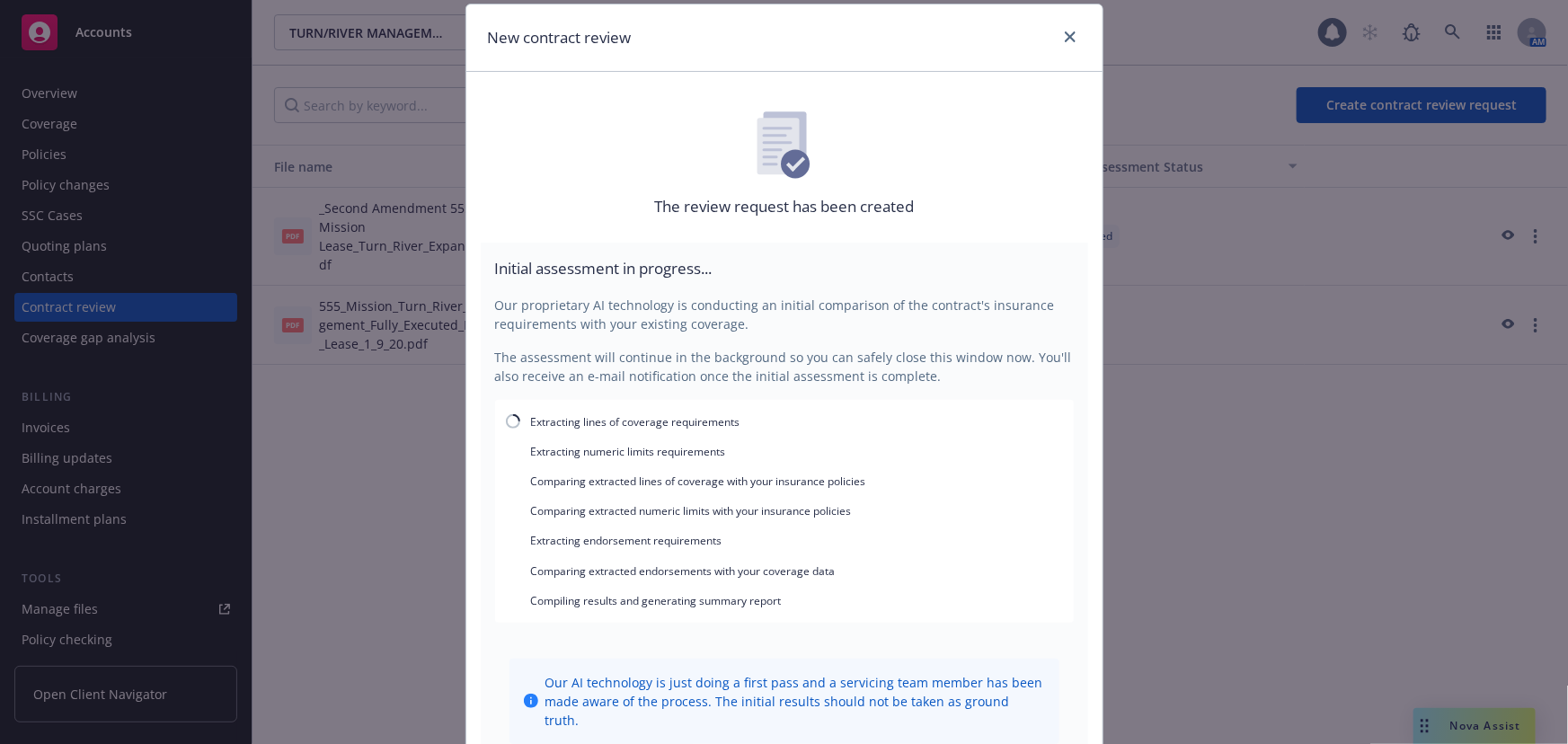
scroll to position [0, 0]
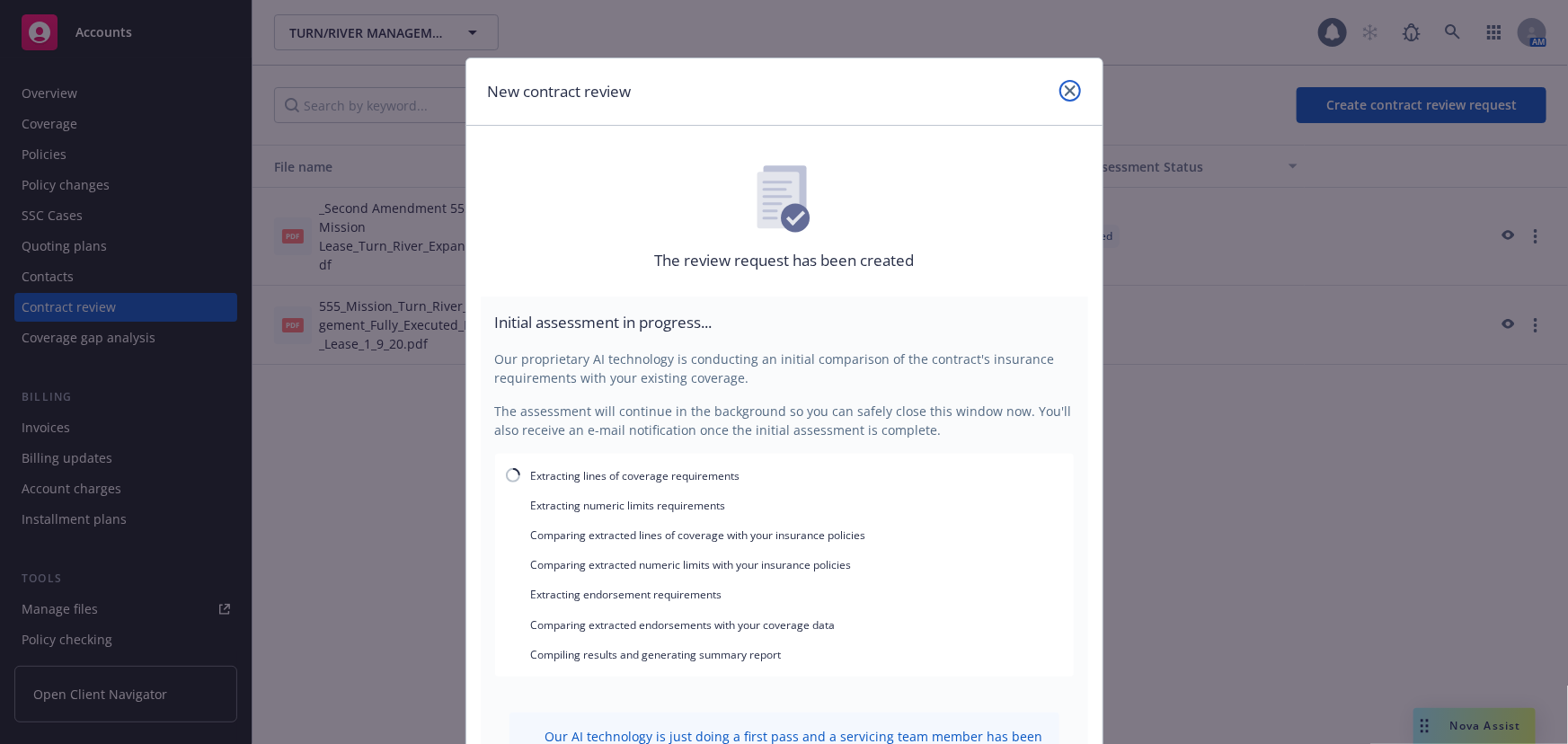
click at [1064, 94] on icon "close" at bounding box center [1069, 90] width 11 height 11
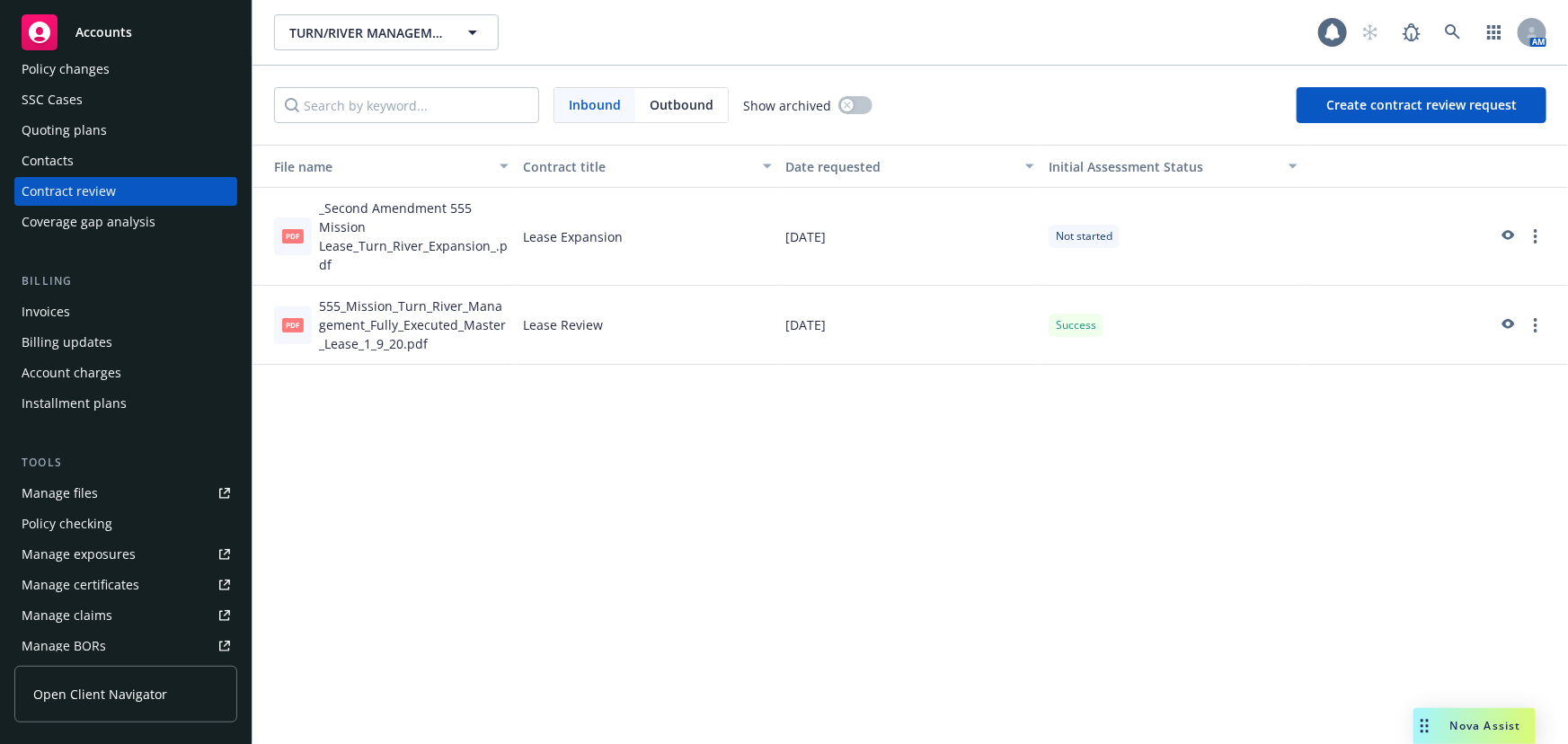
scroll to position [327, 0]
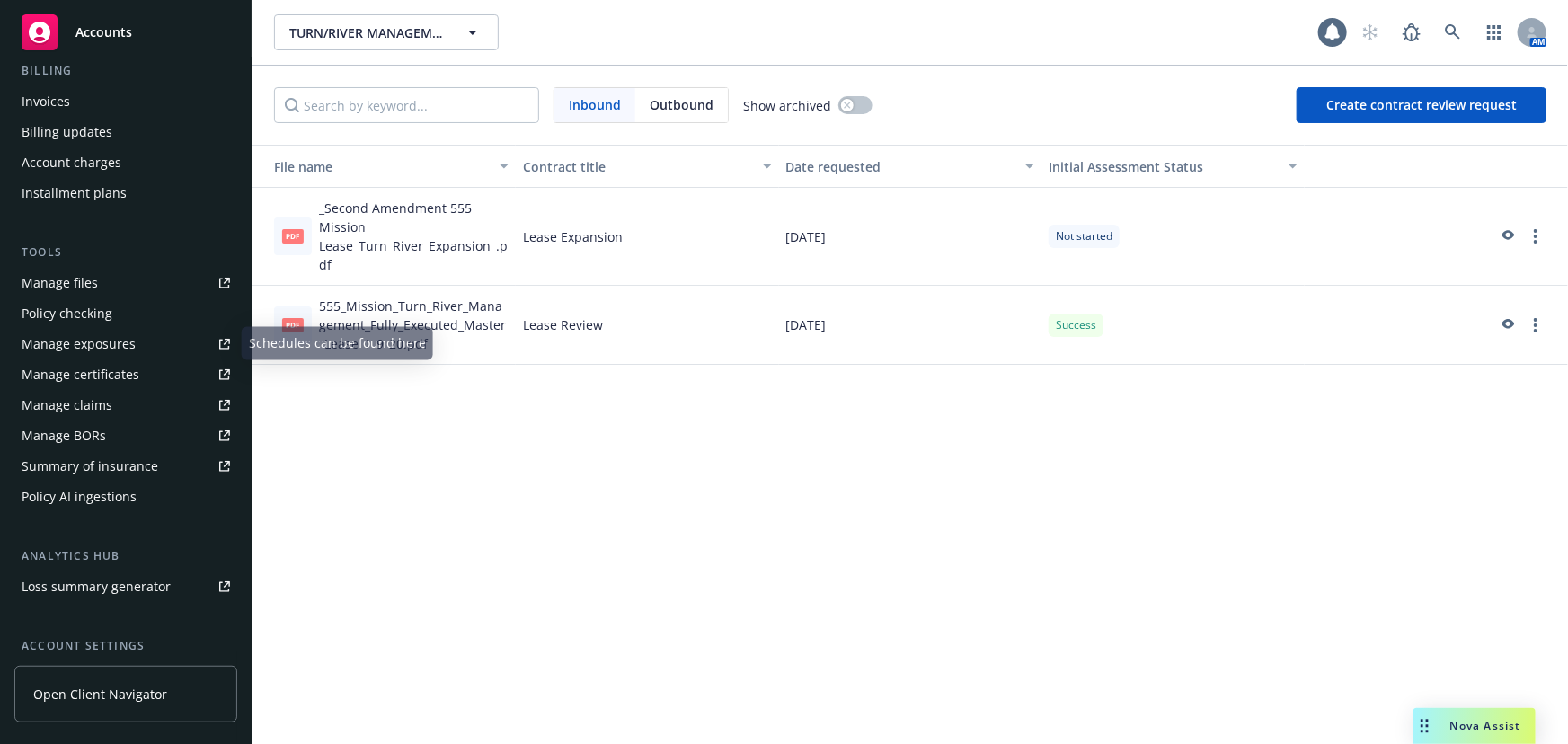
click at [116, 282] on link "Manage files" at bounding box center [125, 283] width 223 height 29
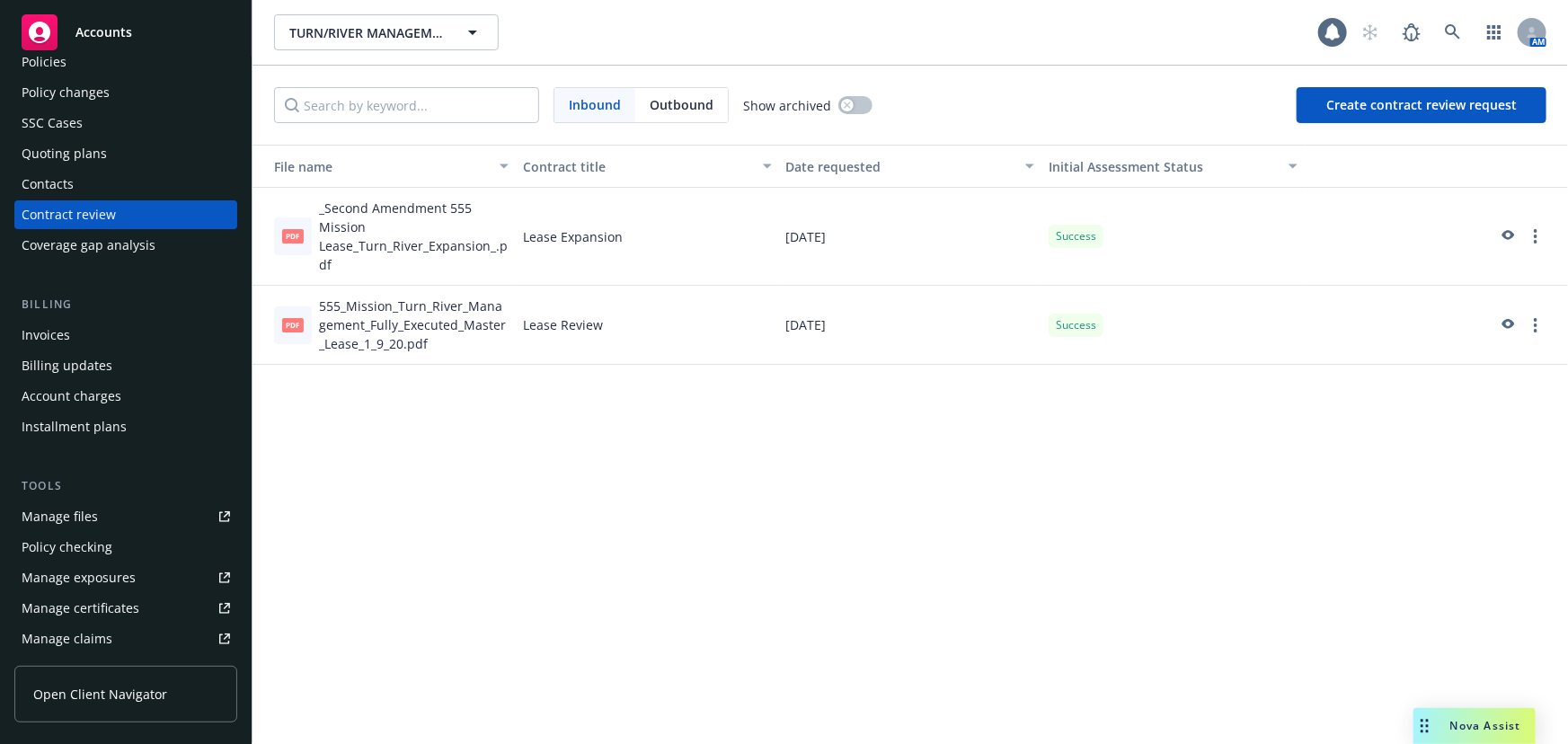
scroll to position [0, 0]
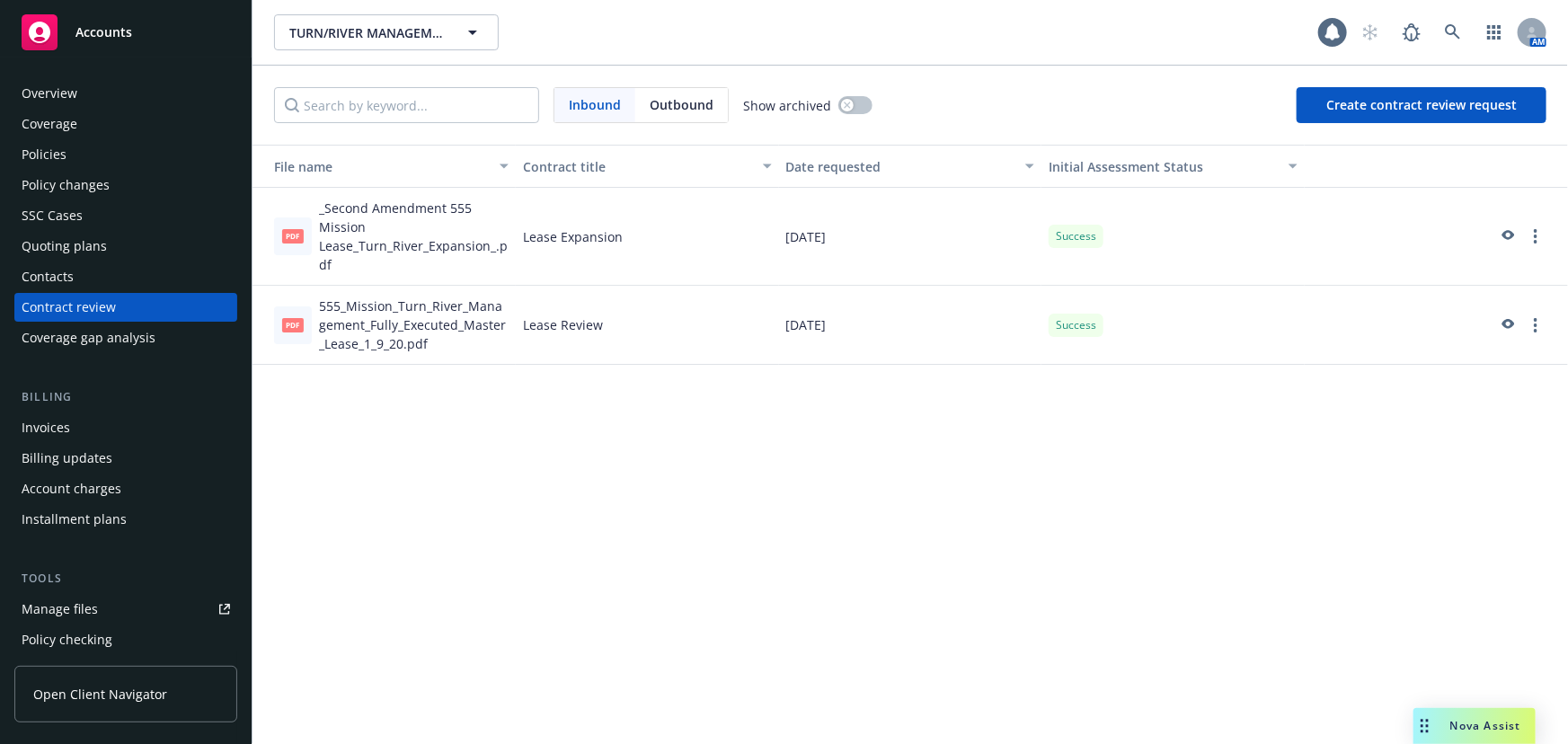
click at [95, 162] on div "Policies" at bounding box center [126, 154] width 209 height 29
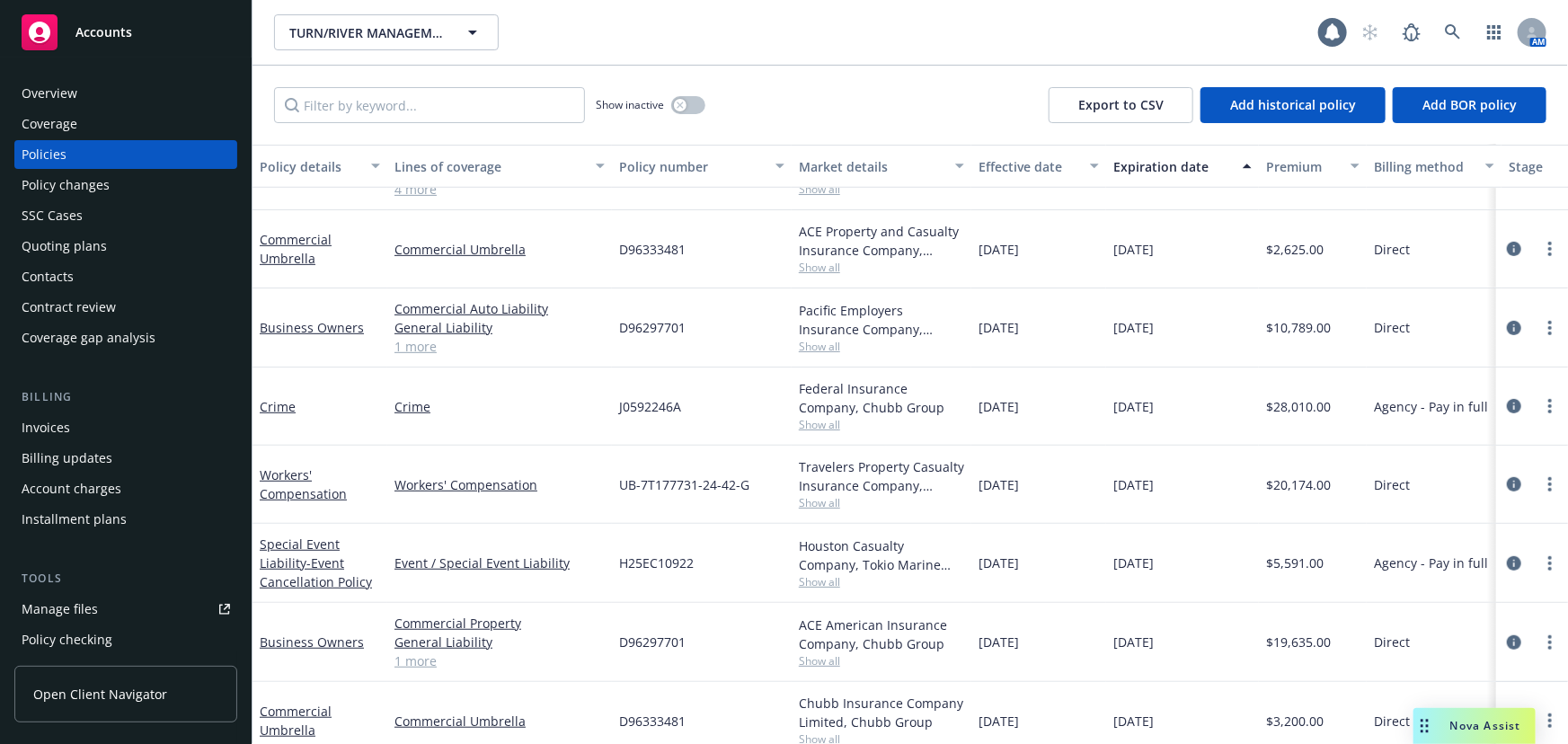
scroll to position [408, 0]
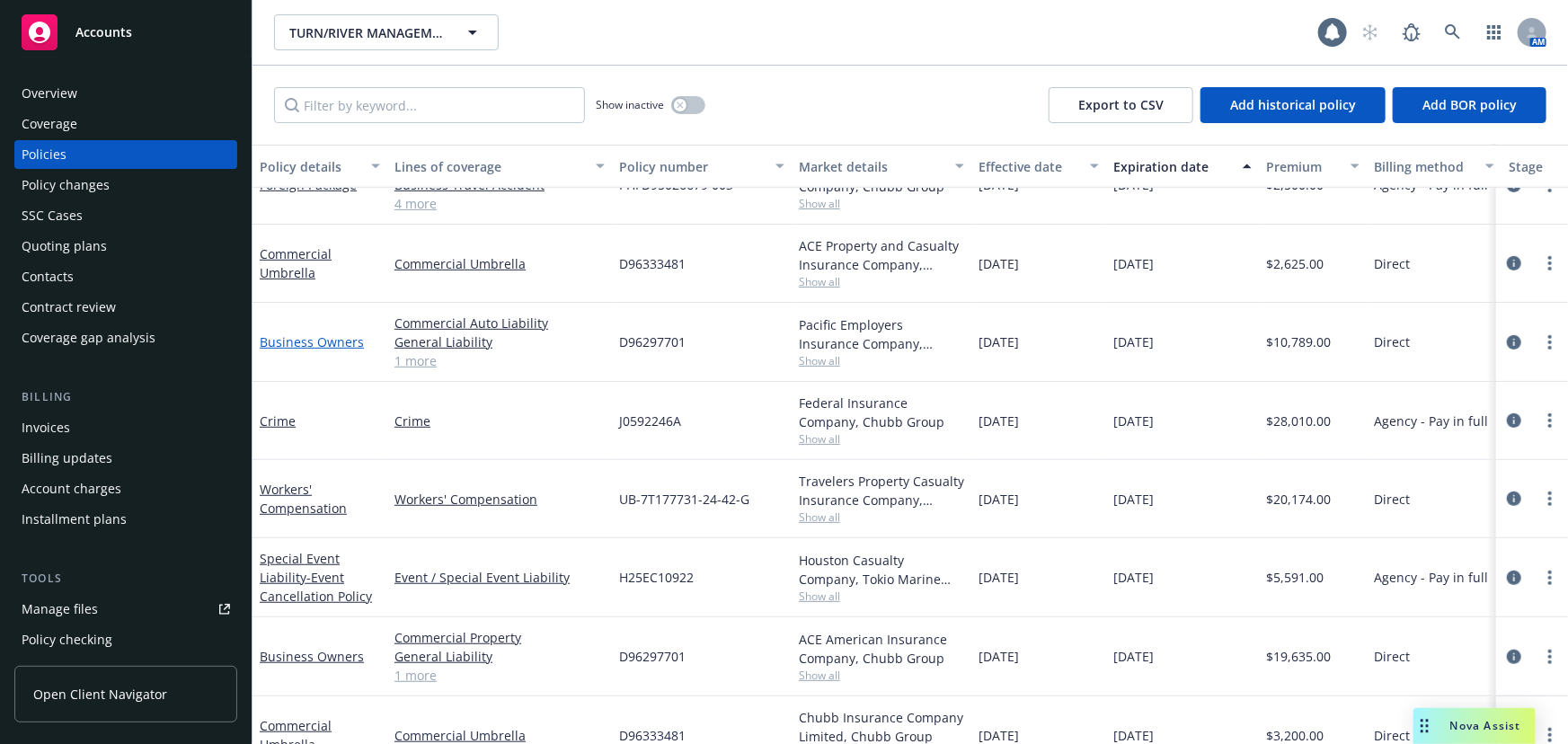
click at [305, 340] on link "Business Owners" at bounding box center [311, 342] width 104 height 17
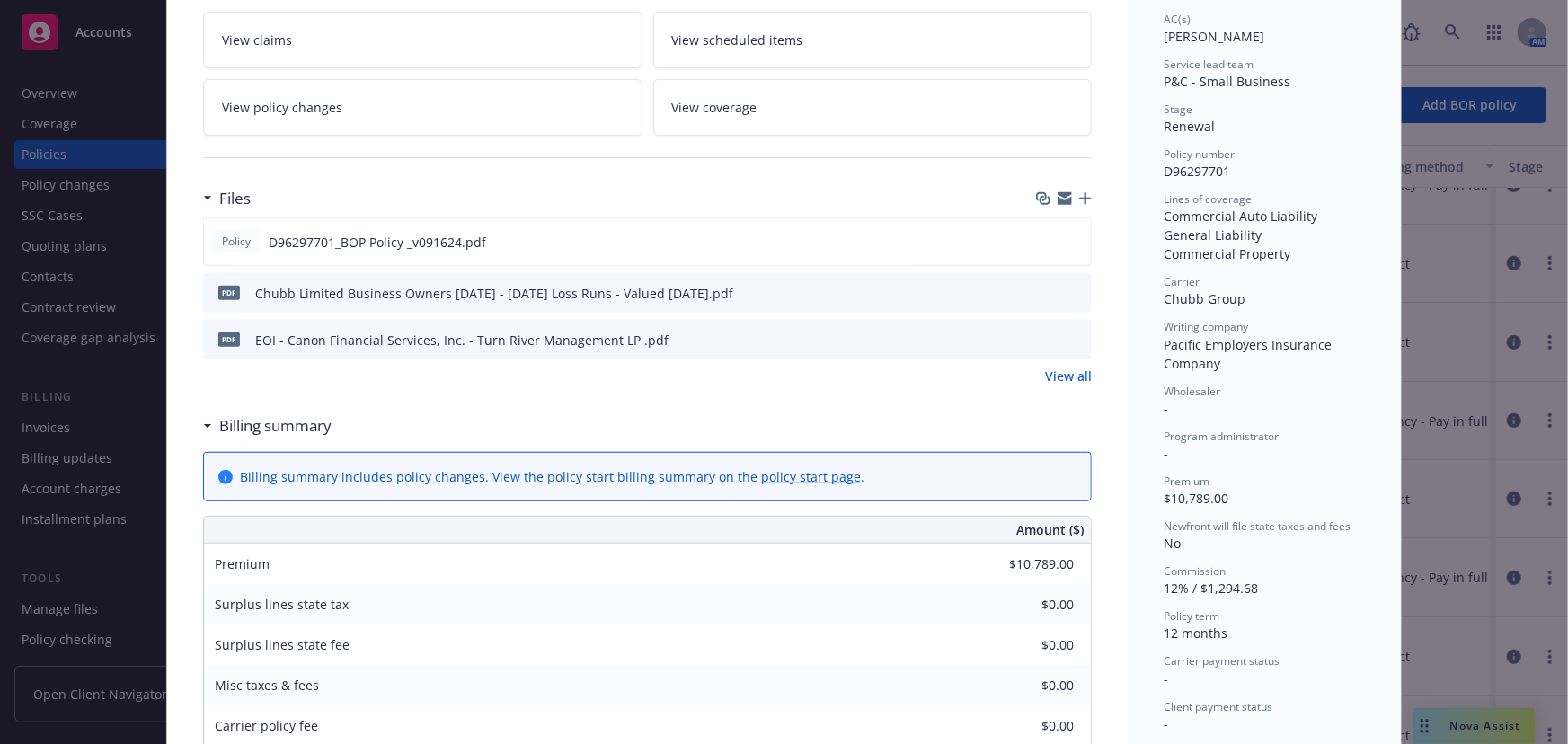
scroll to position [327, 0]
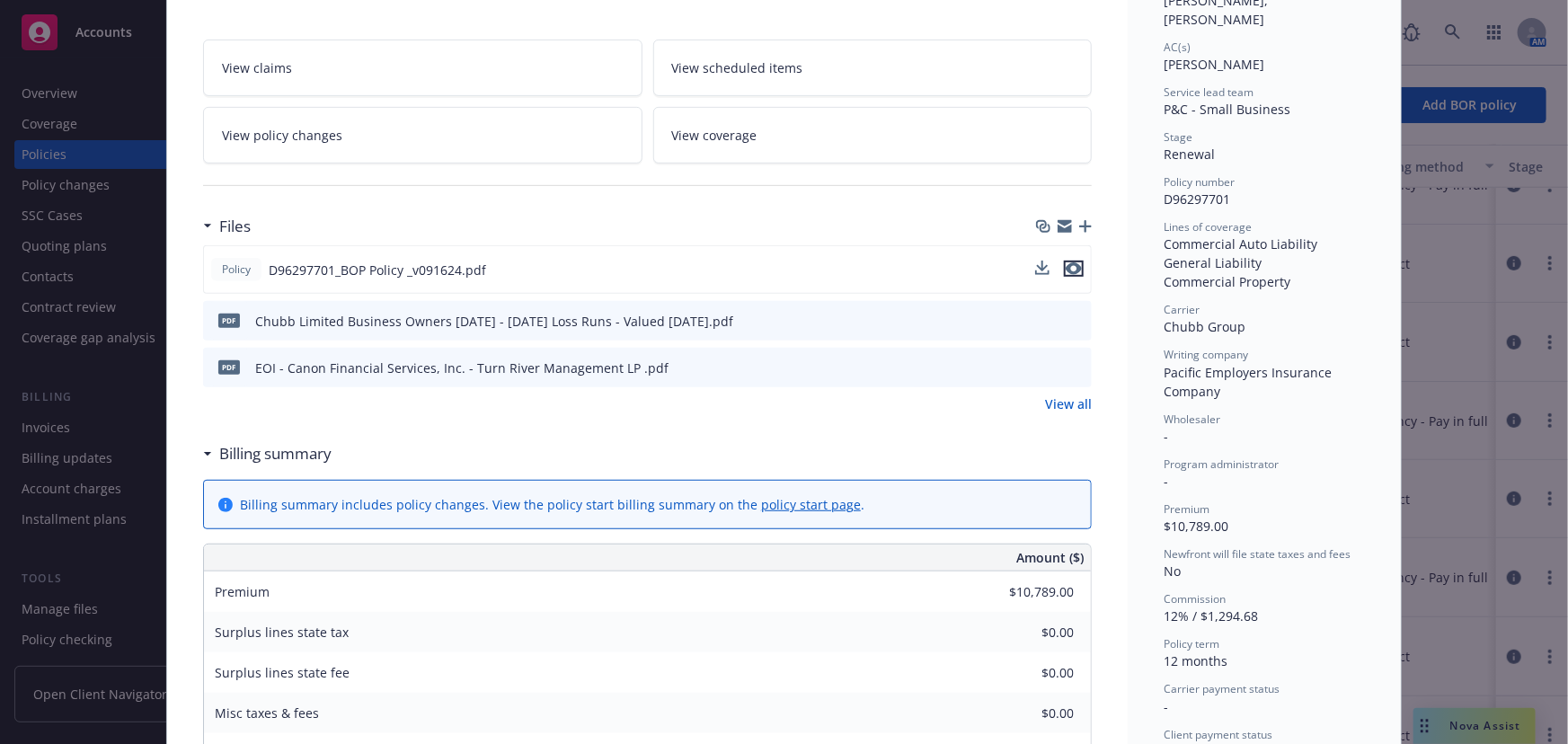
click at [1069, 267] on icon "preview file" at bounding box center [1073, 268] width 16 height 12
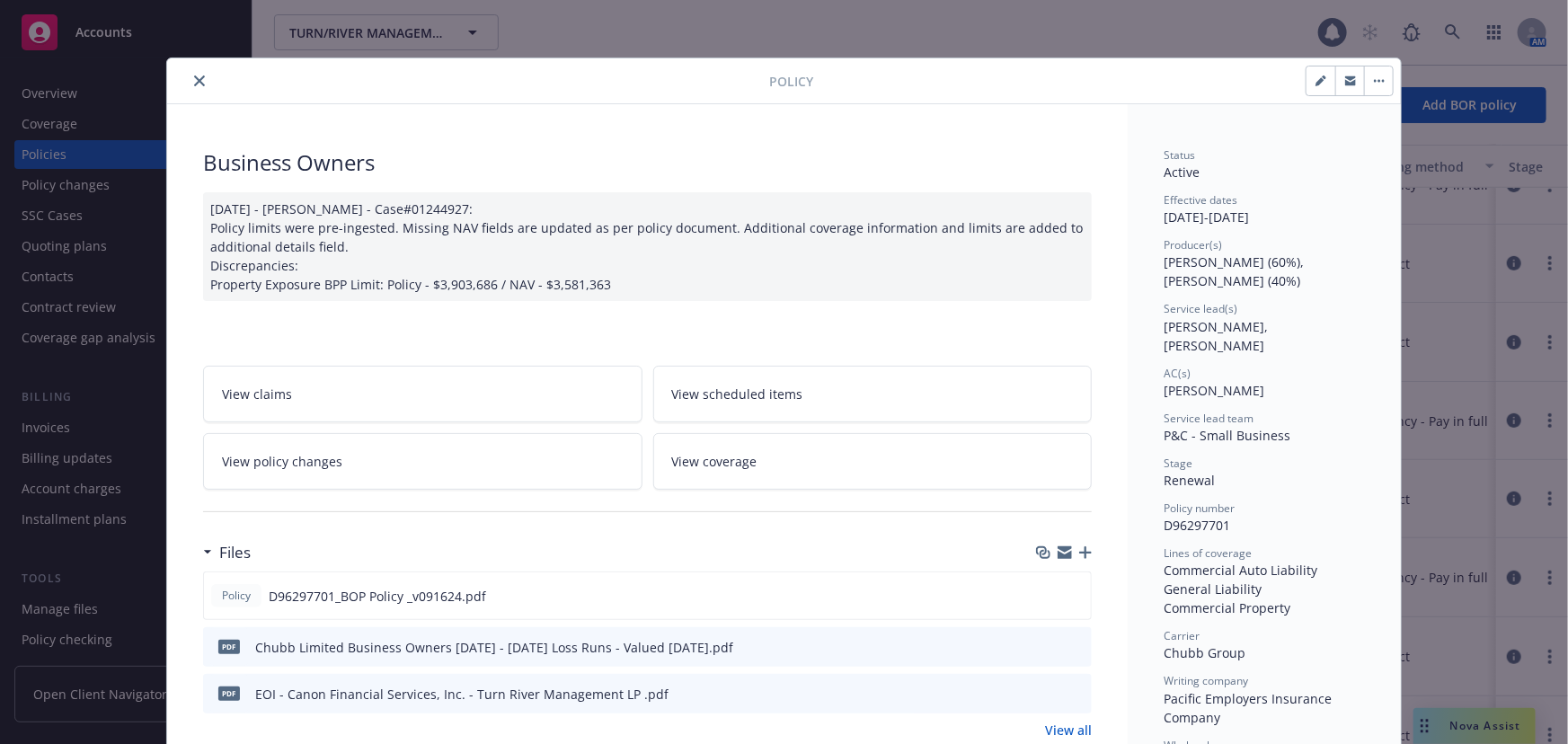
click at [194, 85] on icon "close" at bounding box center [199, 80] width 11 height 11
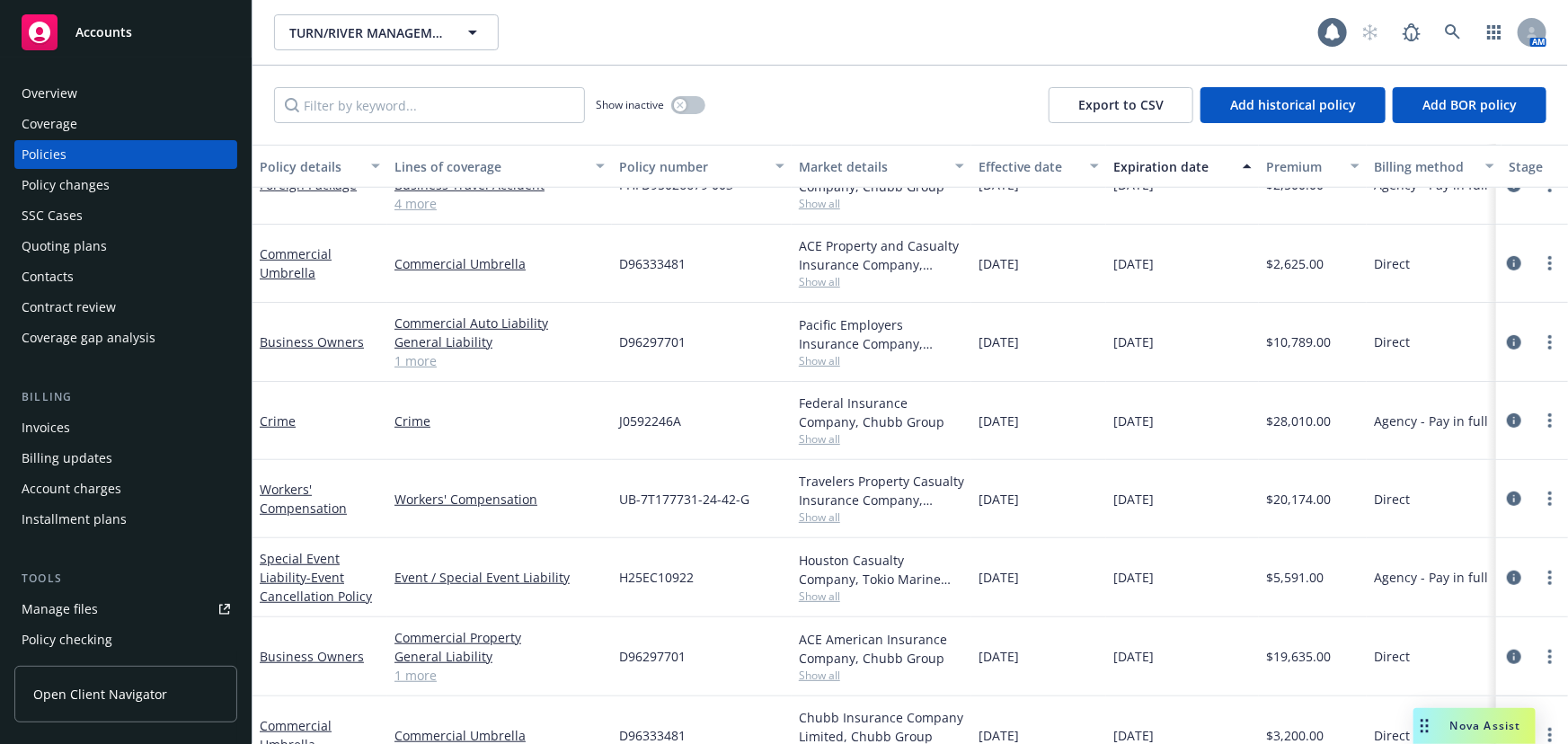
click at [80, 53] on link "Accounts" at bounding box center [125, 33] width 223 height 51
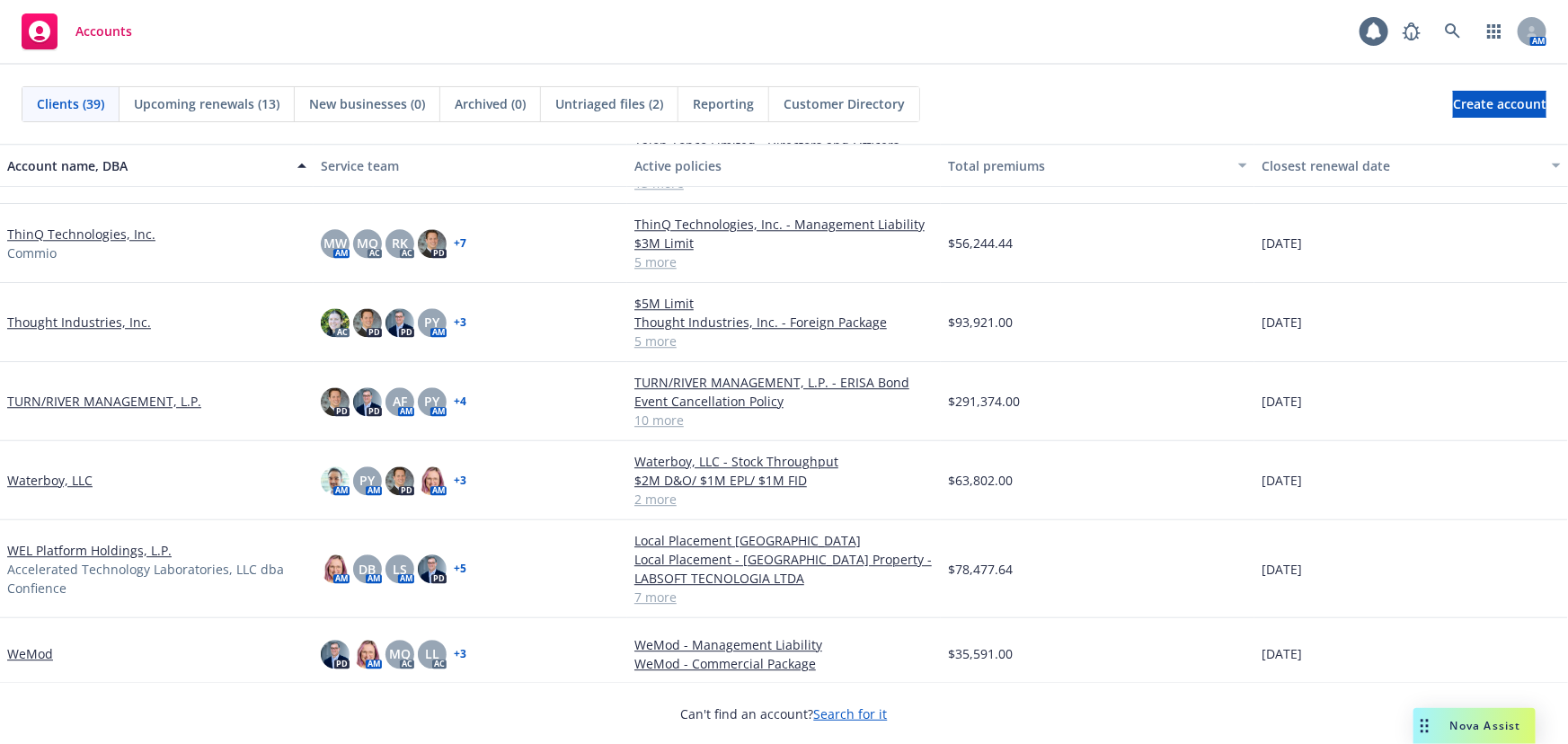
scroll to position [2363, 0]
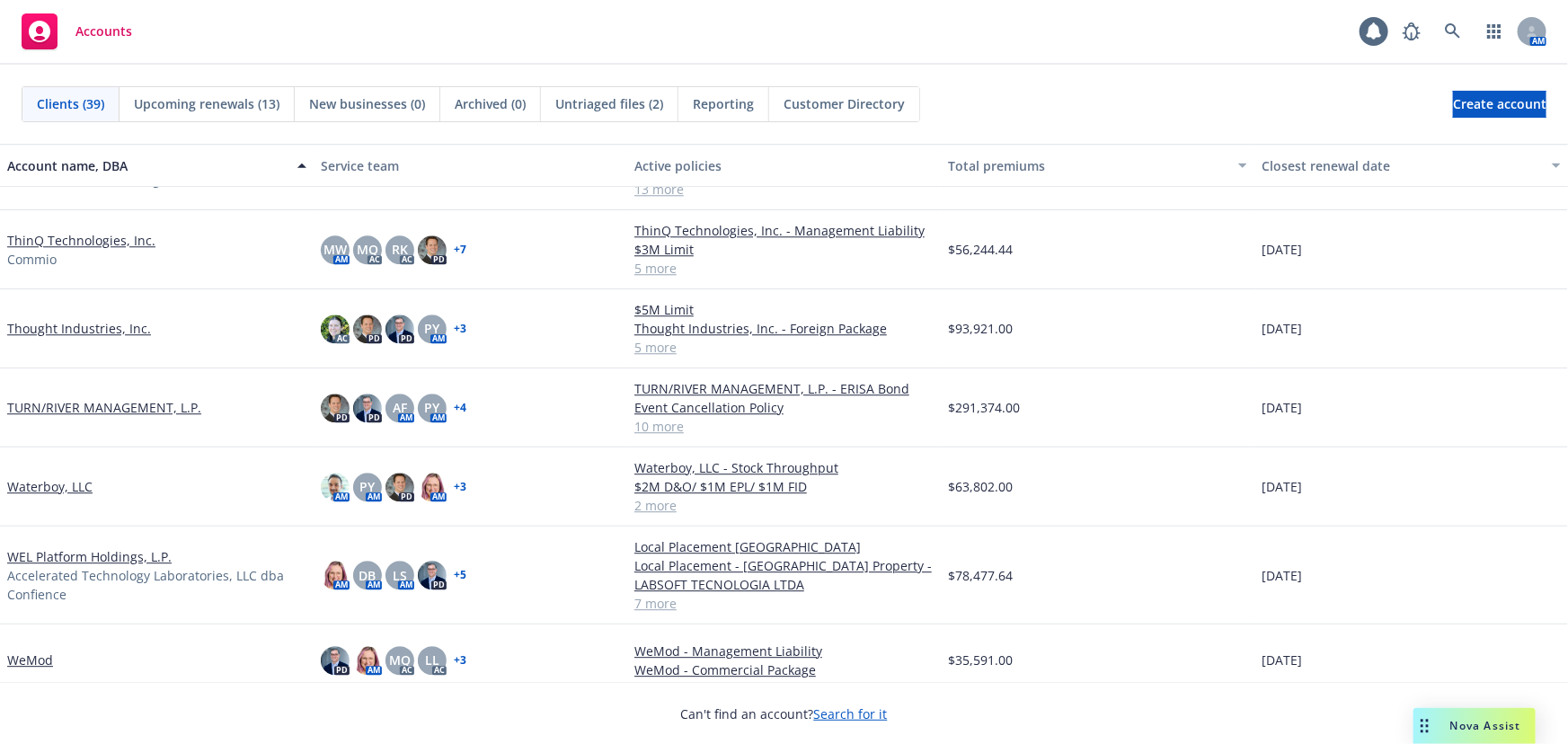
click at [64, 485] on link "Waterboy, LLC" at bounding box center [50, 486] width 85 height 19
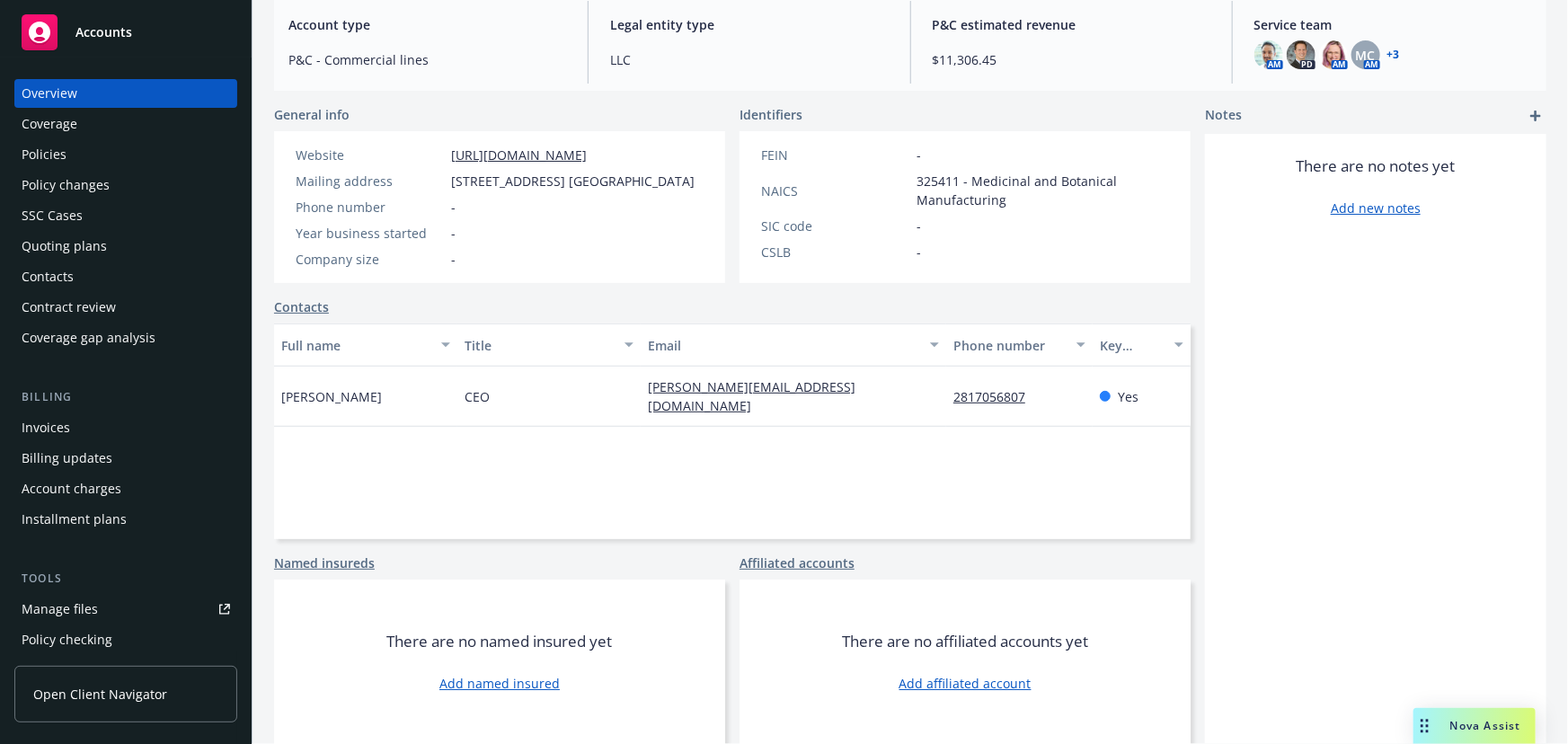
scroll to position [214, 0]
click at [78, 144] on div "Policies" at bounding box center [126, 154] width 209 height 29
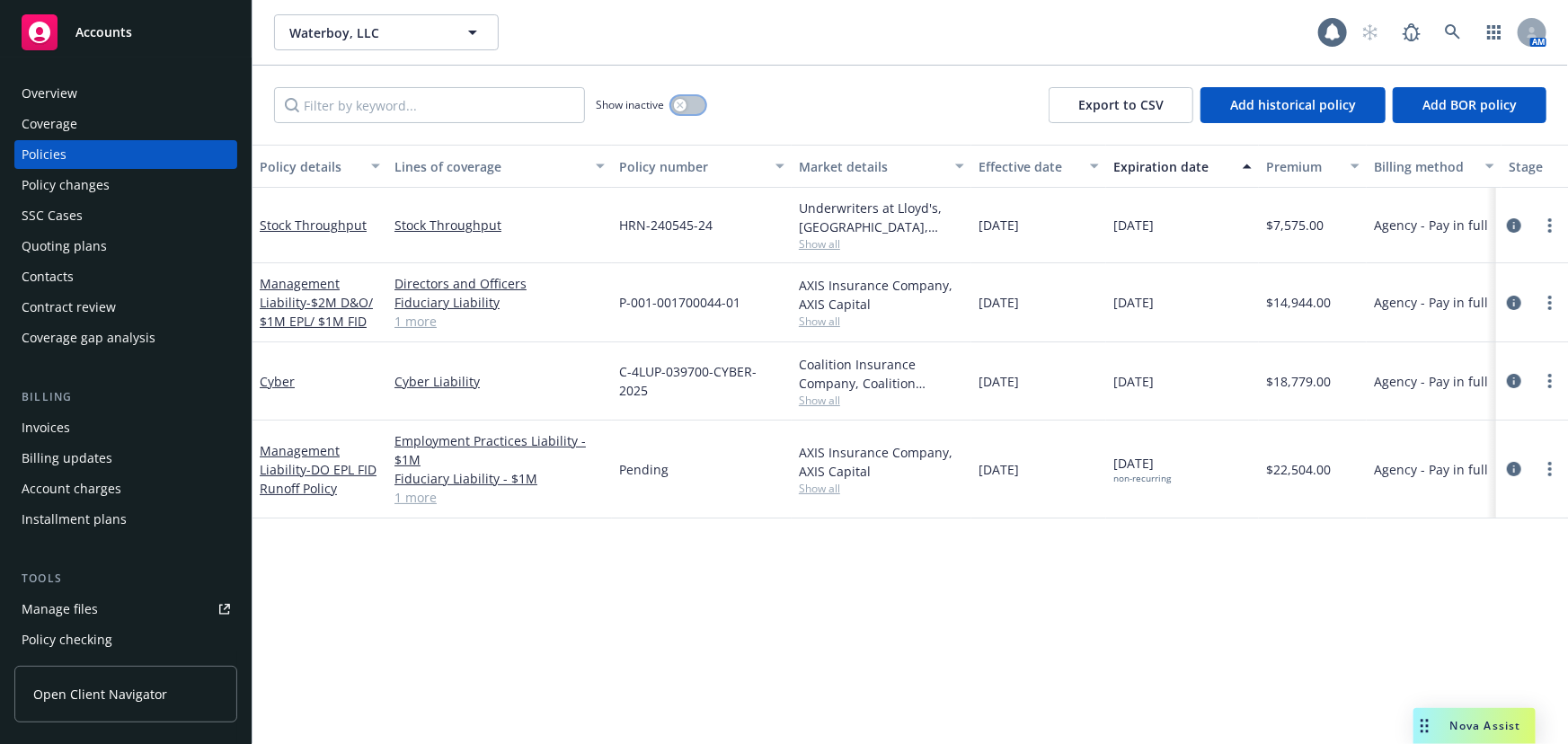
click at [681, 98] on button "button" at bounding box center [688, 104] width 34 height 18
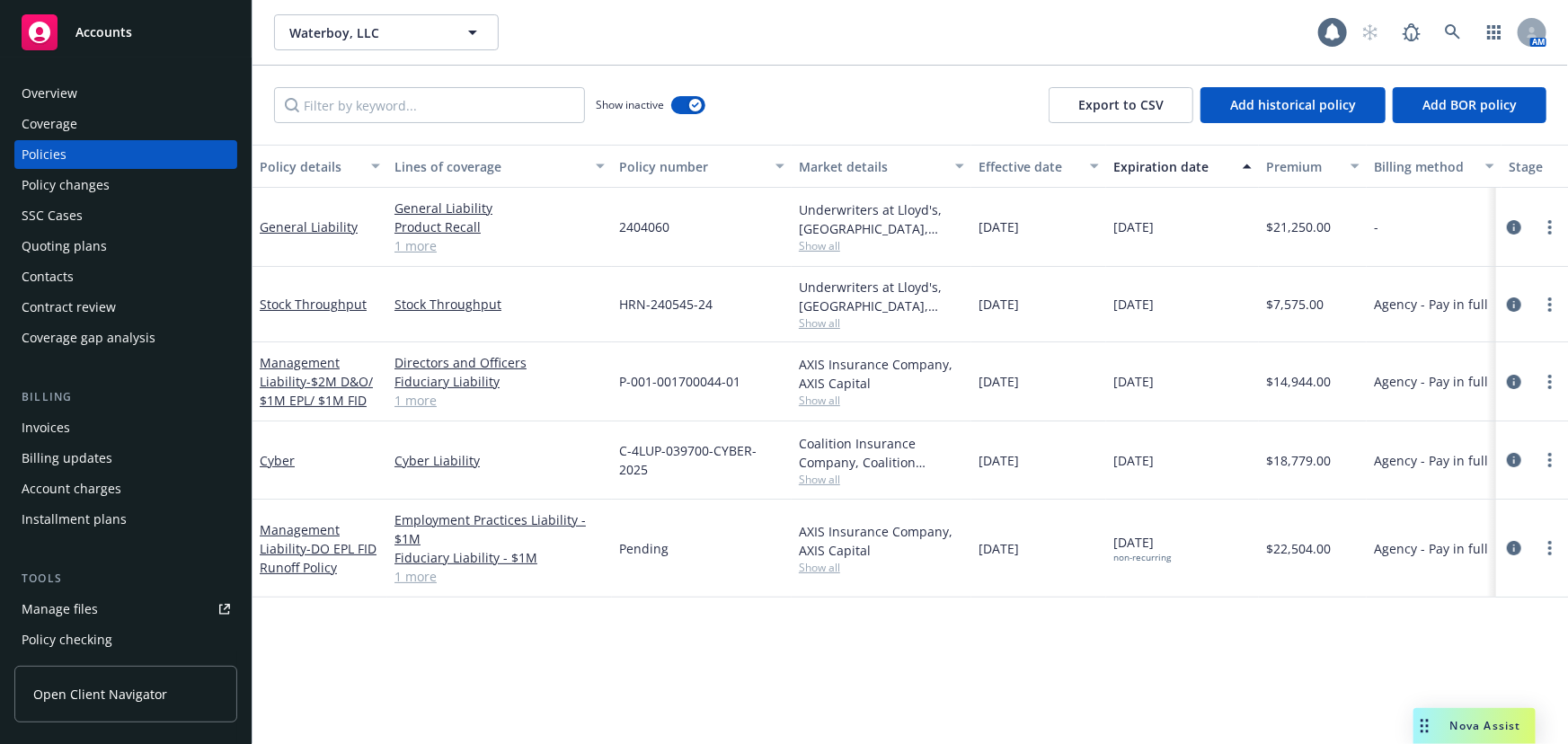
drag, startPoint x: 1053, startPoint y: 235, endPoint x: 1065, endPoint y: 237, distance: 12.2
click at [1065, 237] on div "09/11/2024" at bounding box center [1039, 227] width 135 height 79
click at [416, 248] on link "1 more" at bounding box center [500, 246] width 211 height 19
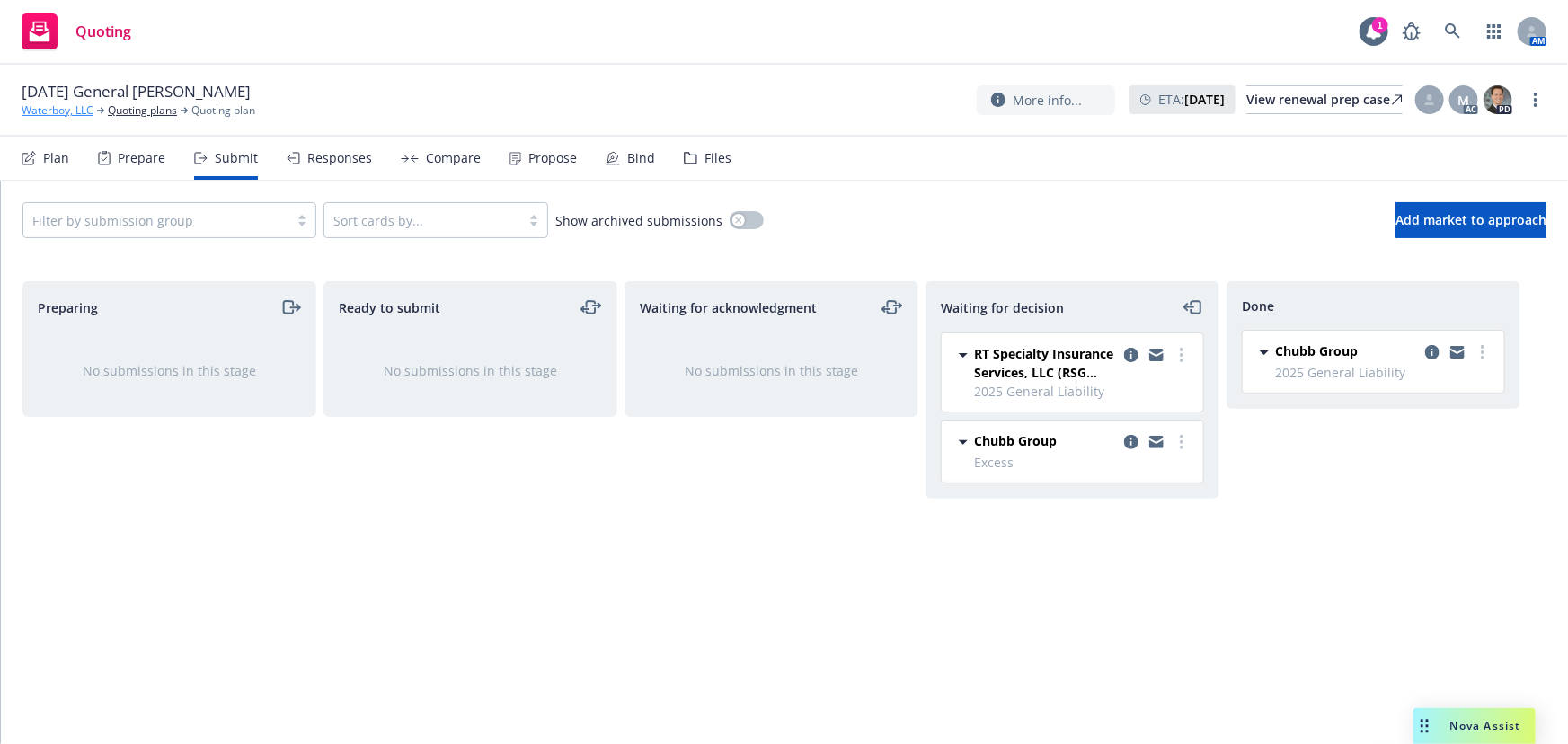
click at [66, 110] on link "Waterboy, LLC" at bounding box center [57, 110] width 72 height 16
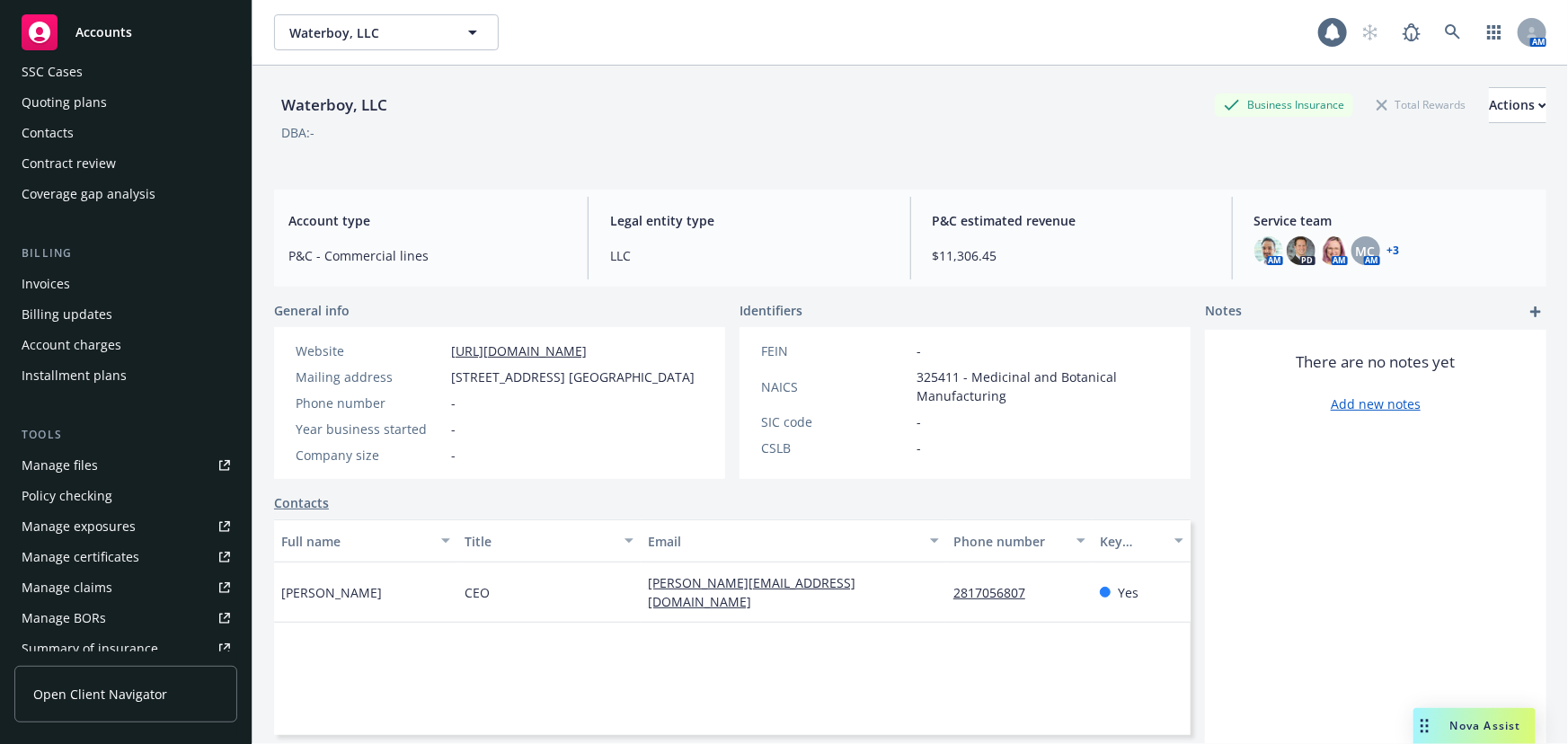
scroll to position [163, 0]
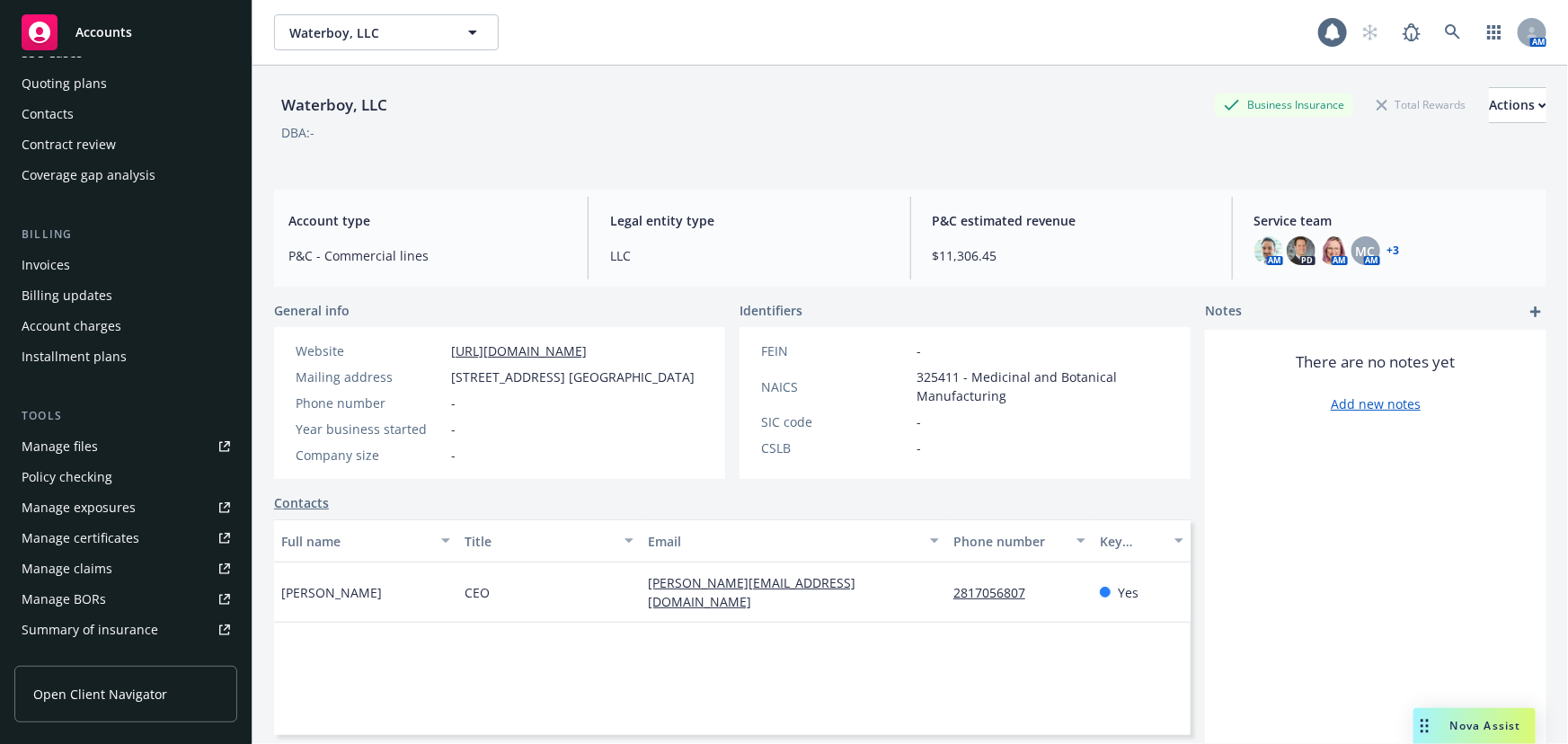
click at [136, 141] on div "Contract review" at bounding box center [126, 145] width 209 height 29
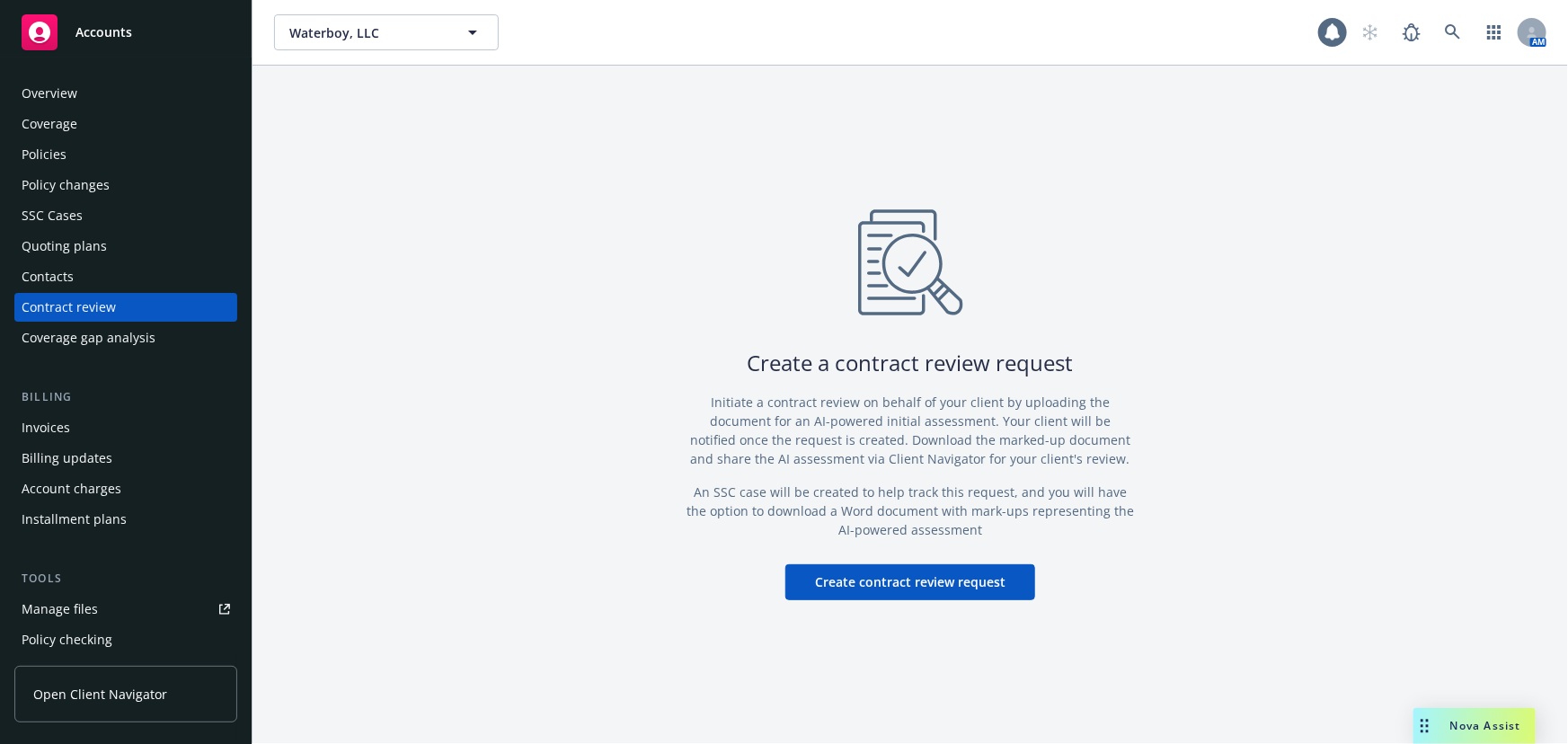
click at [93, 31] on span "Accounts" at bounding box center [103, 32] width 56 height 14
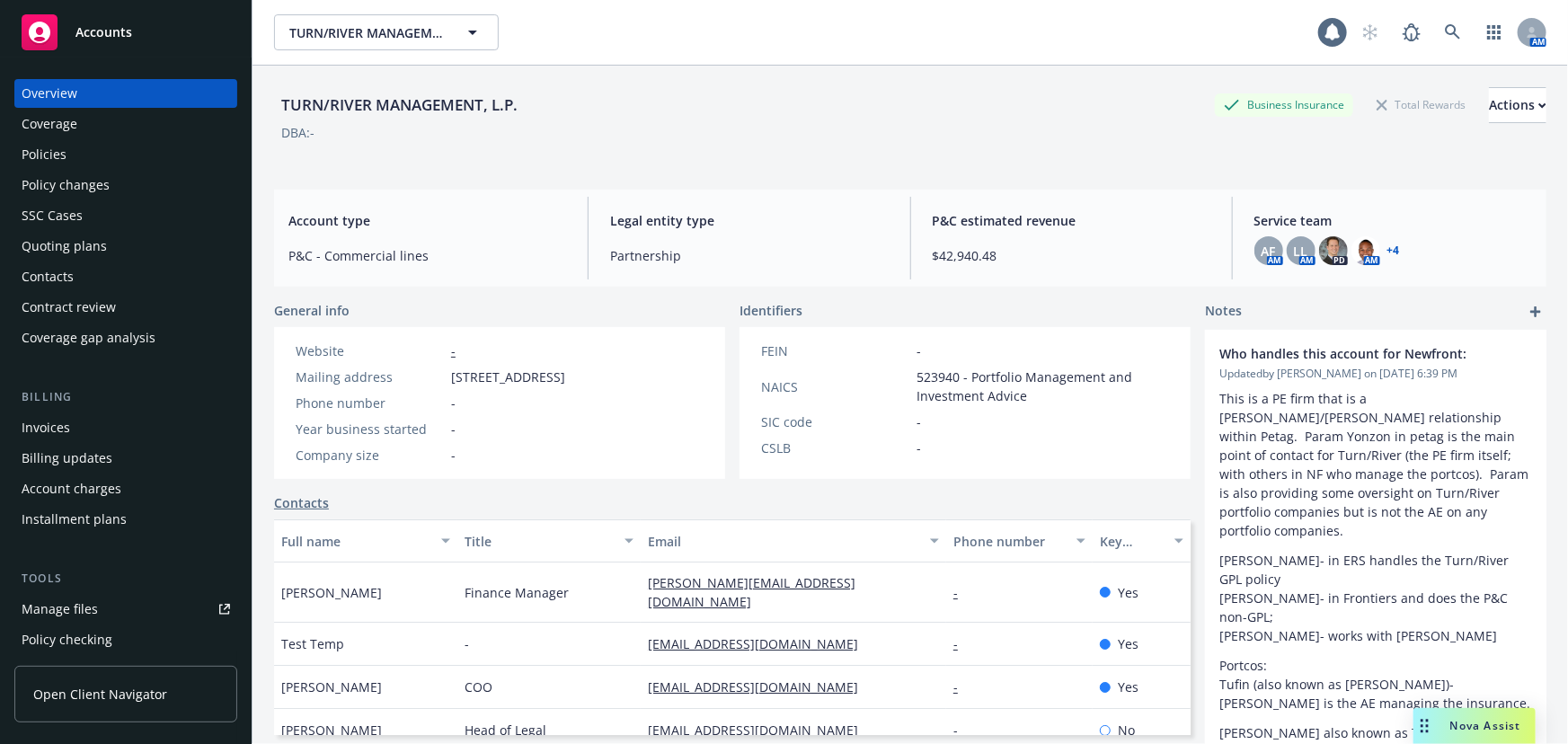
click at [90, 299] on div "Contract review" at bounding box center [69, 307] width 95 height 29
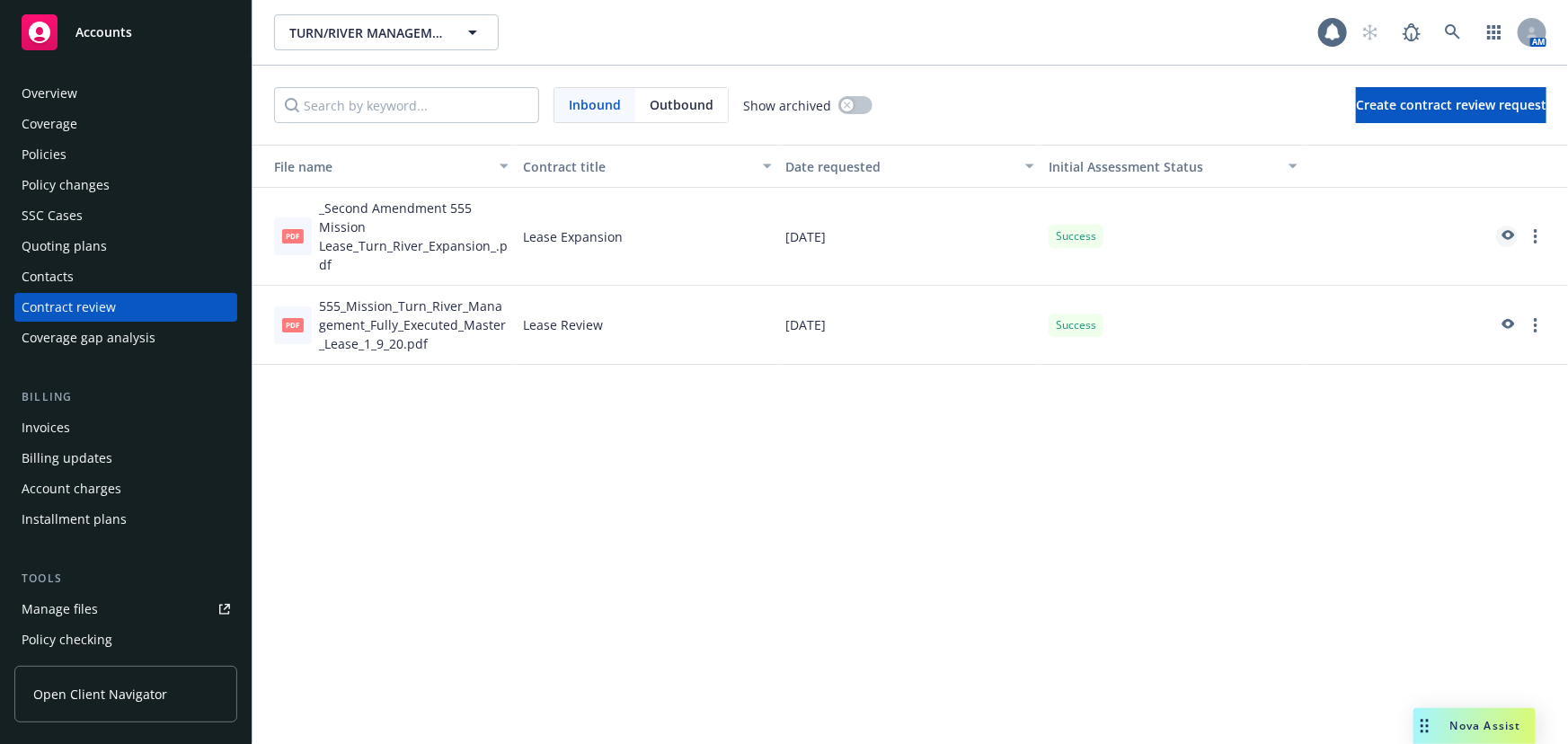
click at [1503, 237] on icon "preview" at bounding box center [1507, 236] width 16 height 12
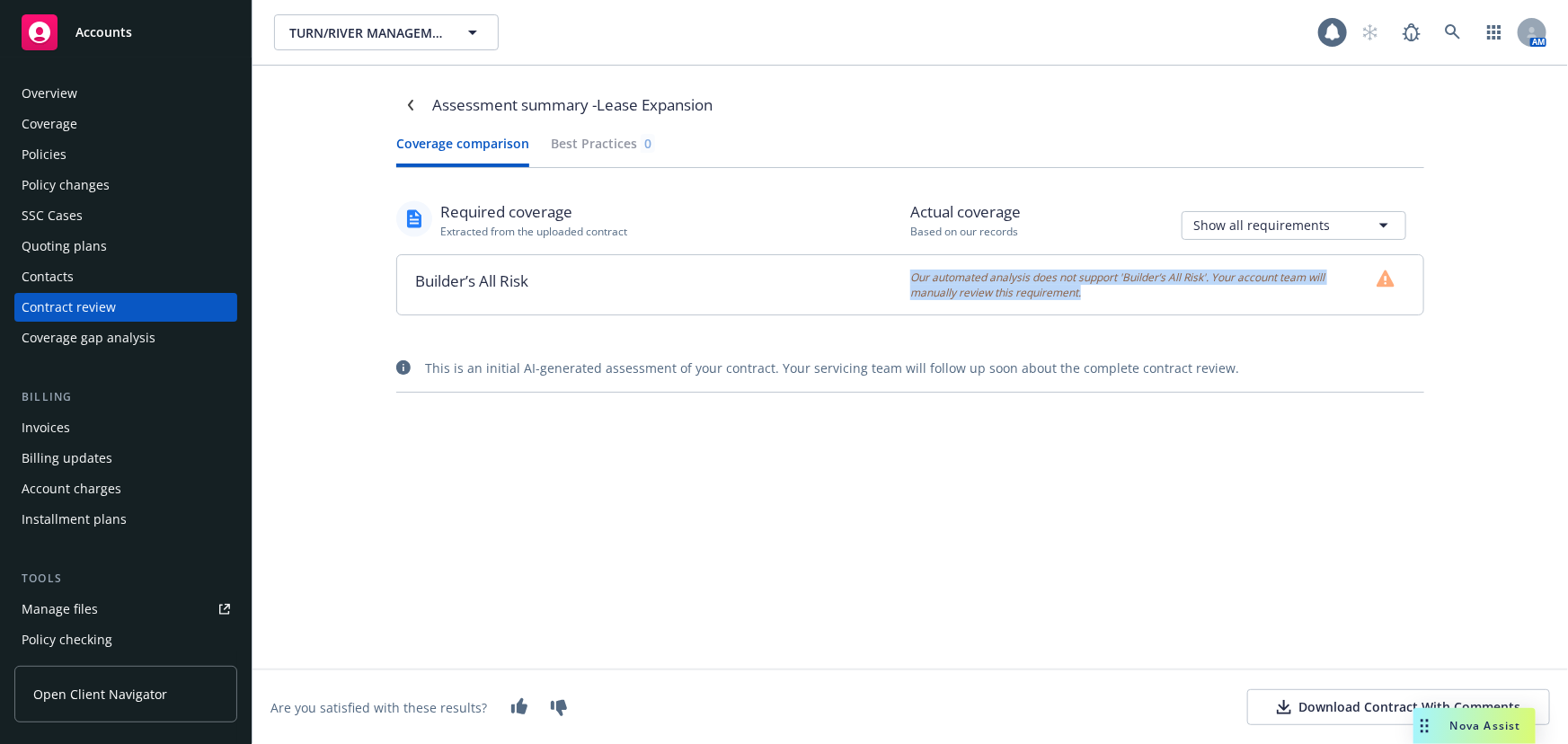
drag, startPoint x: 888, startPoint y: 279, endPoint x: 1110, endPoint y: 294, distance: 222.5
click at [1110, 294] on div "Builder’s All Risk Our automated analysis does not support 'Builder’s All Risk'…" at bounding box center [910, 285] width 1026 height 59
click at [1105, 301] on div "Our automated analysis does not support 'Builder’s All Risk'. Your account team…" at bounding box center [1167, 285] width 513 height 59
drag, startPoint x: 1099, startPoint y: 300, endPoint x: 852, endPoint y: 272, distance: 248.6
click at [849, 272] on div "Builder’s All Risk Our automated analysis does not support 'Builder’s All Risk'…" at bounding box center [910, 285] width 1026 height 59
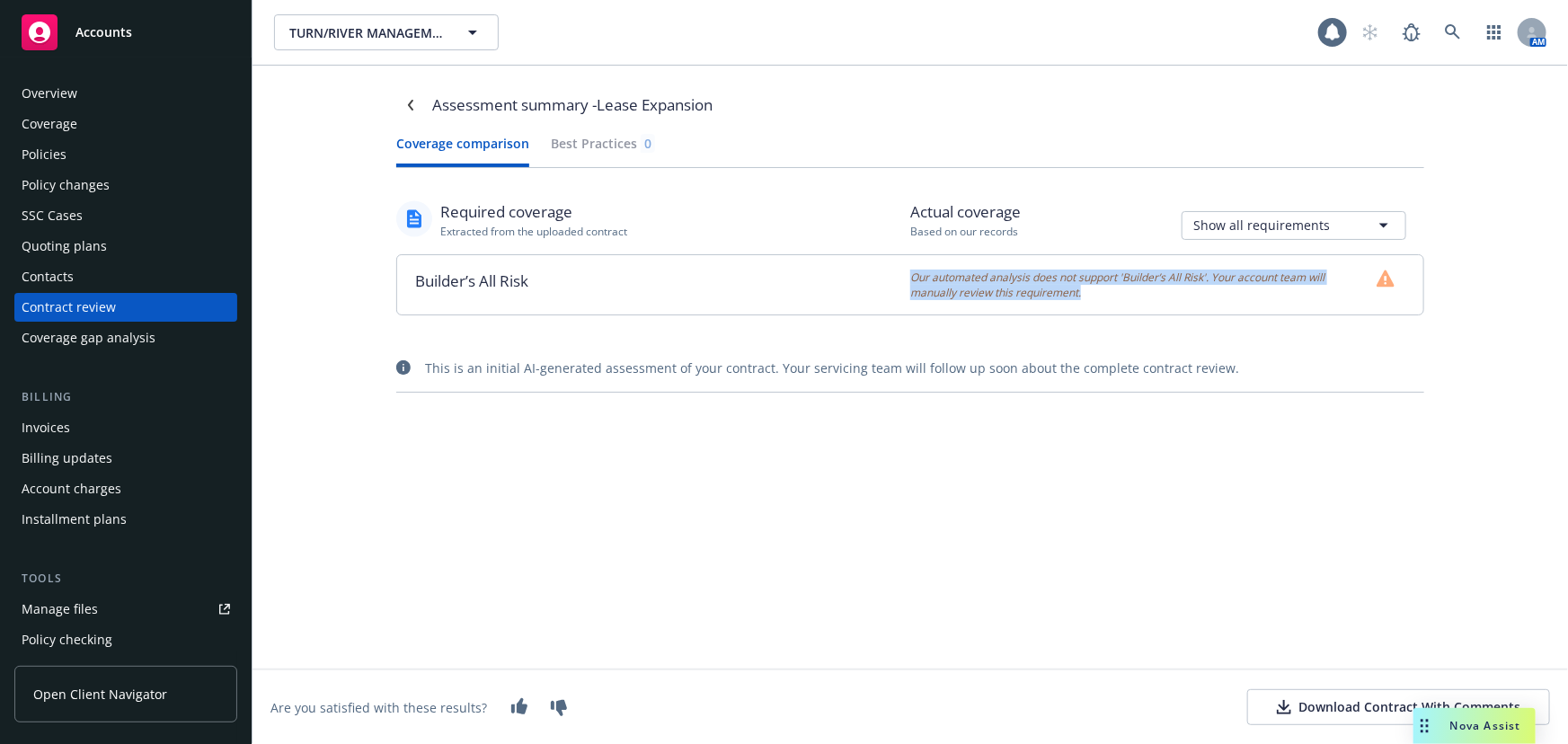
click at [952, 297] on span "Our automated analysis does not support 'Builder’s All Risk'. Your account team…" at bounding box center [1140, 285] width 459 height 31
drag, startPoint x: 878, startPoint y: 279, endPoint x: 1114, endPoint y: 304, distance: 237.3
click at [1073, 304] on div "Builder’s All Risk Our automated analysis does not support 'Builder’s All Risk'…" at bounding box center [910, 285] width 1026 height 59
click at [1118, 304] on div "Our automated analysis does not support 'Builder’s All Risk'. Your account team…" at bounding box center [1167, 285] width 513 height 59
drag, startPoint x: 1046, startPoint y: 299, endPoint x: 826, endPoint y: 276, distance: 221.2
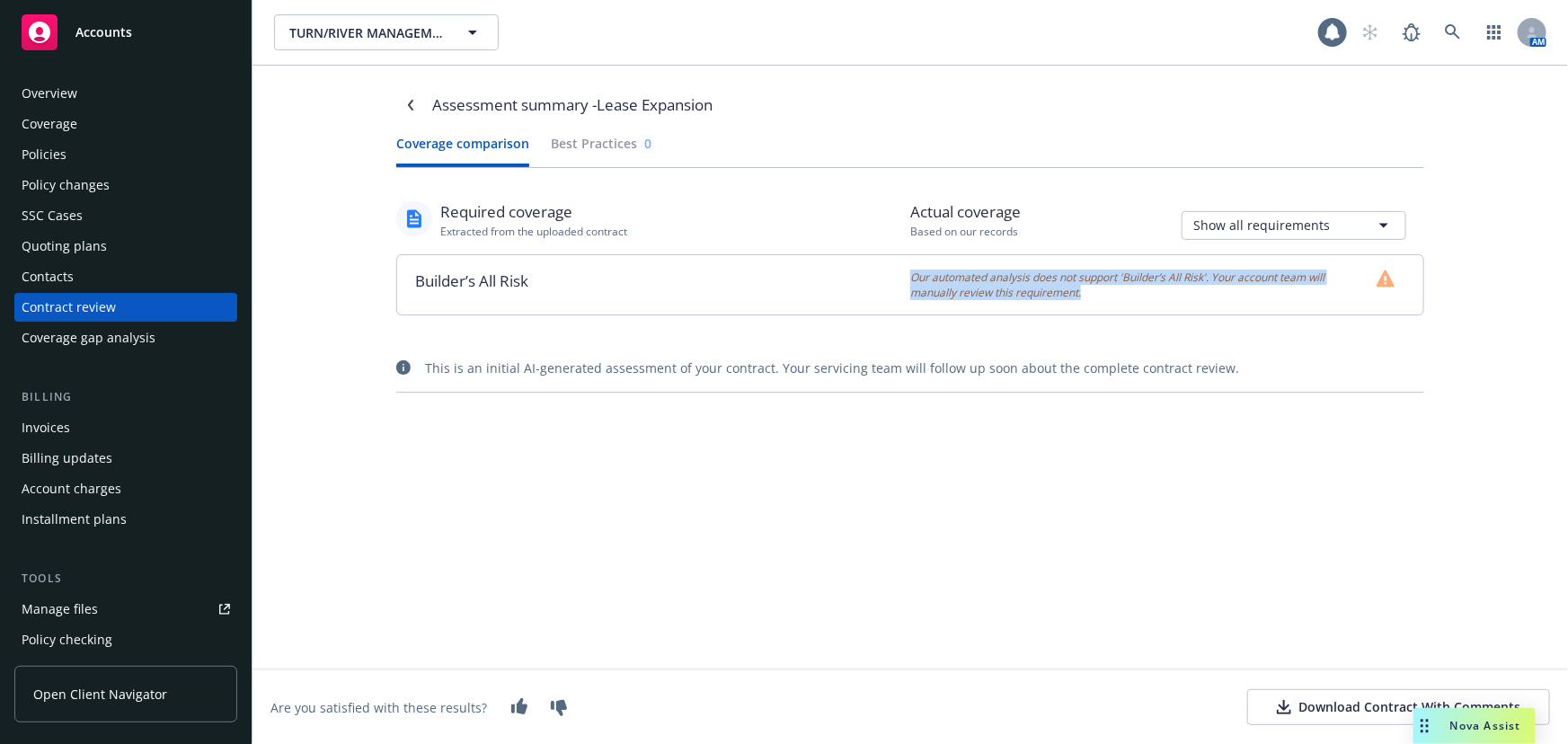
click at [826, 276] on div "Builder’s All Risk Our automated analysis does not support 'Builder’s All Risk'…" at bounding box center [910, 285] width 1026 height 59
click at [853, 300] on div "Builder’s All Risk" at bounding box center [654, 285] width 513 height 59
click at [413, 104] on icon "Navigate back" at bounding box center [410, 104] width 11 height 11
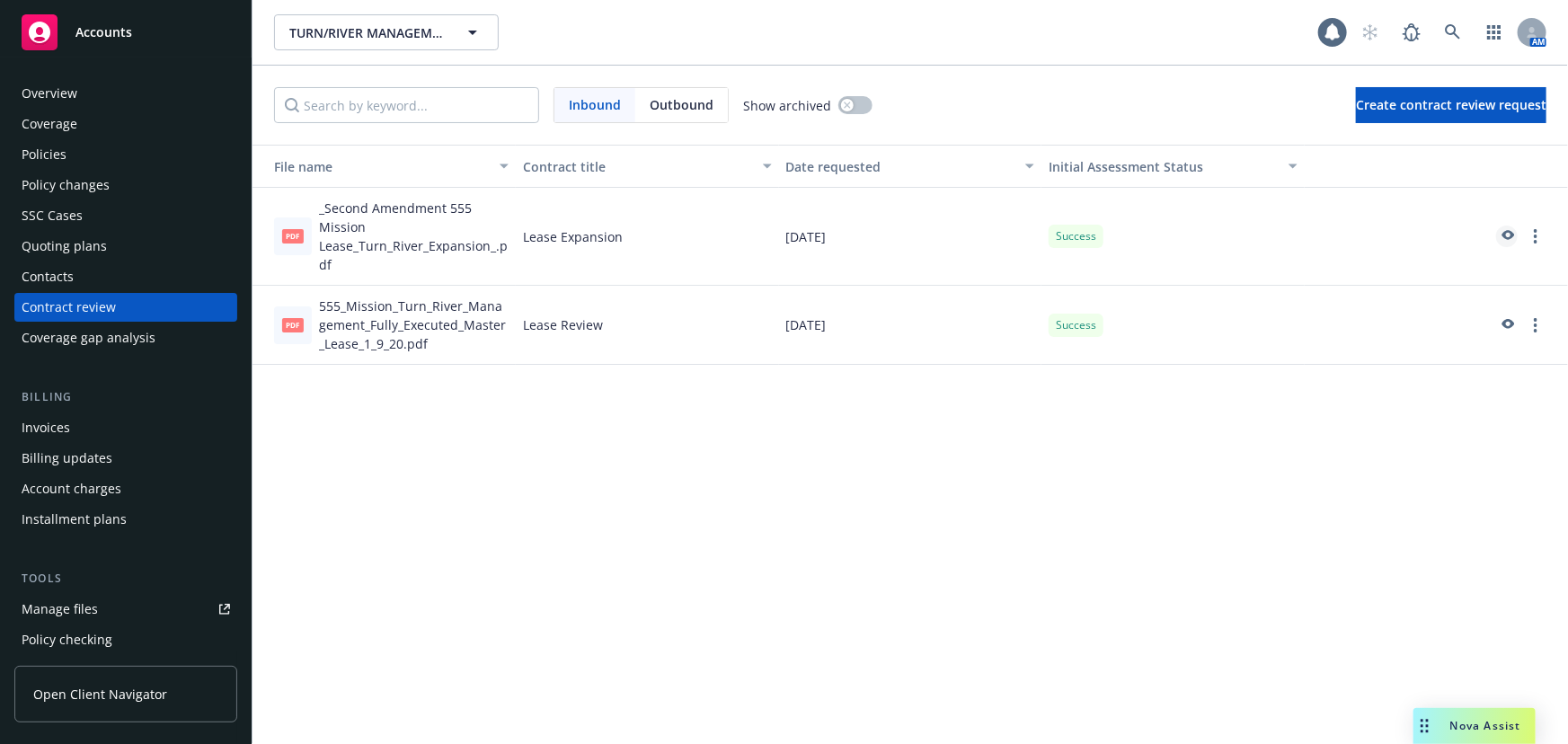
click at [1508, 241] on icon "preview" at bounding box center [1507, 236] width 16 height 12
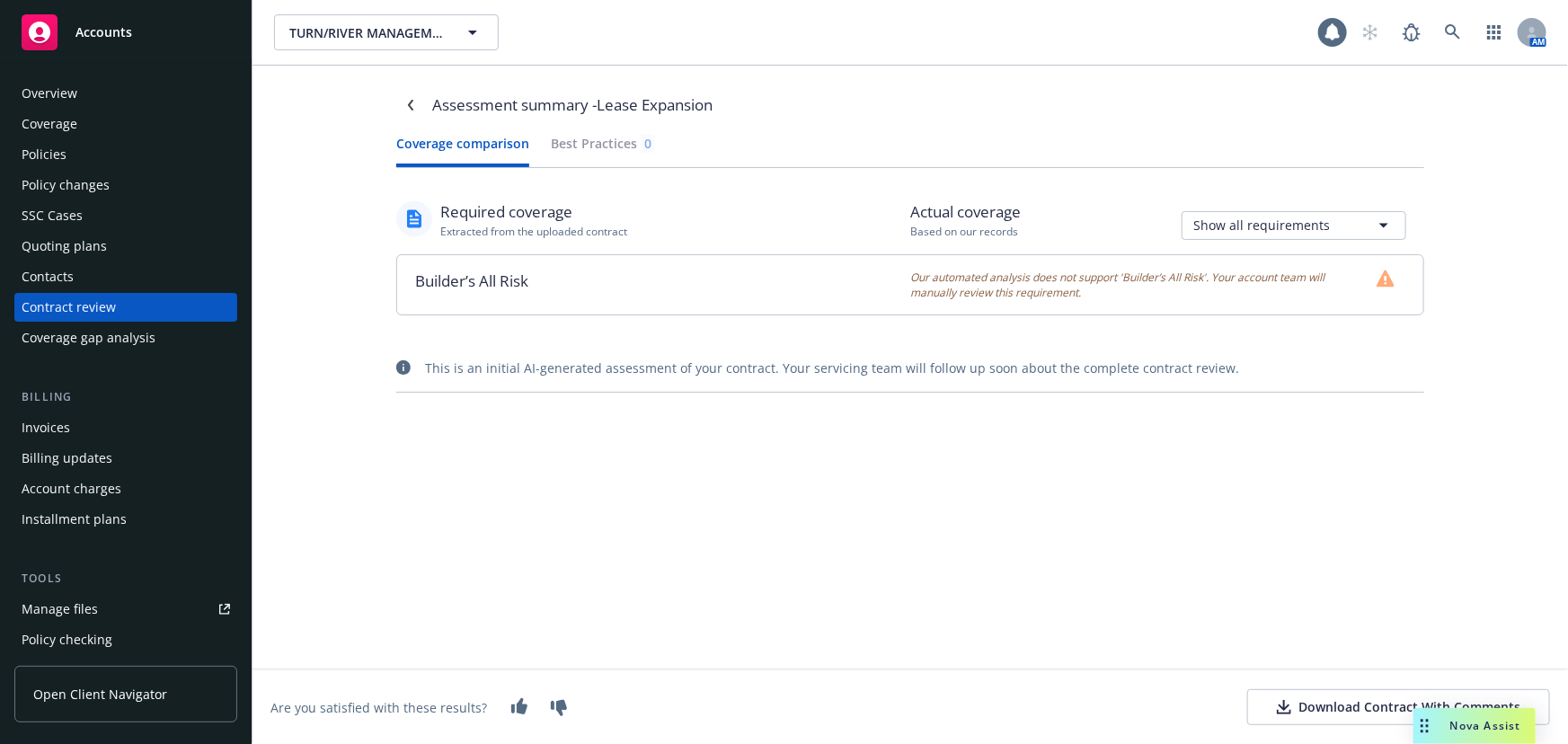
drag, startPoint x: 501, startPoint y: 285, endPoint x: 488, endPoint y: 284, distance: 13.0
click at [500, 285] on div "Builder’s All Risk" at bounding box center [654, 285] width 513 height 59
click at [1233, 225] on html "Accounts Overview Coverage Policies Policy changes SSC Cases Quoting plans Cont…" at bounding box center [784, 372] width 1568 height 744
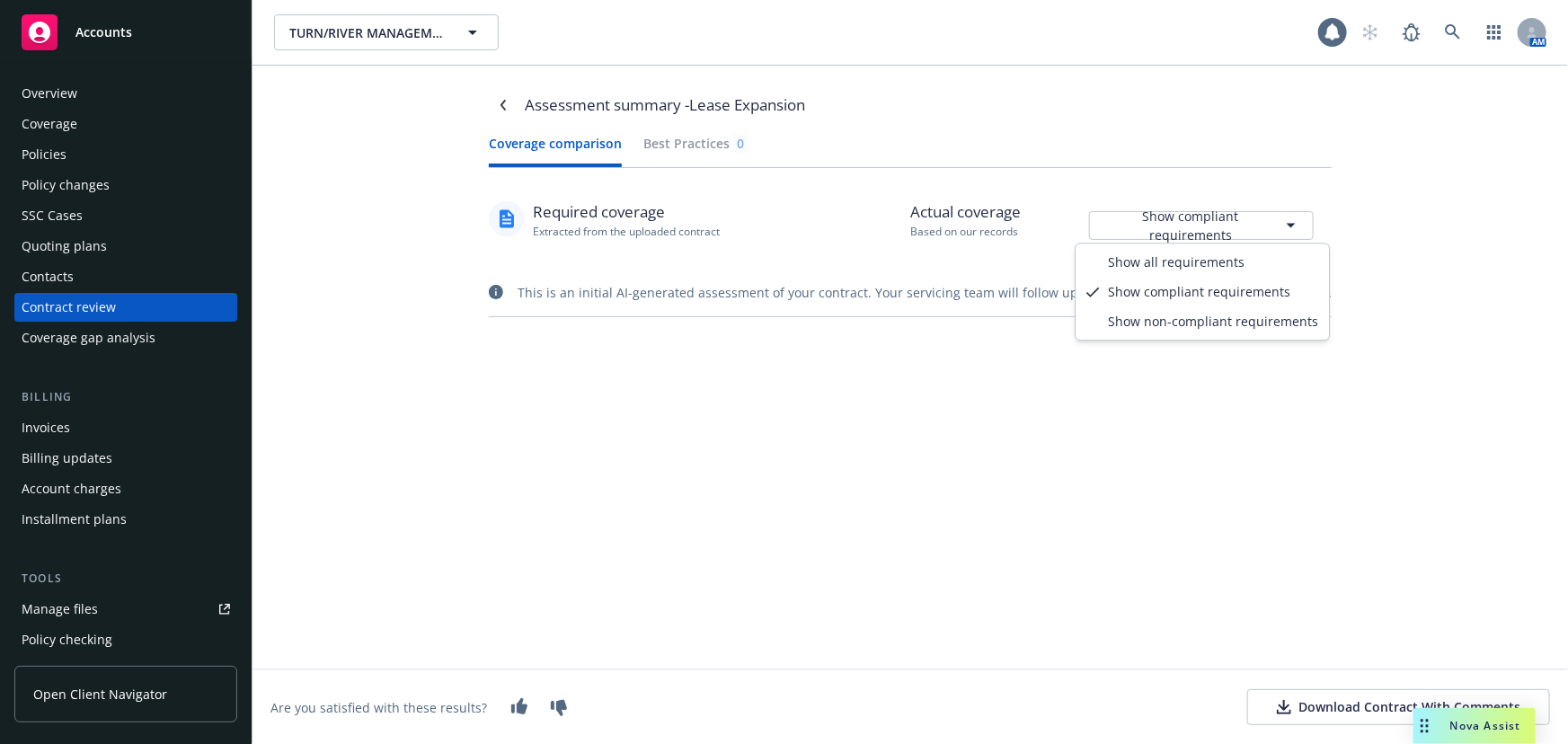
click at [1249, 228] on html "Accounts Overview Coverage Policies Policy changes SSC Cases Quoting plans Cont…" at bounding box center [784, 372] width 1568 height 744
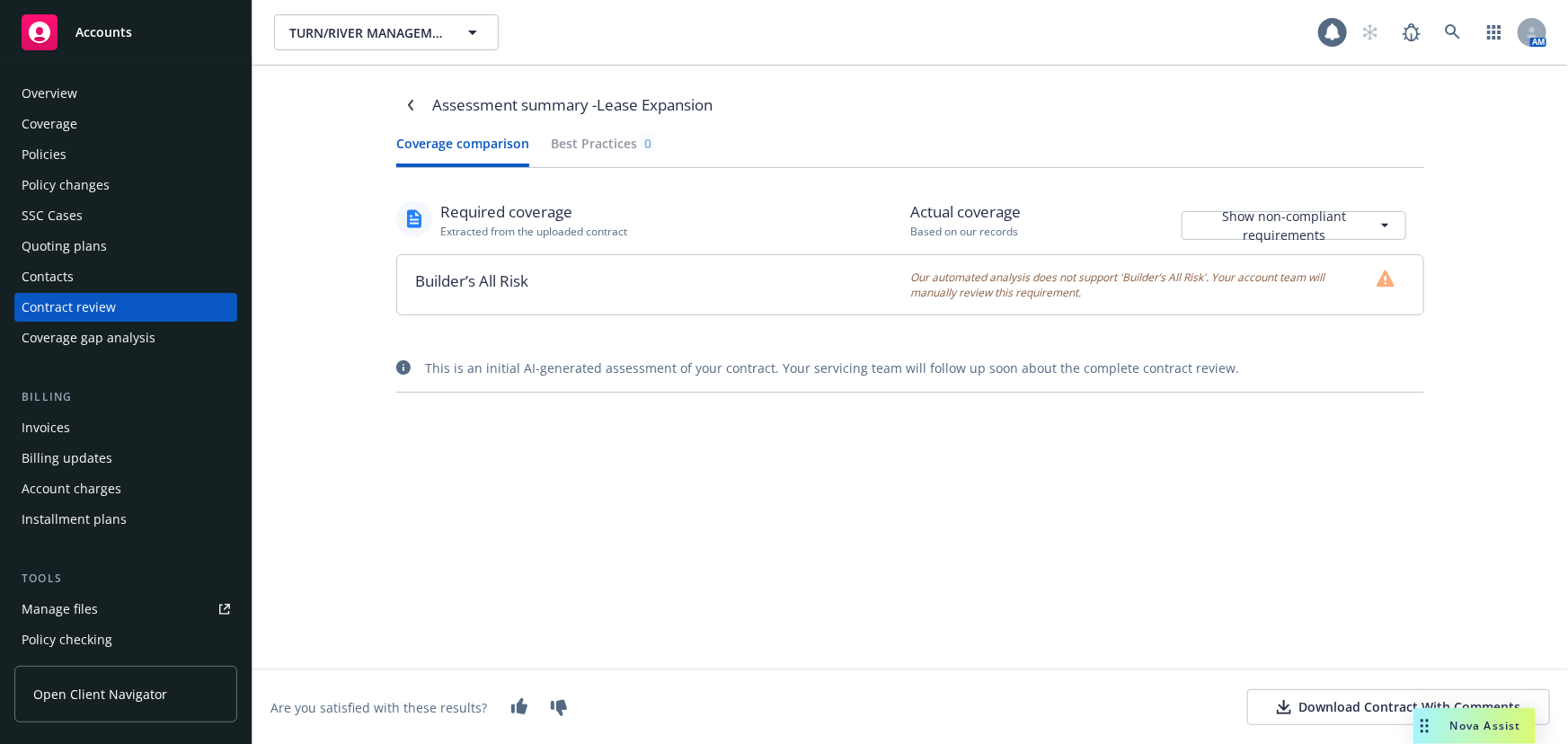
click at [1276, 214] on html "Accounts Overview Coverage Policies Policy changes SSC Cases Quoting plans Cont…" at bounding box center [784, 372] width 1568 height 744
click at [402, 98] on link "Navigate back" at bounding box center [411, 105] width 29 height 29
